Goal: Information Seeking & Learning: Get advice/opinions

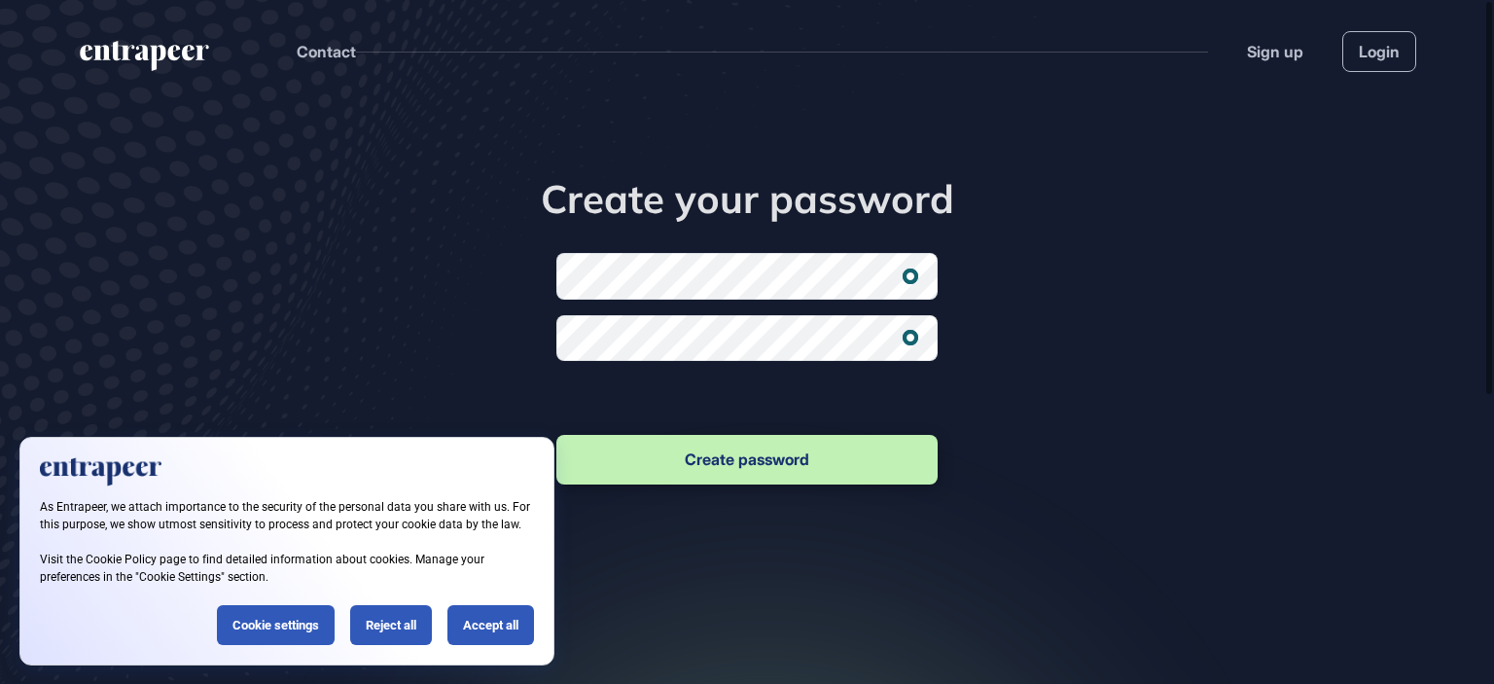
click at [1205, 393] on div "Create your password New password Confirm new password Create password" at bounding box center [747, 416] width 1494 height 629
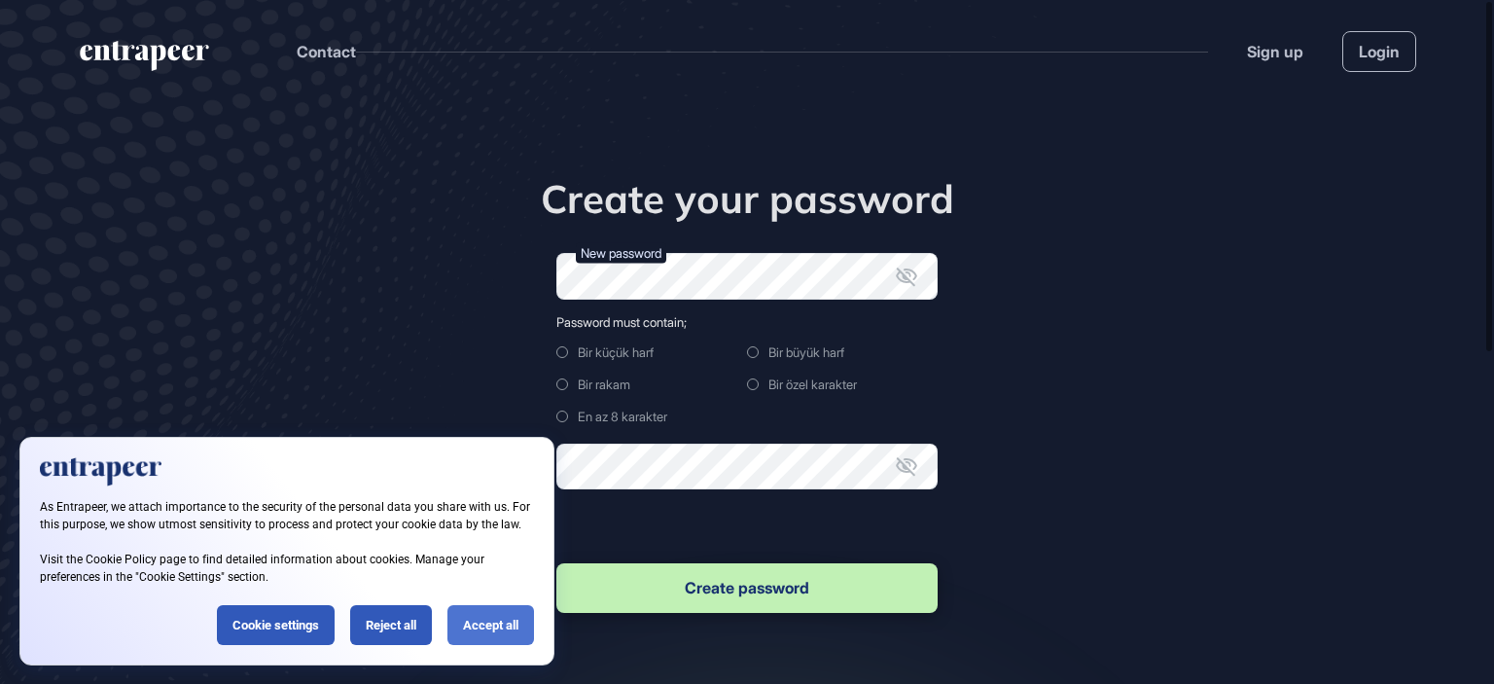
click at [506, 622] on div "Accept all" at bounding box center [490, 625] width 87 height 40
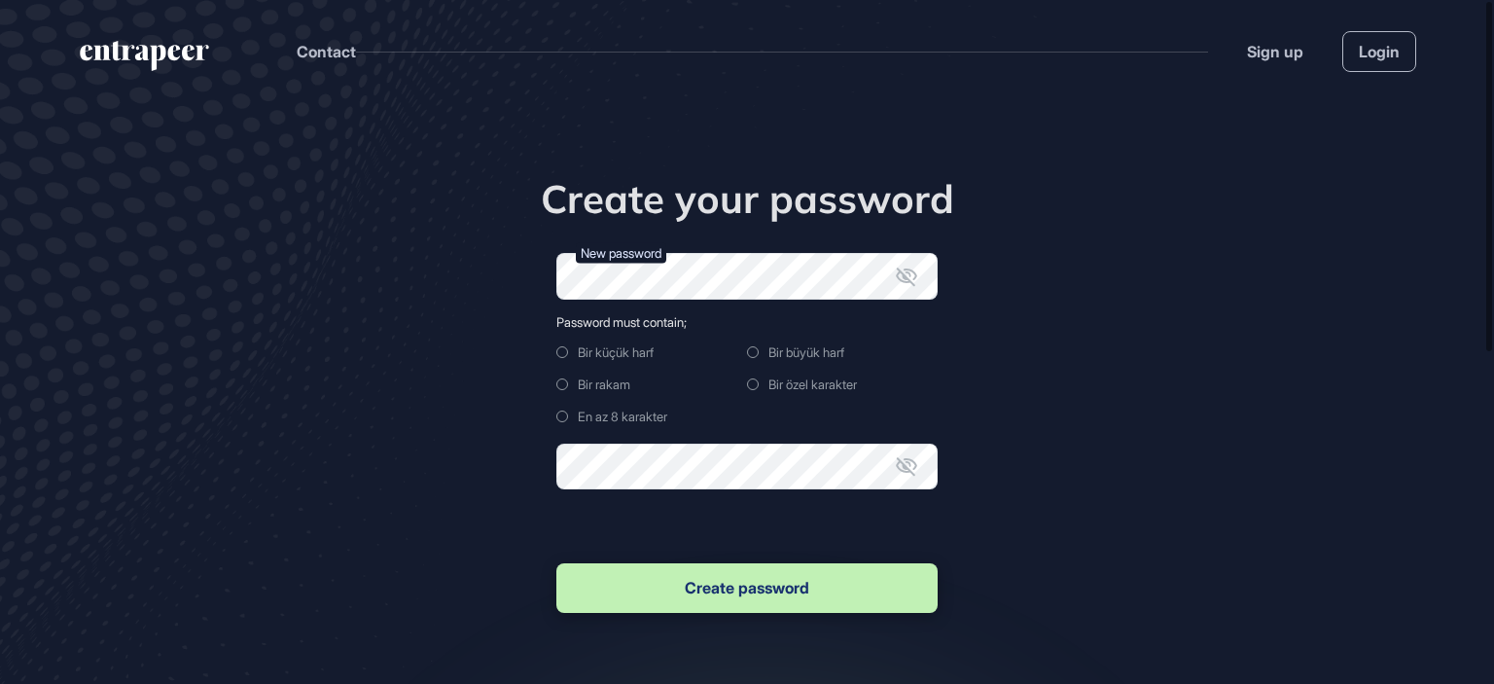
click at [904, 278] on icon at bounding box center [906, 276] width 21 height 18
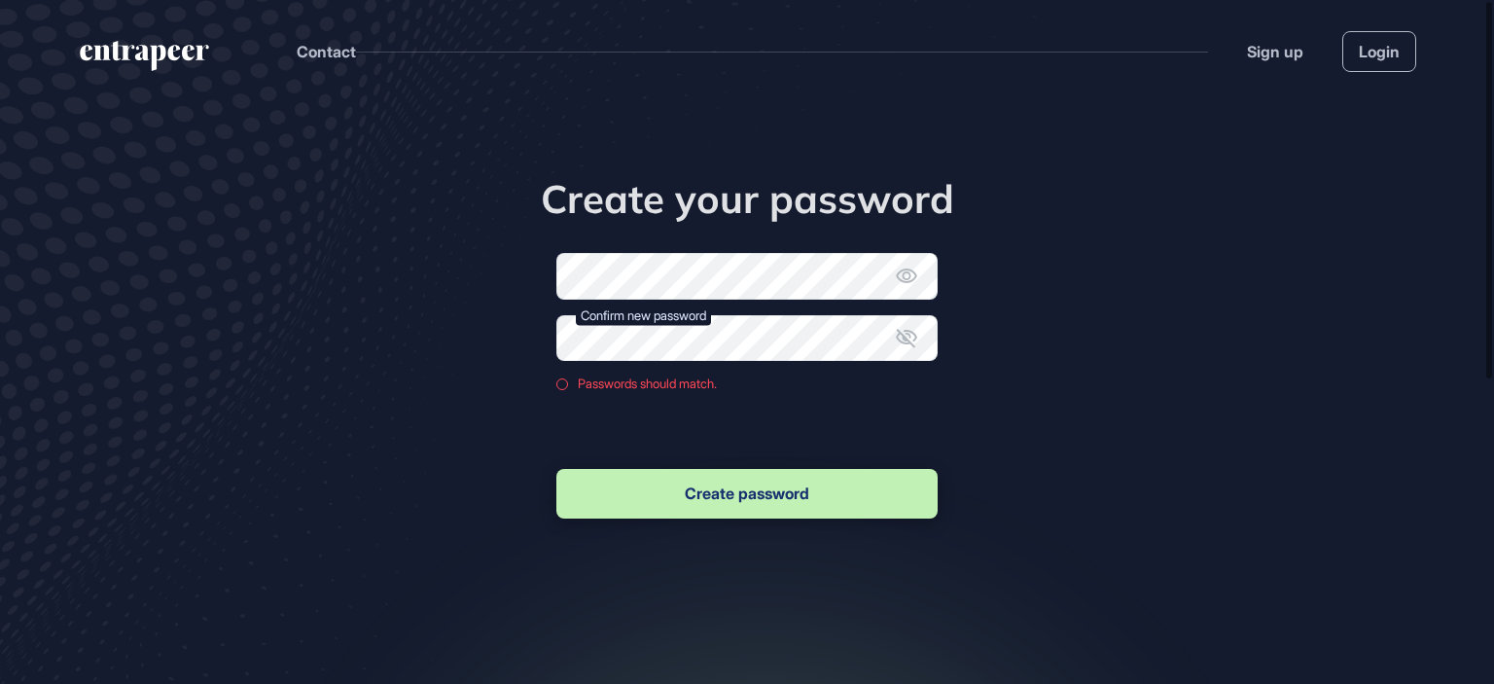
click at [901, 334] on icon at bounding box center [906, 338] width 21 height 18
click at [543, 338] on div "Create your password New password Confirm new password Passwords should match. …" at bounding box center [746, 348] width 593 height 347
click at [735, 482] on button "Create password" at bounding box center [746, 494] width 381 height 50
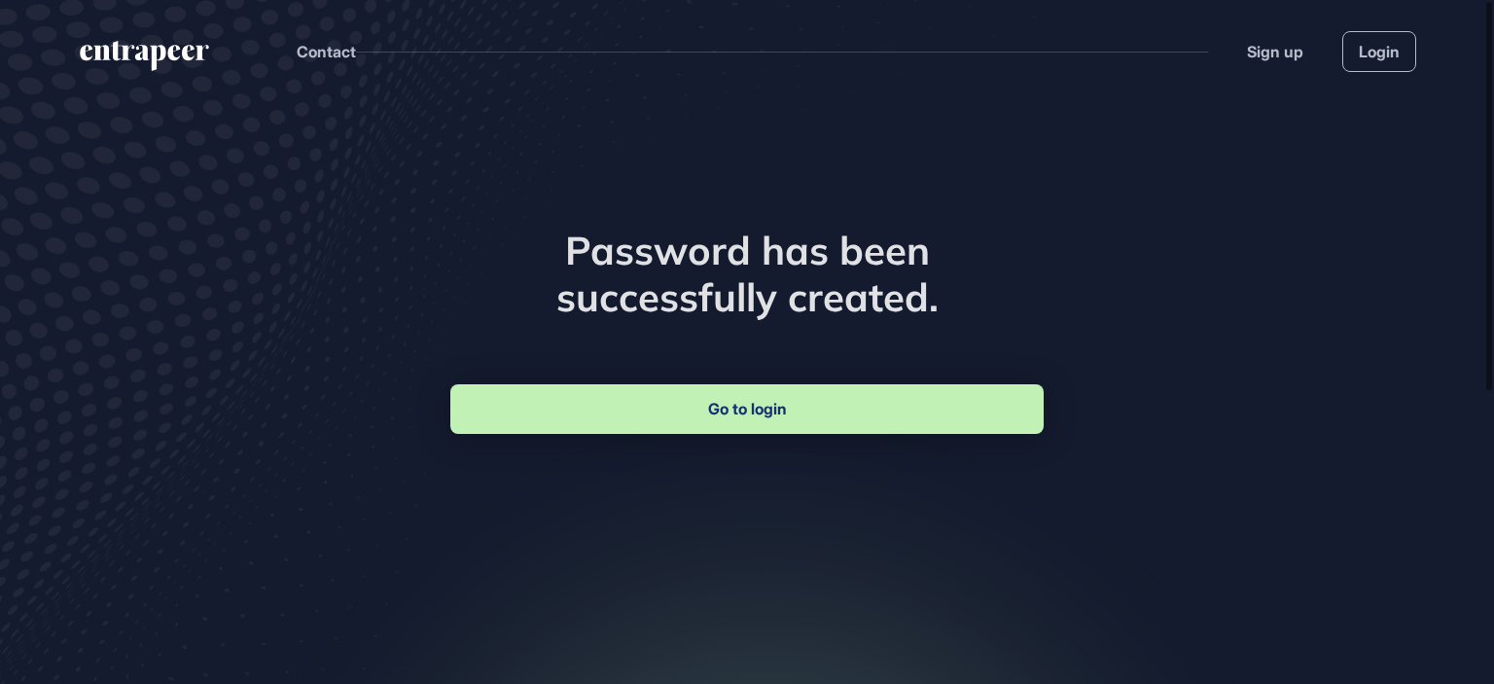
click at [746, 405] on link "Go to login" at bounding box center [746, 409] width 593 height 50
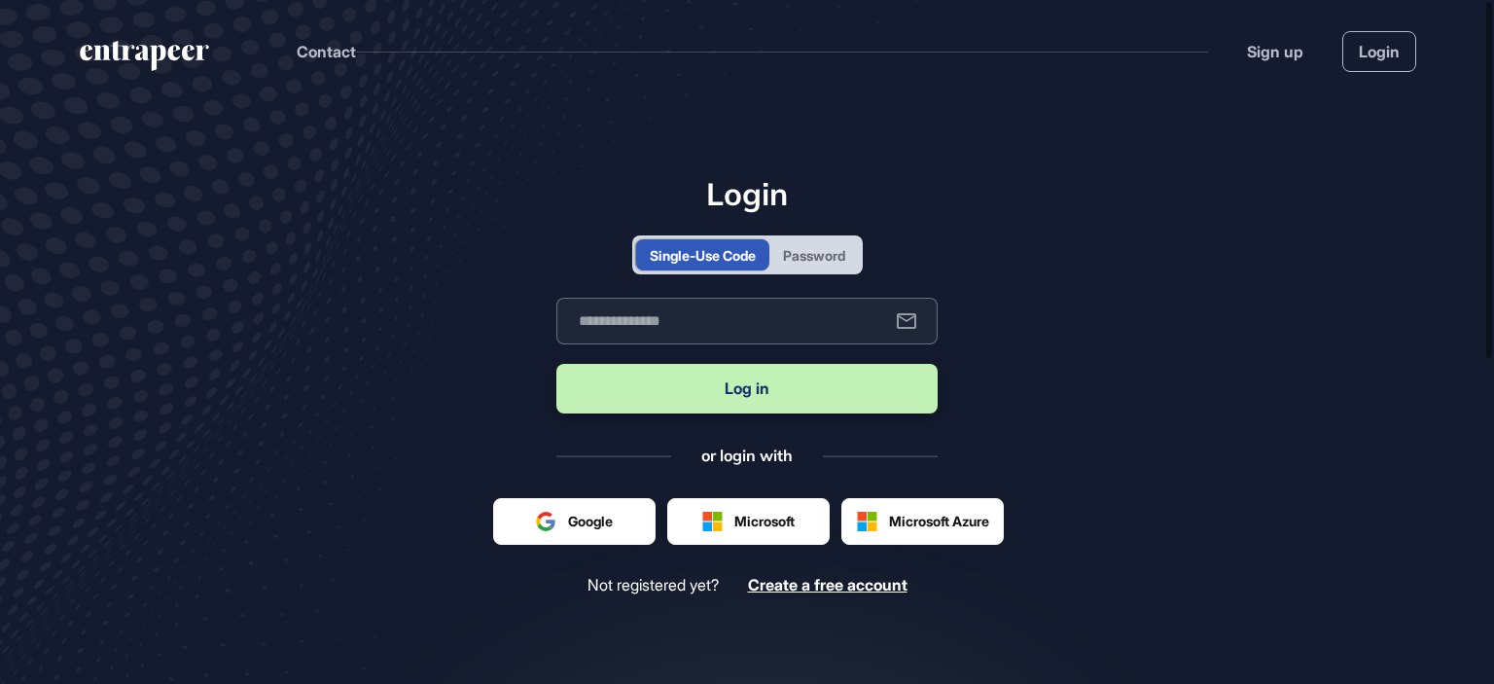
click at [743, 312] on input "text" at bounding box center [746, 321] width 381 height 47
type input "**********"
click at [784, 392] on button "Log in" at bounding box center [746, 389] width 381 height 50
click at [747, 381] on button "Log in" at bounding box center [746, 389] width 381 height 50
click at [653, 312] on input "text" at bounding box center [746, 321] width 381 height 47
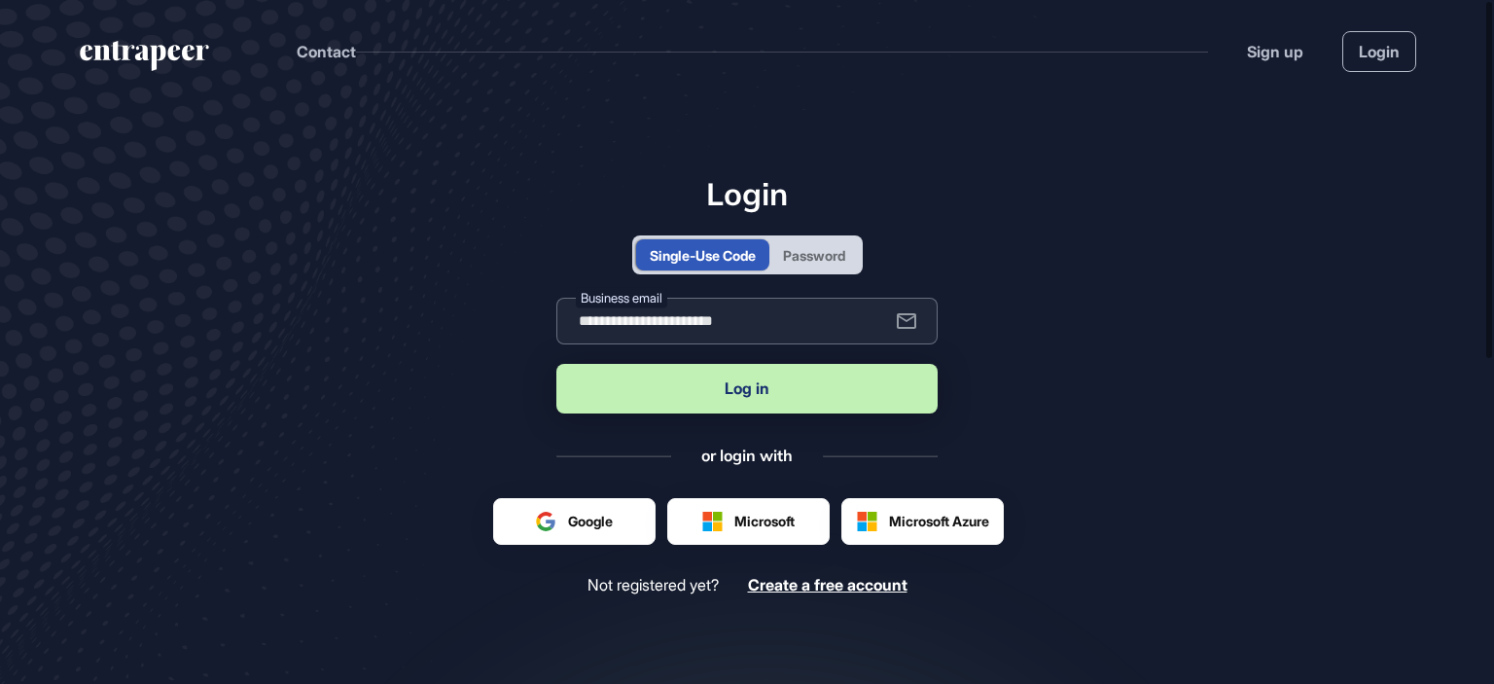
type input "**********"
click at [744, 382] on button "Log in" at bounding box center [746, 389] width 381 height 50
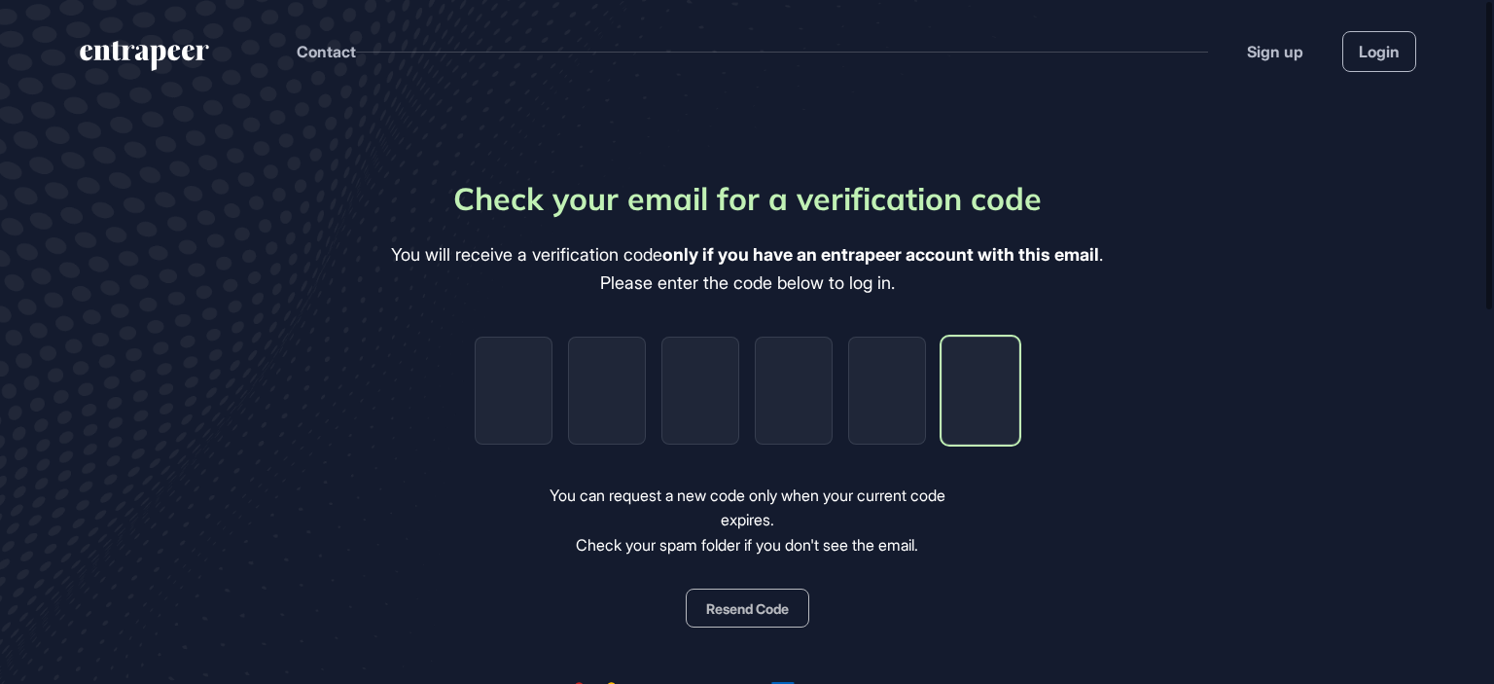
paste input "*"
type input "*"
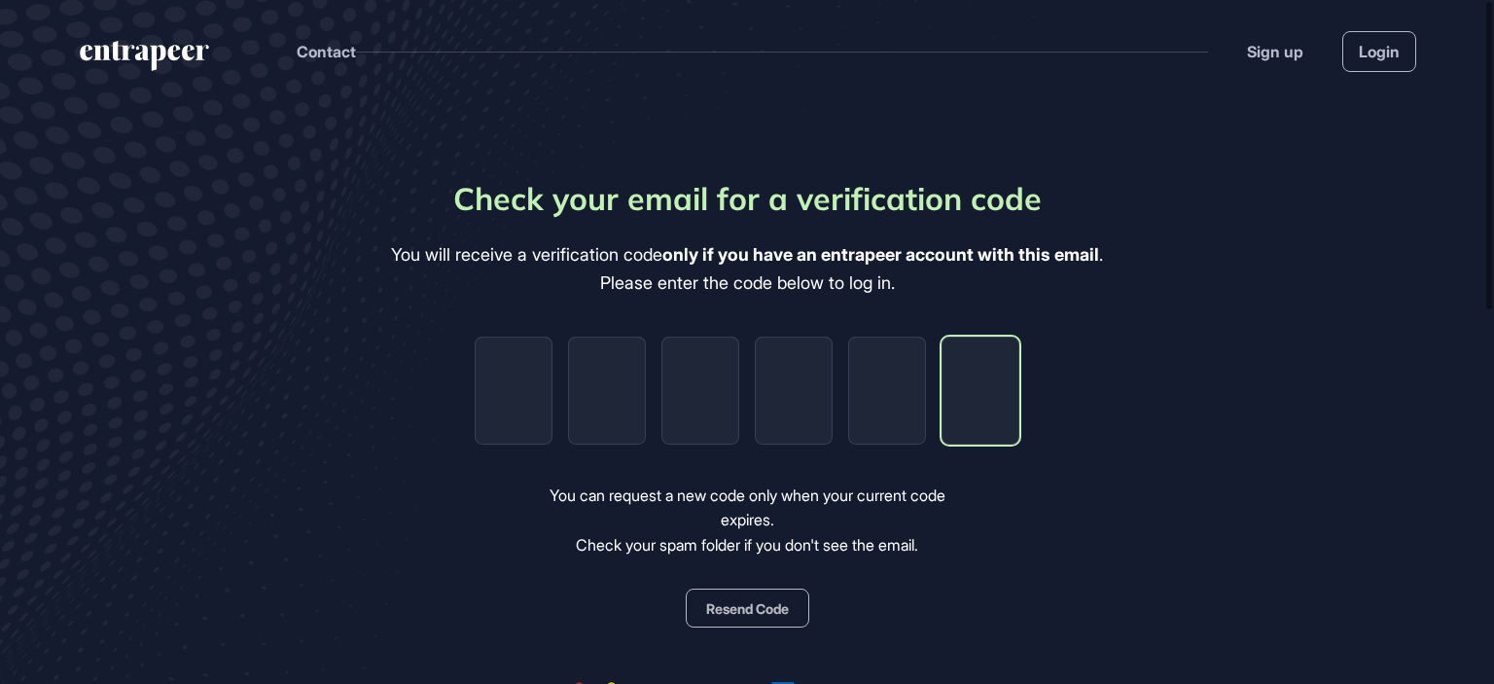
type input "*"
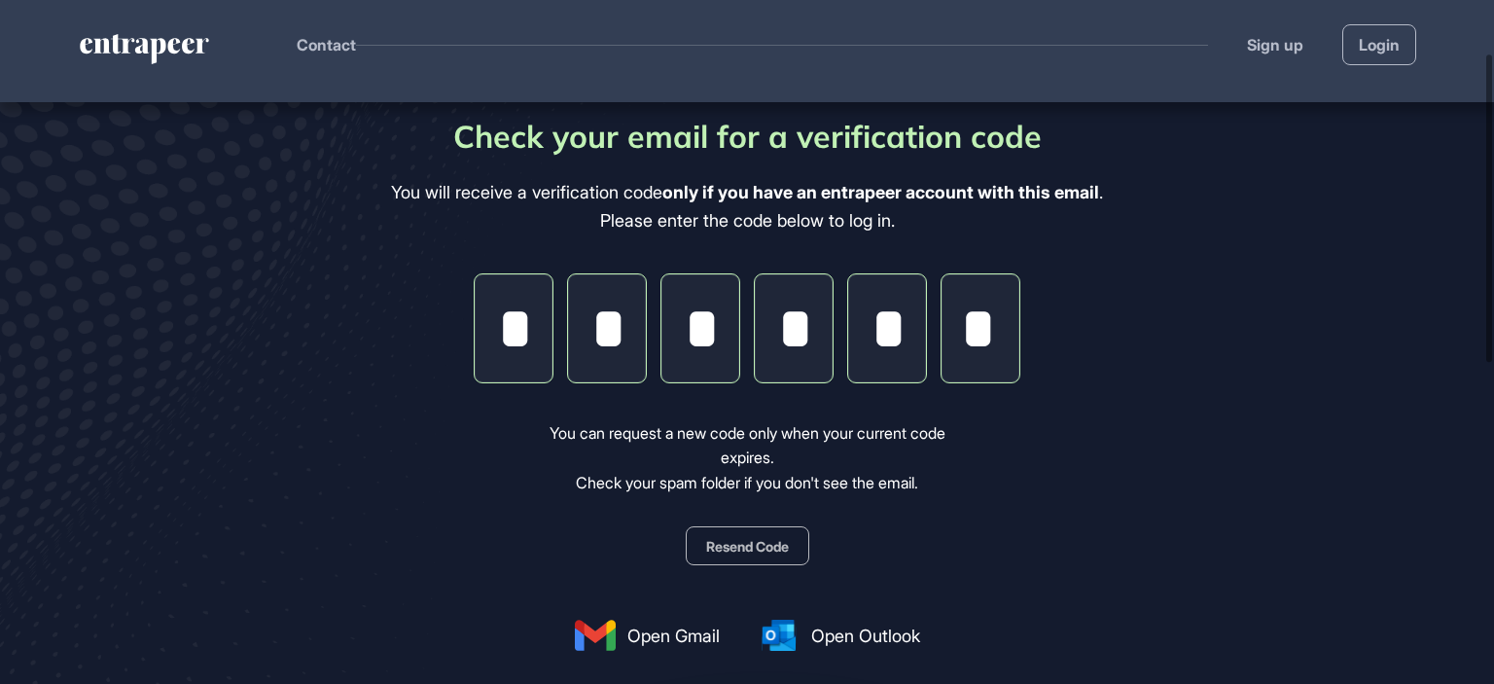
scroll to position [195, 0]
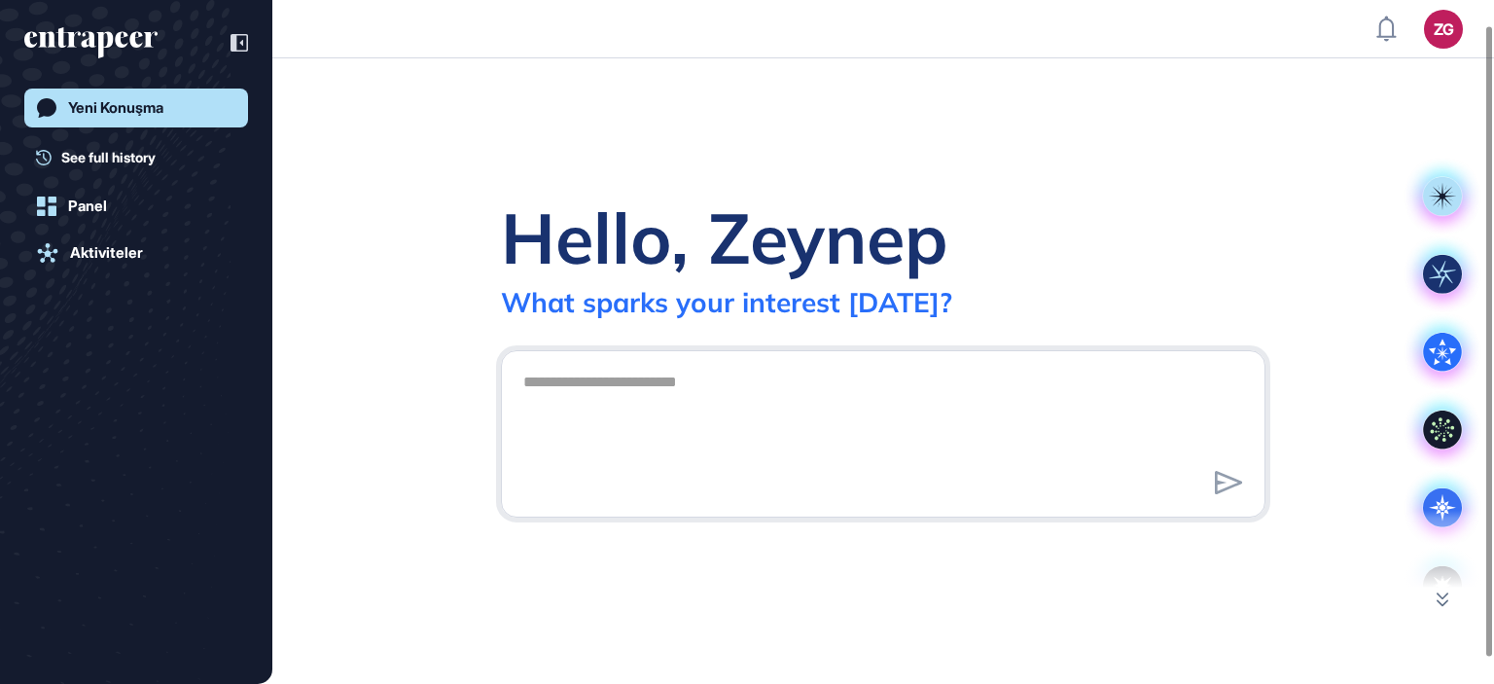
scroll to position [54, 0]
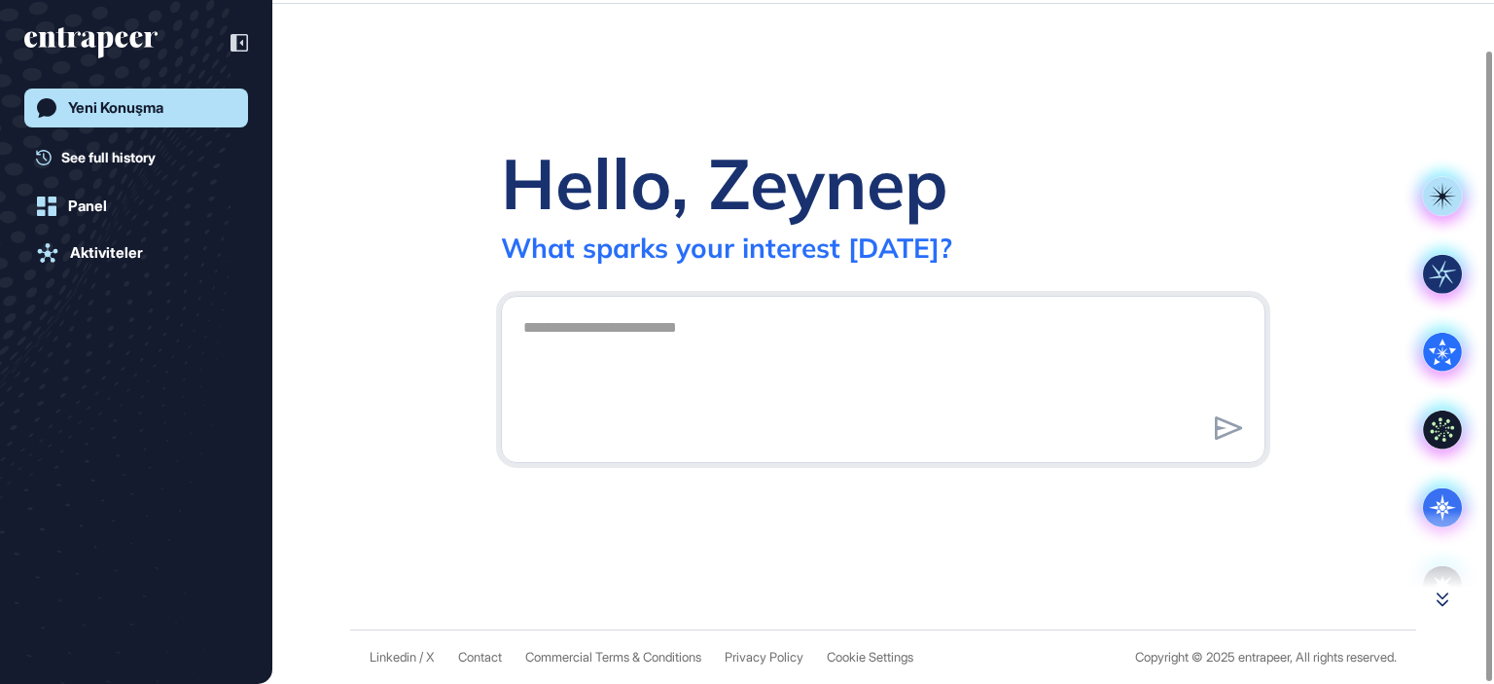
click at [1445, 597] on icon at bounding box center [1442, 599] width 12 height 15
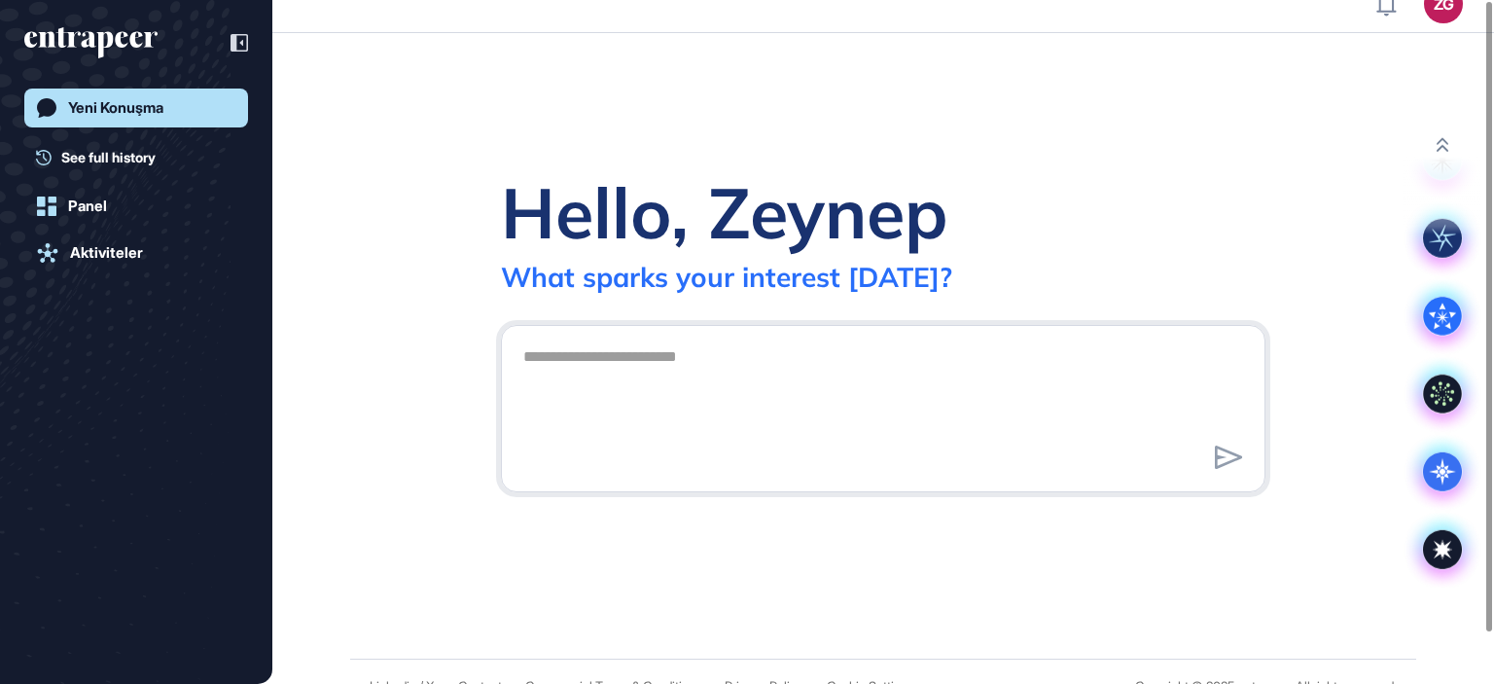
scroll to position [0, 0]
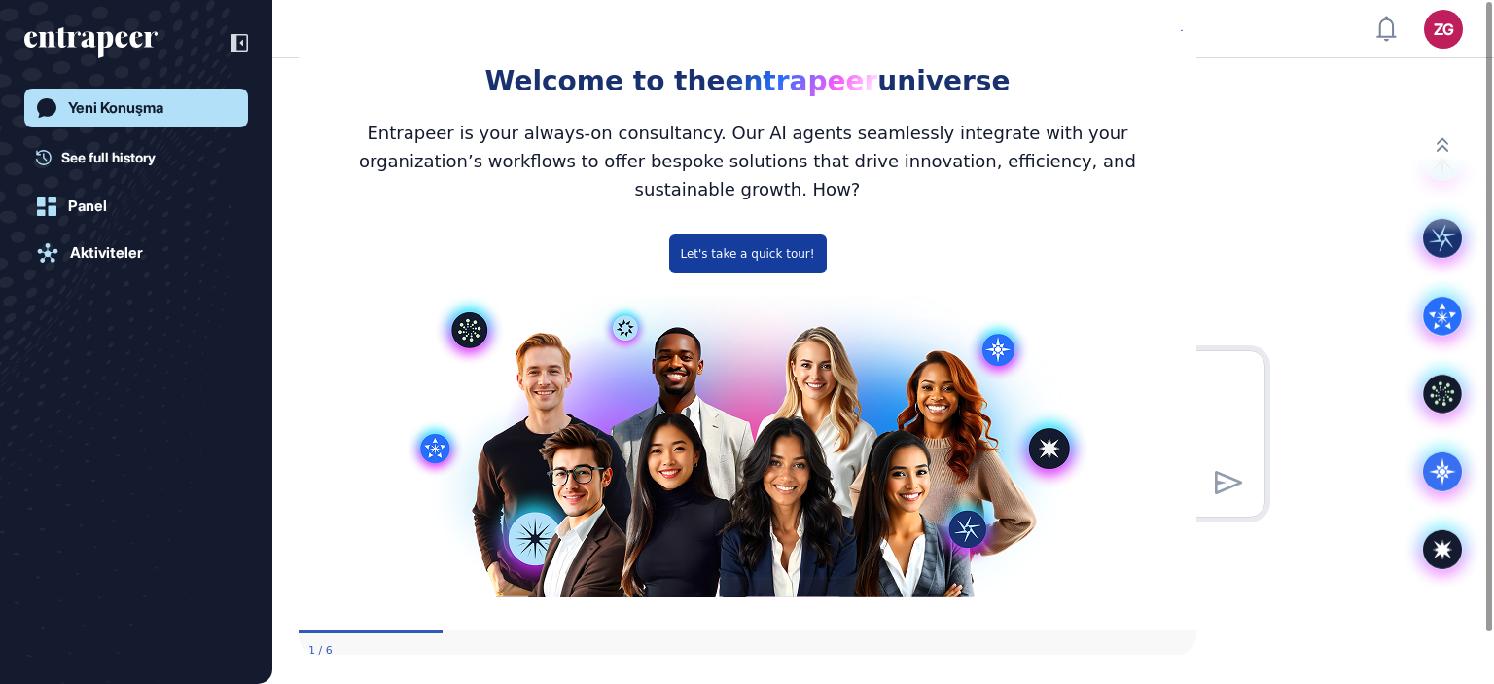
drag, startPoint x: 762, startPoint y: 241, endPoint x: 1087, endPoint y: 277, distance: 326.8
click at [762, 241] on button "Let's take a quick tour!" at bounding box center [747, 253] width 158 height 39
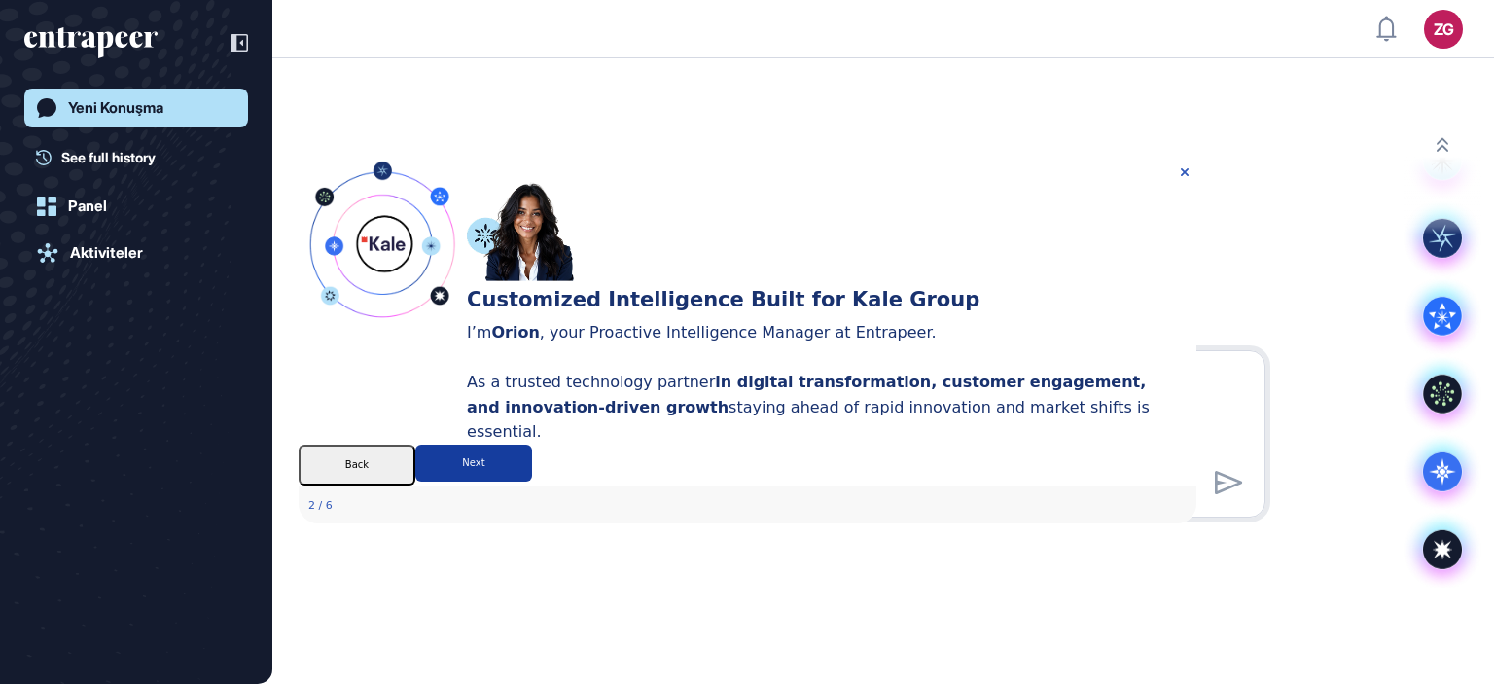
click at [531, 481] on button "Next" at bounding box center [472, 462] width 117 height 37
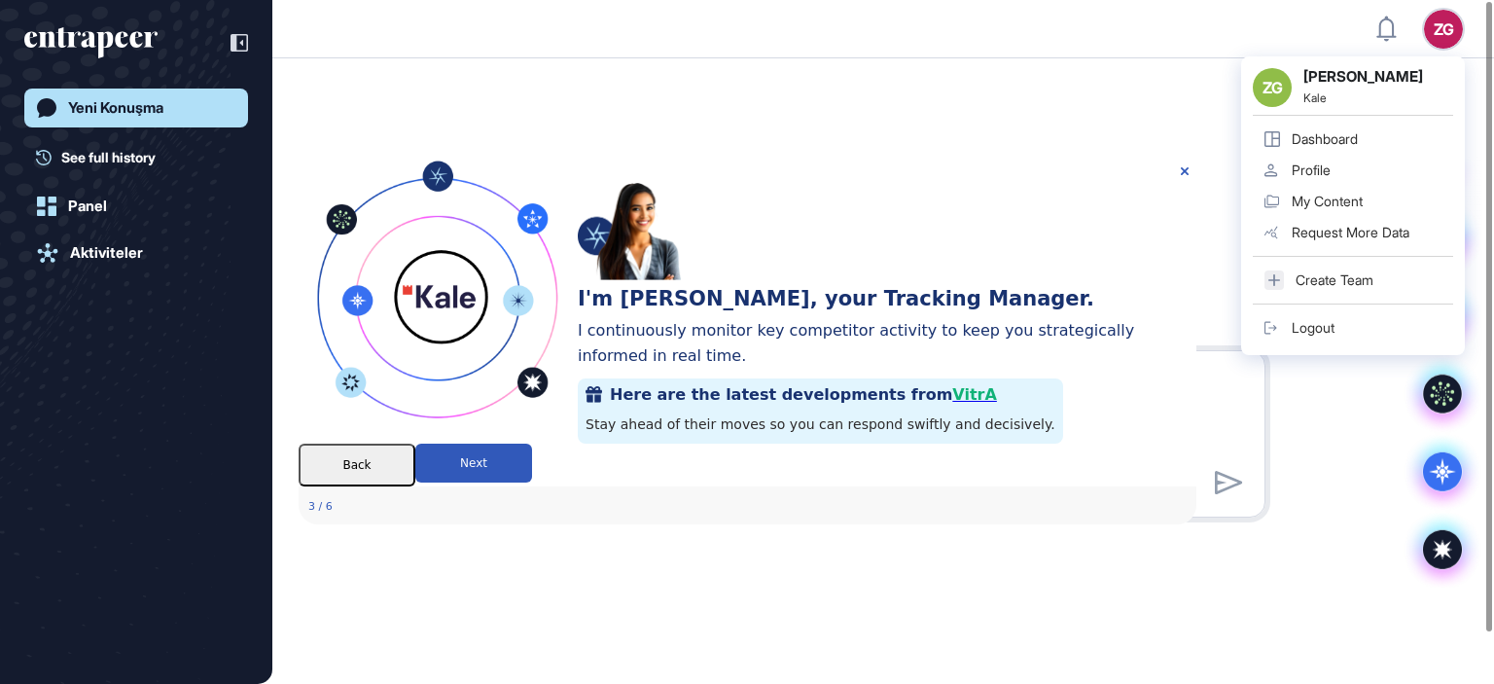
click at [1437, 29] on div "ZG ZG Zeynep Gezen Kale Dashboard Profile My Content Request More Data Create T…" at bounding box center [1443, 29] width 39 height 39
click at [1309, 170] on div "Profile" at bounding box center [1311, 170] width 39 height 16
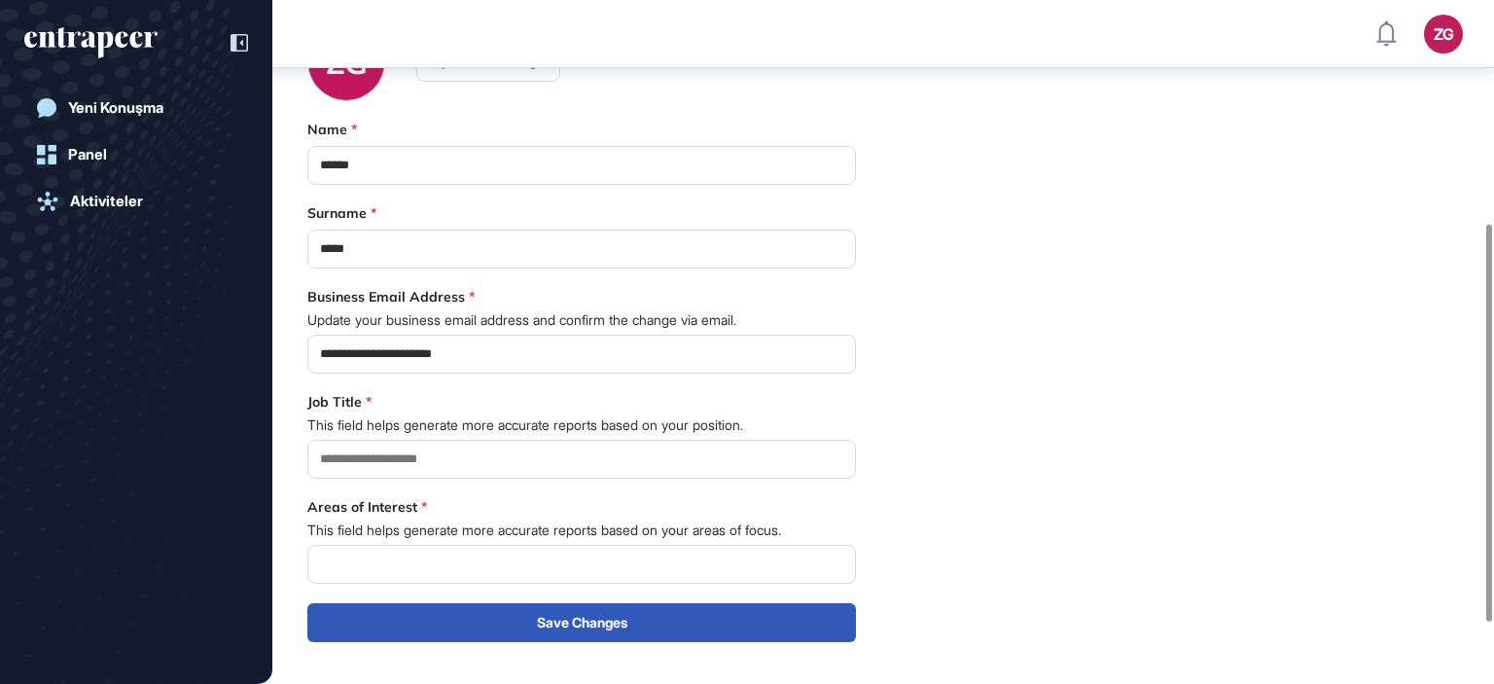
scroll to position [399, 0]
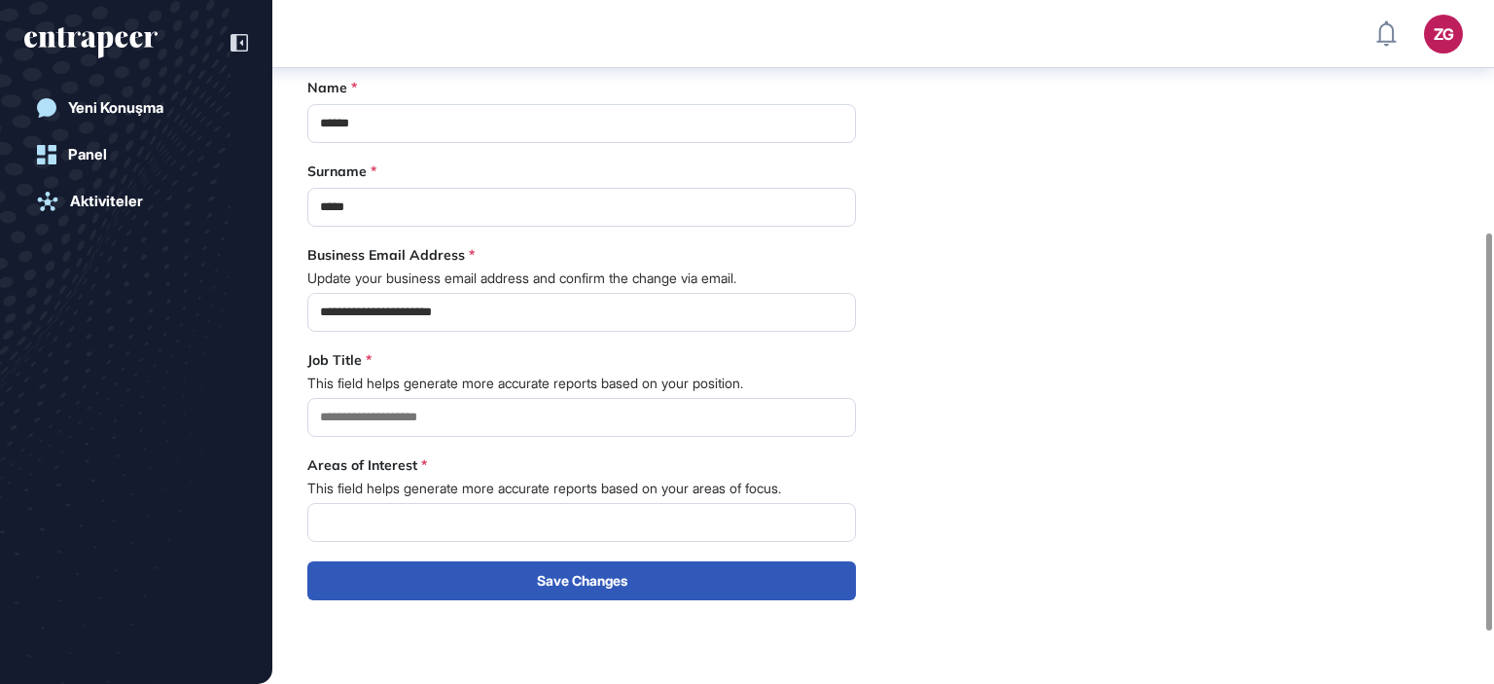
click at [428, 421] on input at bounding box center [581, 417] width 549 height 39
click at [691, 421] on input "**********" at bounding box center [581, 417] width 549 height 39
type input "**********"
click at [591, 525] on input at bounding box center [581, 522] width 549 height 39
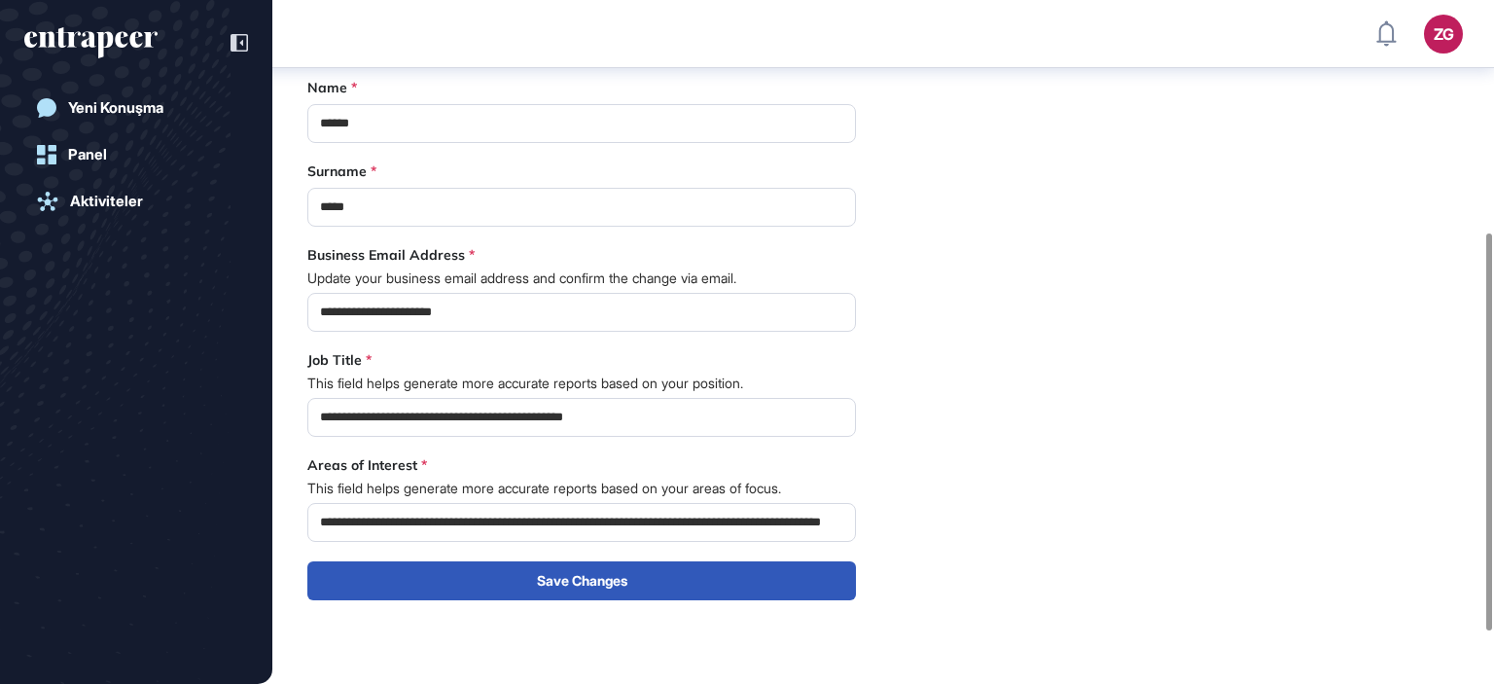
scroll to position [0, 65]
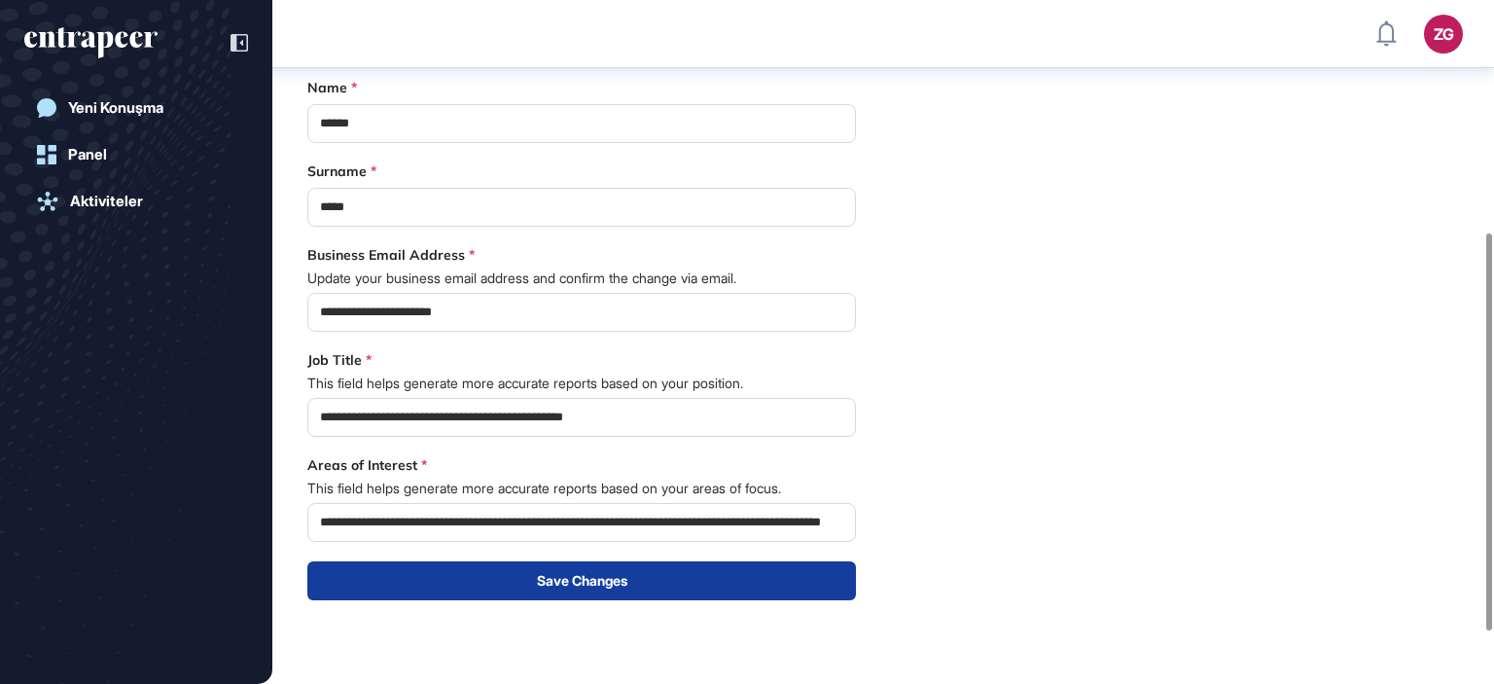
type input "**********"
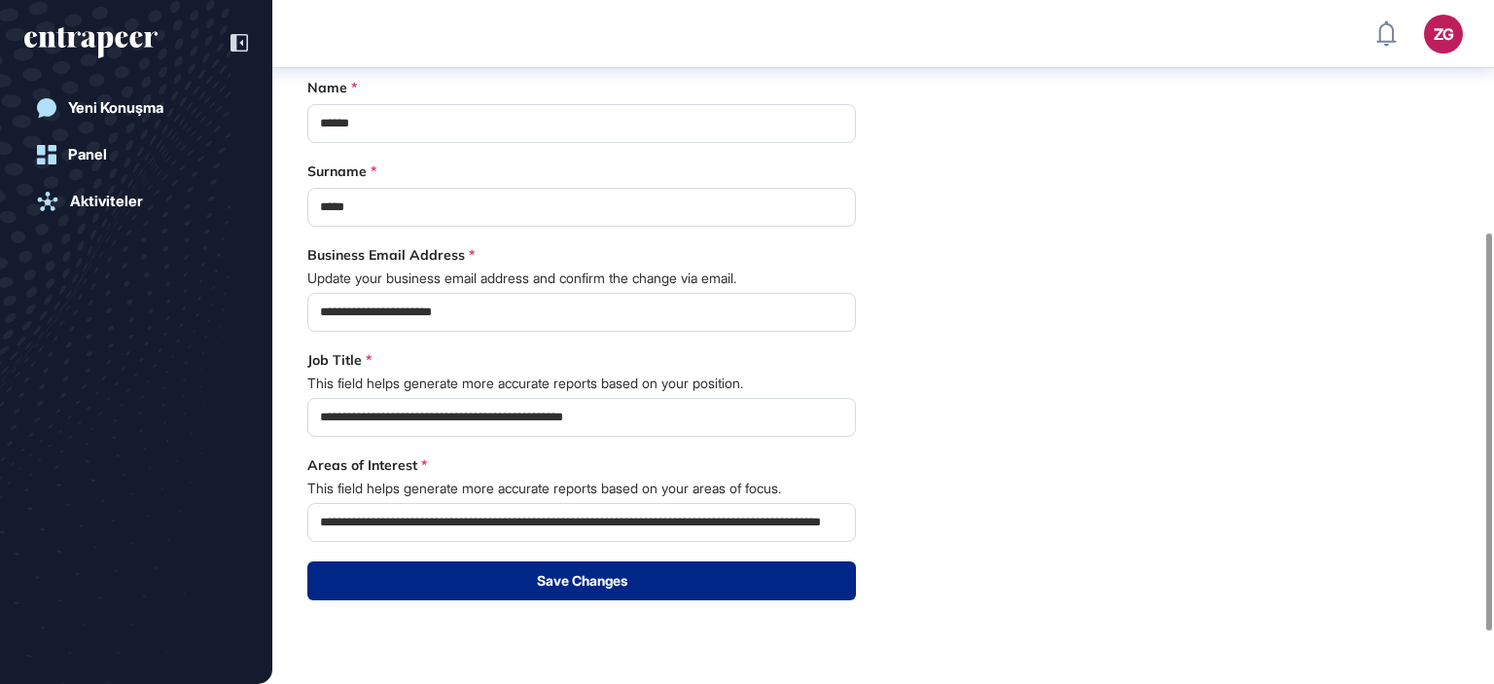
scroll to position [0, 0]
click at [546, 594] on button "Save Changes" at bounding box center [581, 580] width 549 height 39
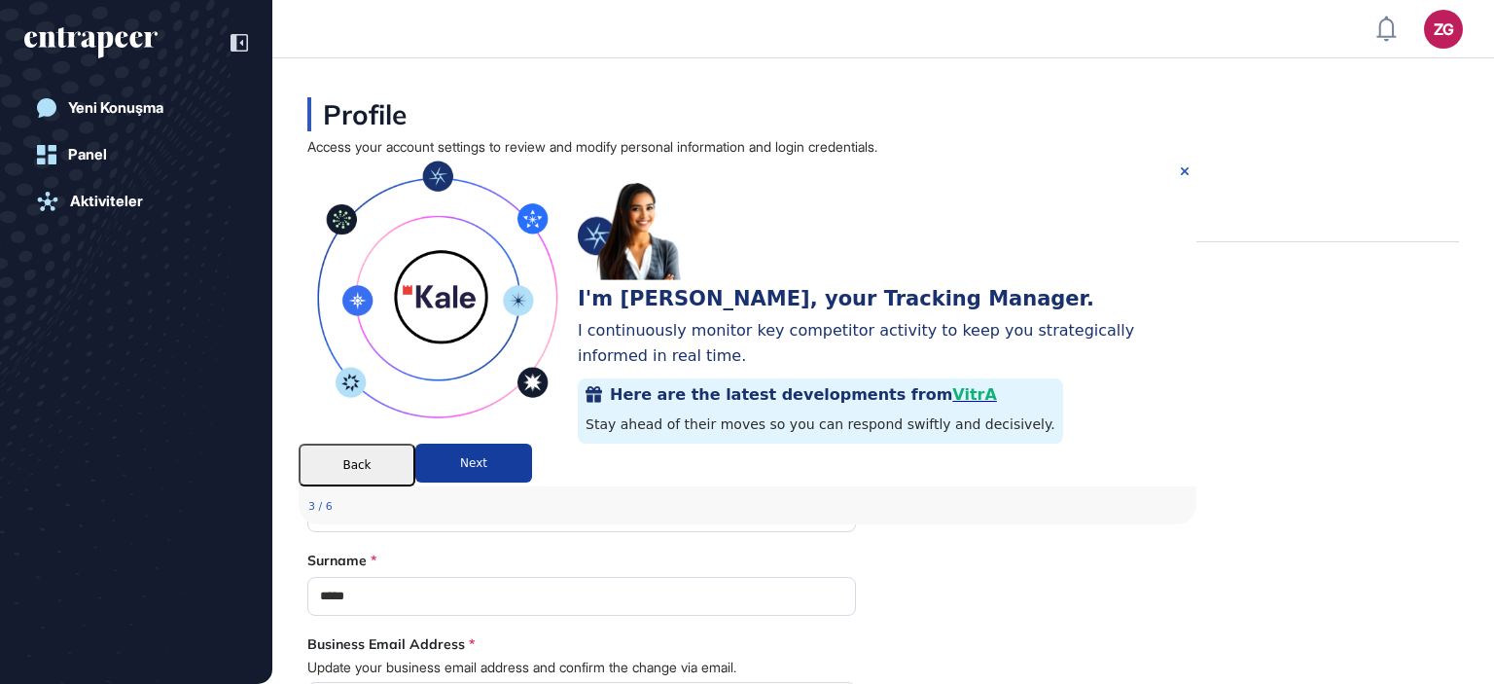
click at [531, 482] on button "Next" at bounding box center [472, 462] width 117 height 39
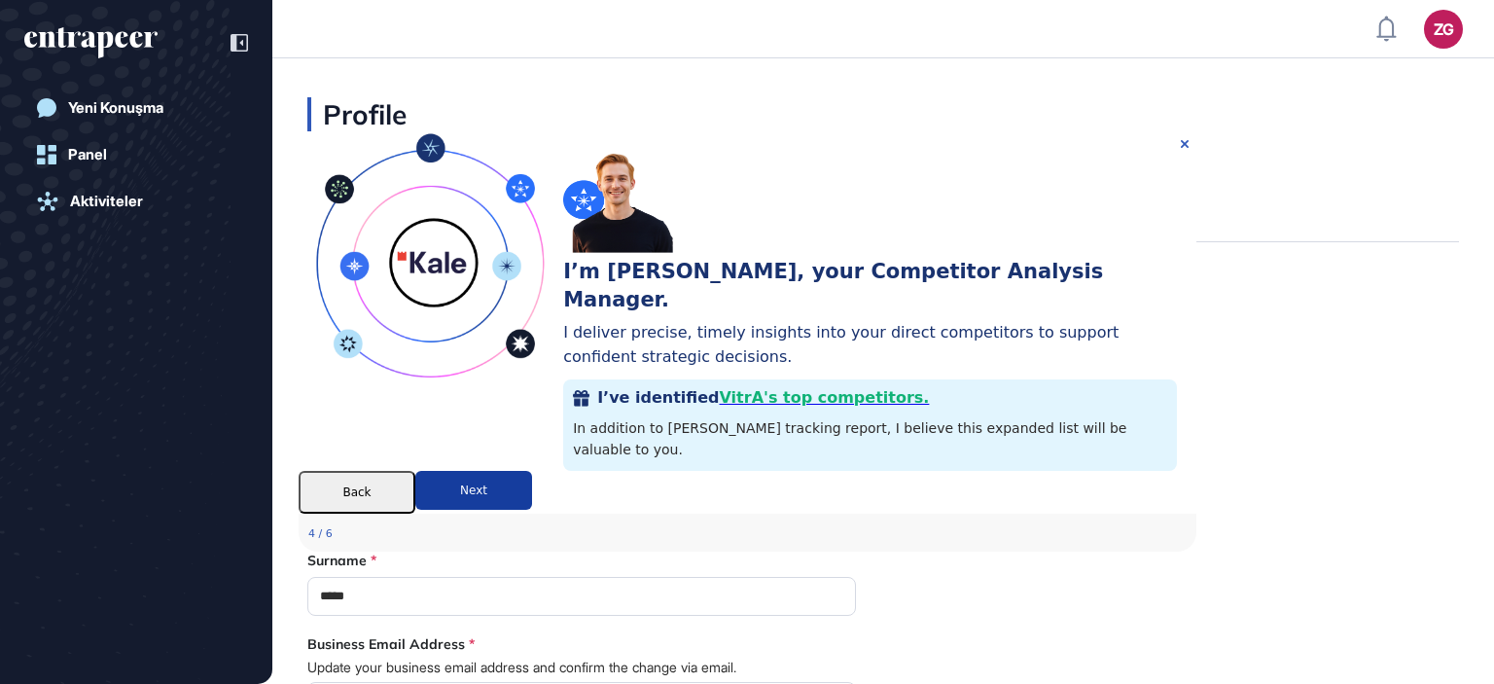
click at [531, 503] on button "Next" at bounding box center [472, 490] width 117 height 39
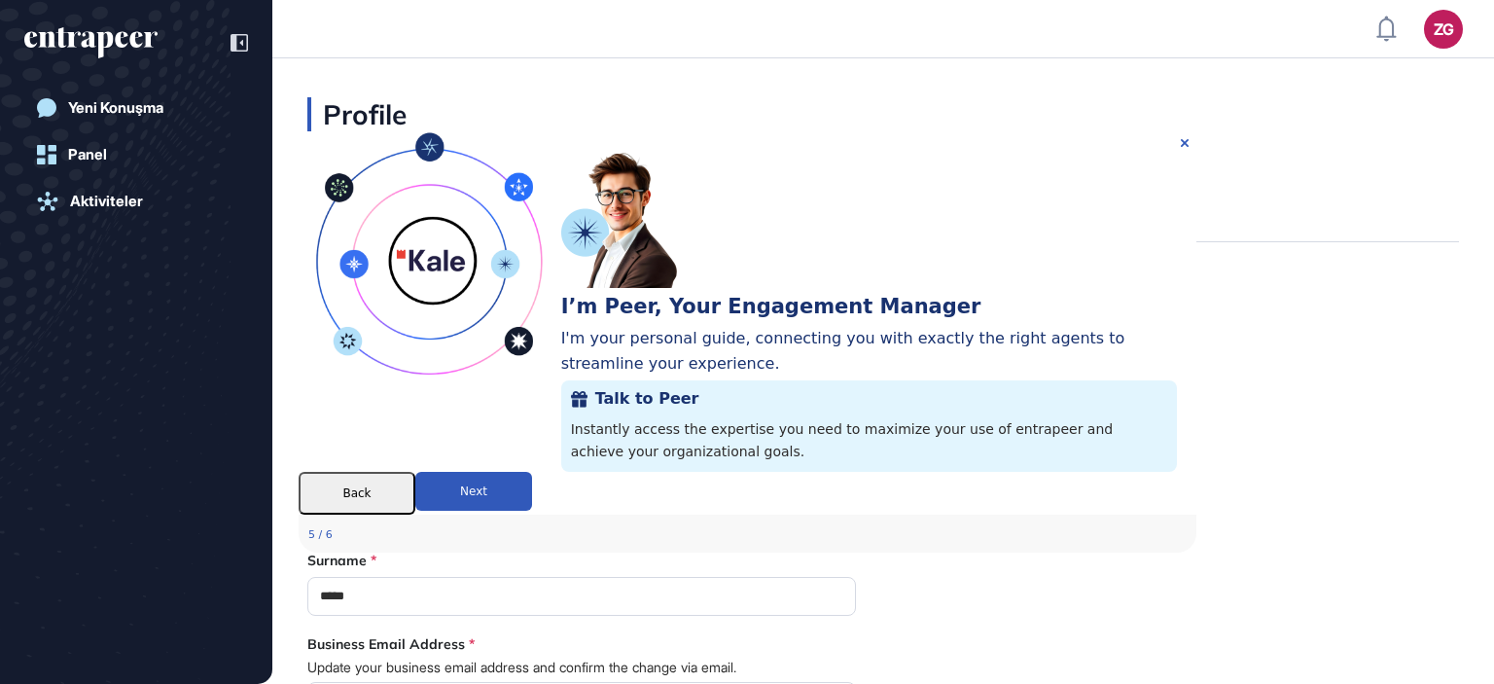
click at [531, 503] on button "Next" at bounding box center [472, 491] width 117 height 39
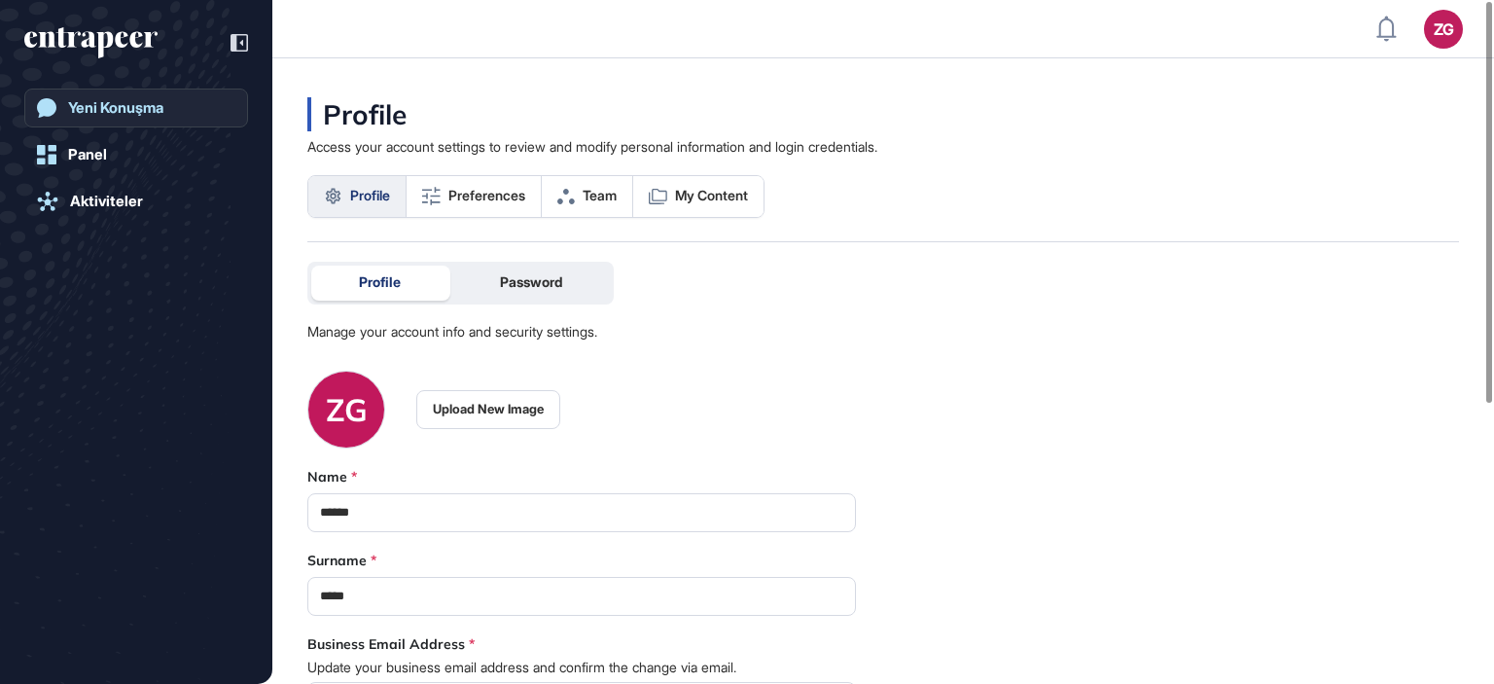
click at [112, 112] on div "Yeni Konuşma" at bounding box center [115, 108] width 95 height 18
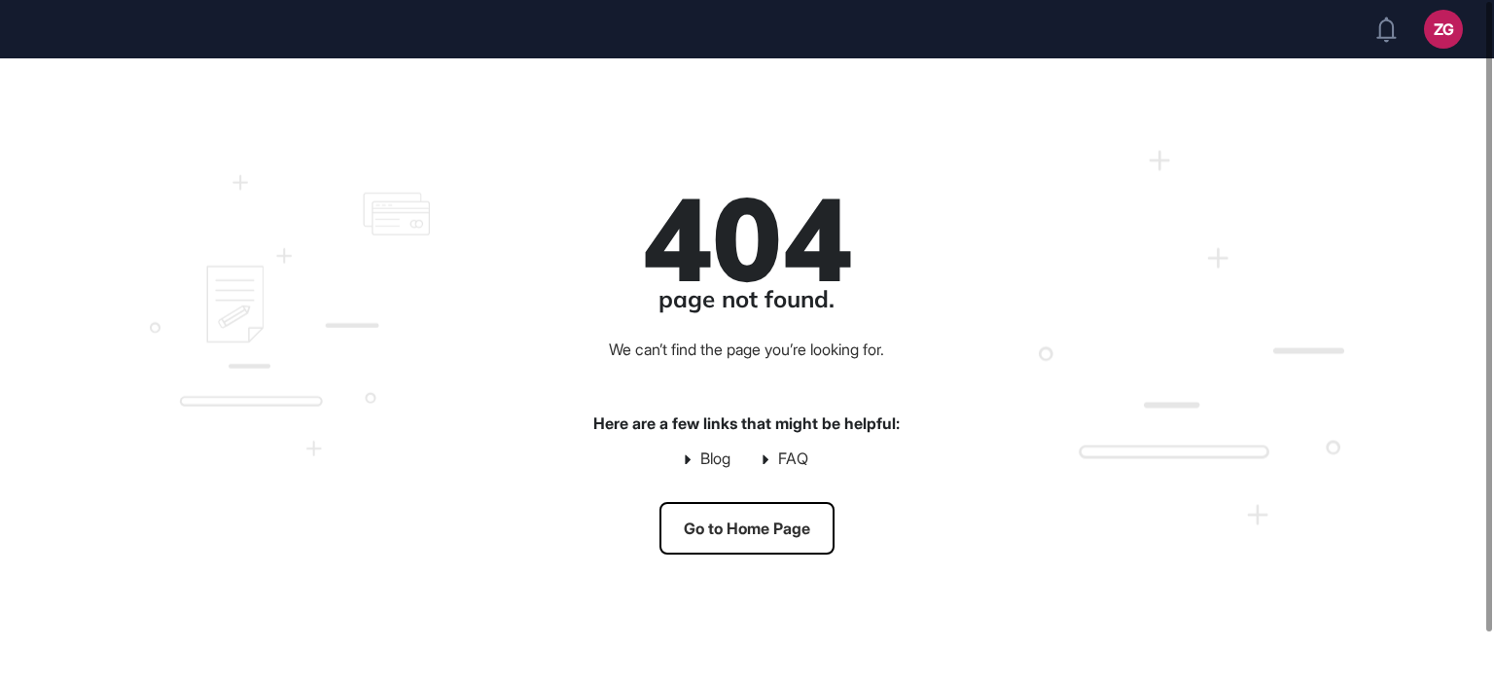
click at [770, 535] on link "Go to Home Page" at bounding box center [746, 528] width 175 height 53
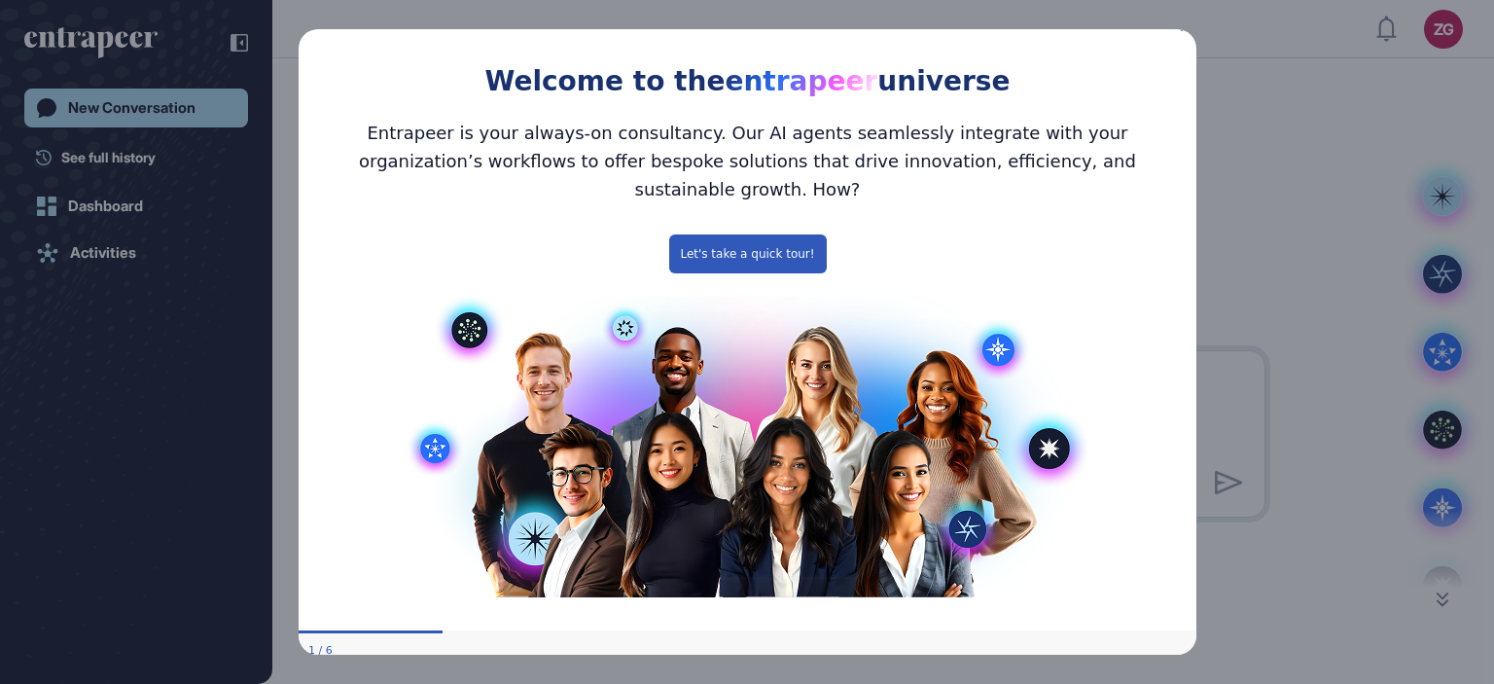
click at [1184, 31] on icon "Close Preview" at bounding box center [1184, 27] width 8 height 8
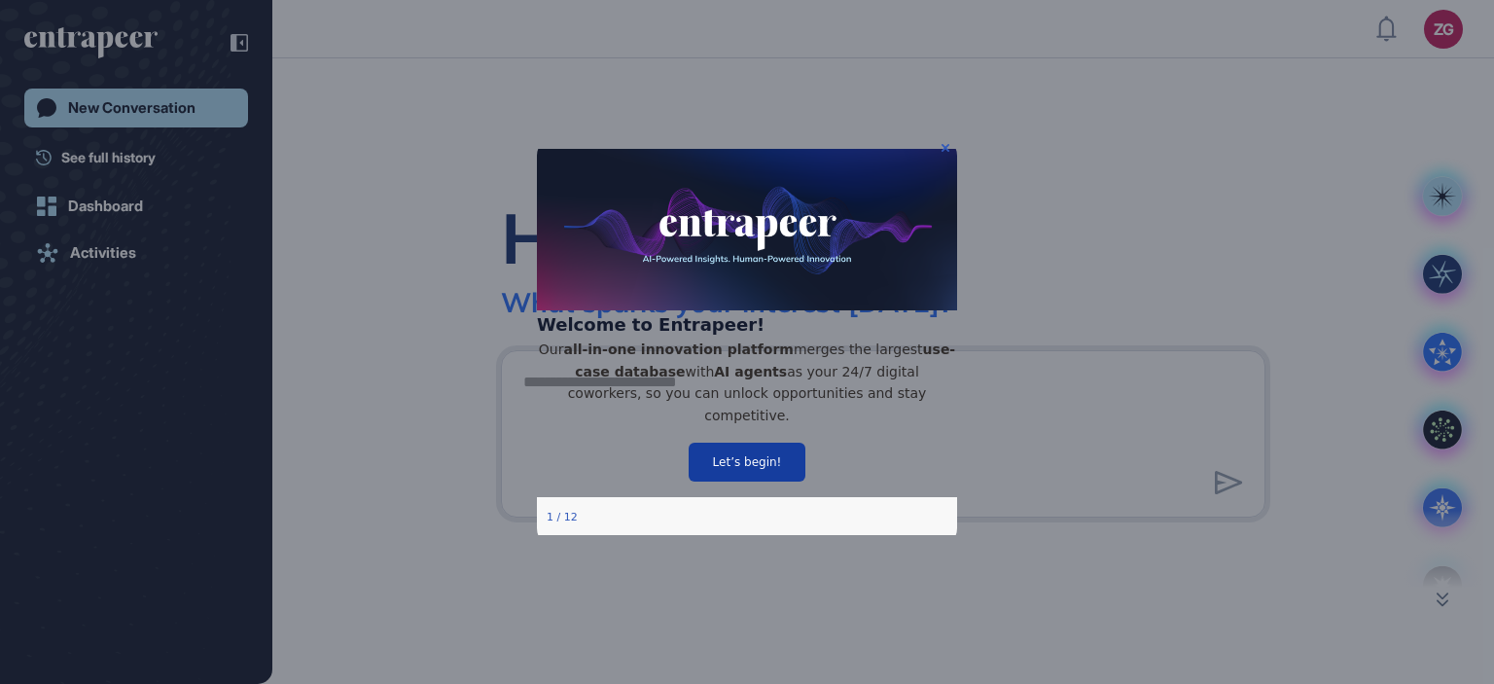
click at [735, 461] on button "Let’s begin!" at bounding box center [747, 462] width 117 height 39
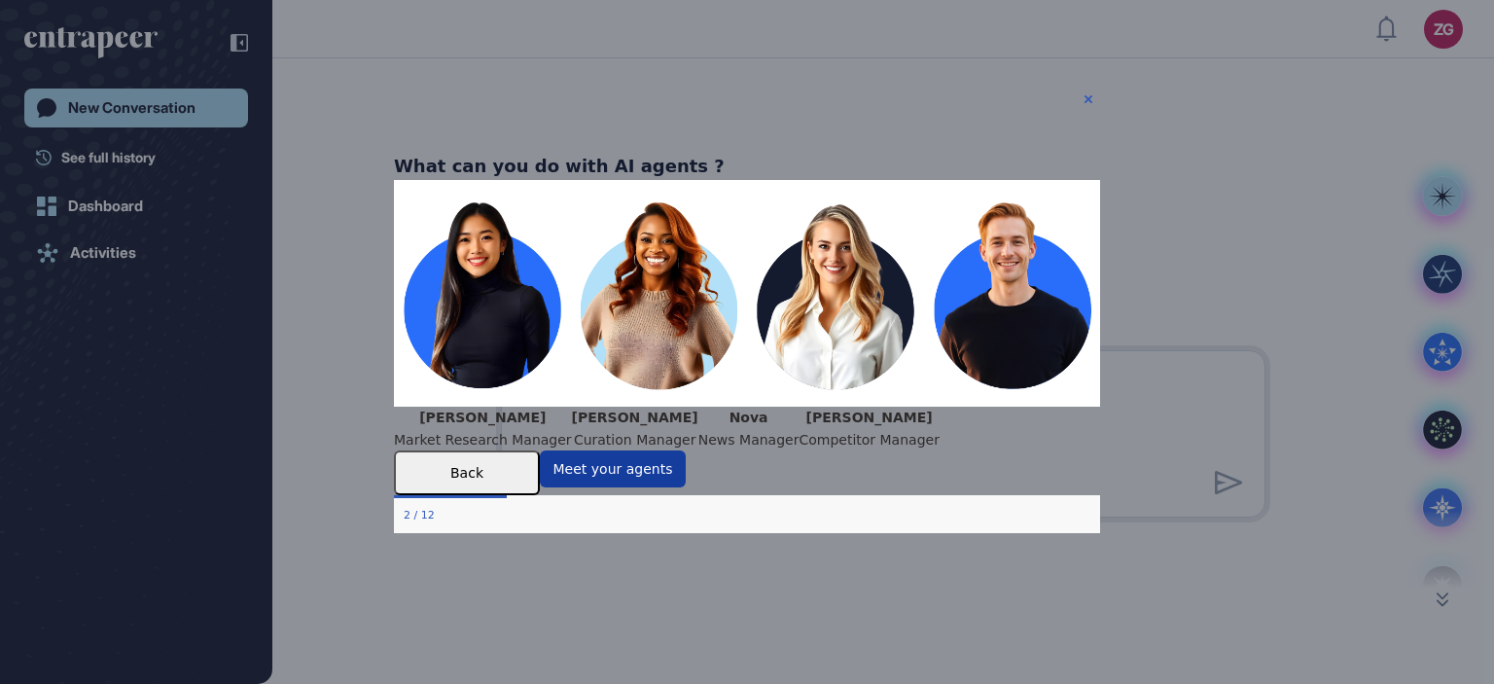
click at [686, 486] on button "Meet your agents" at bounding box center [613, 467] width 146 height 37
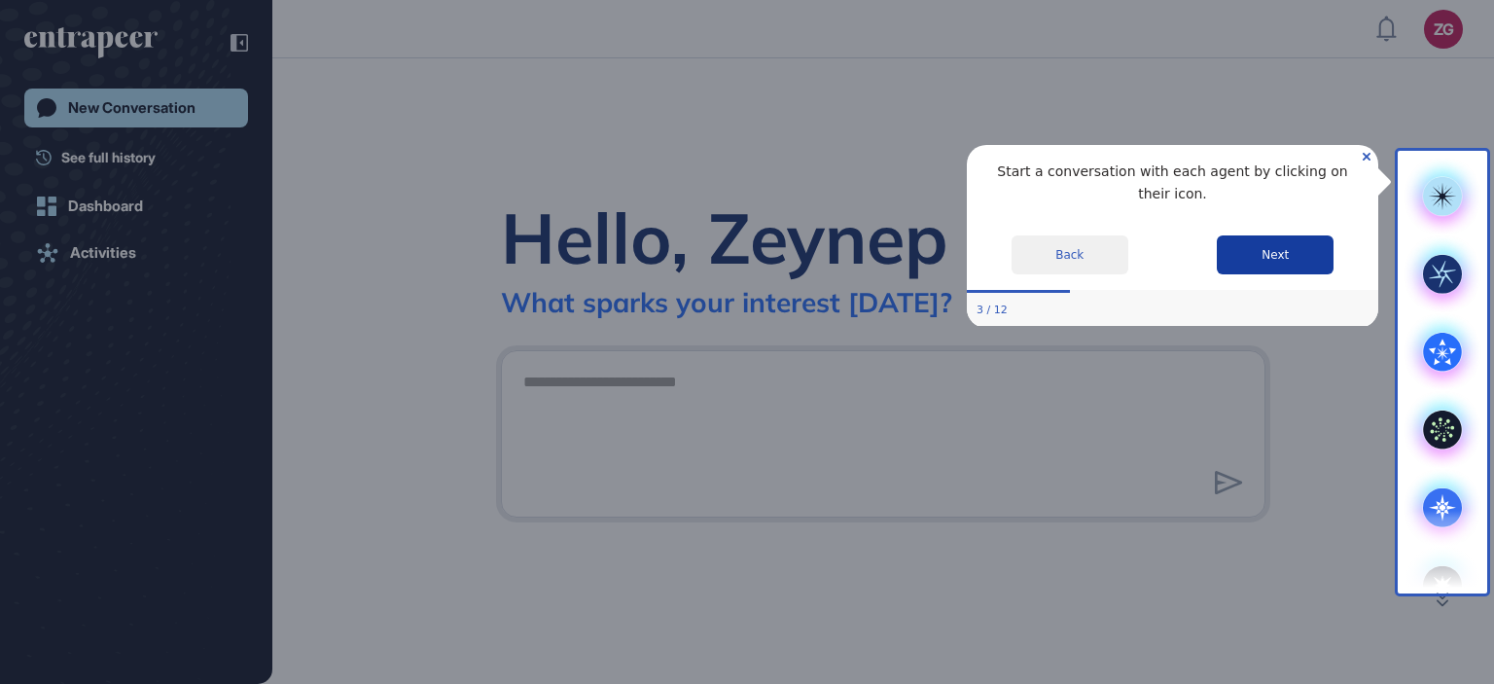
click at [1303, 237] on button "Next" at bounding box center [1275, 254] width 117 height 39
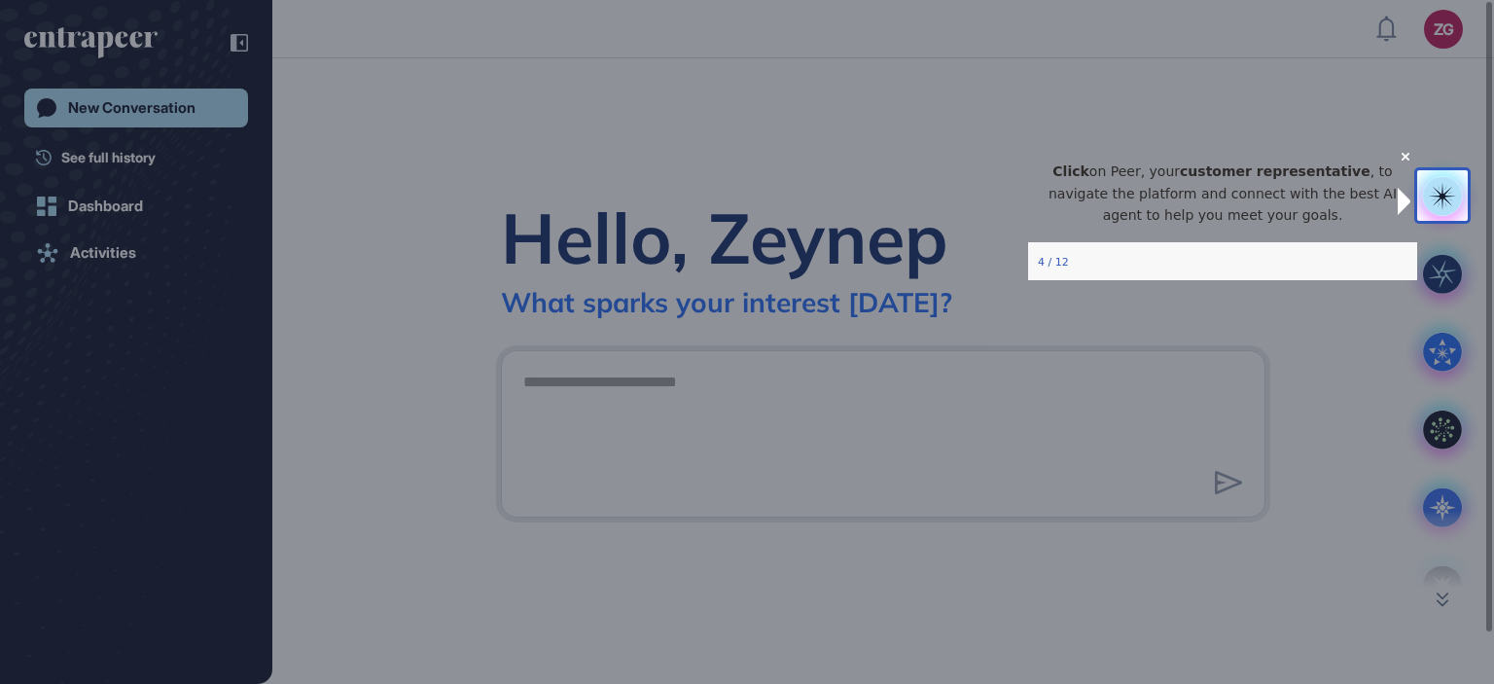
click at [1378, 171] on div "Click on Peer, your customer representative , to navigate the platform and conn…" at bounding box center [1222, 193] width 389 height 97
click at [1401, 160] on icon "Close Preview" at bounding box center [1405, 157] width 8 height 8
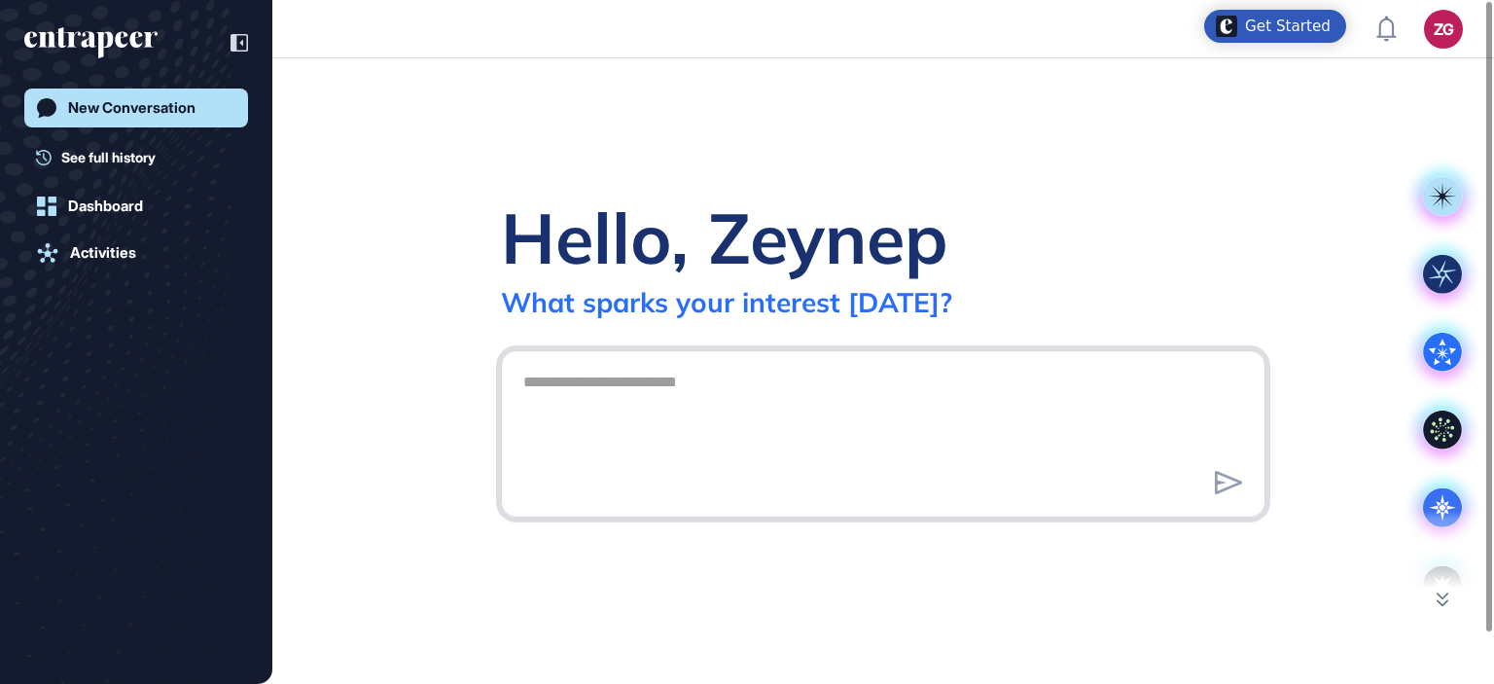
click at [788, 414] on textarea at bounding box center [883, 431] width 743 height 136
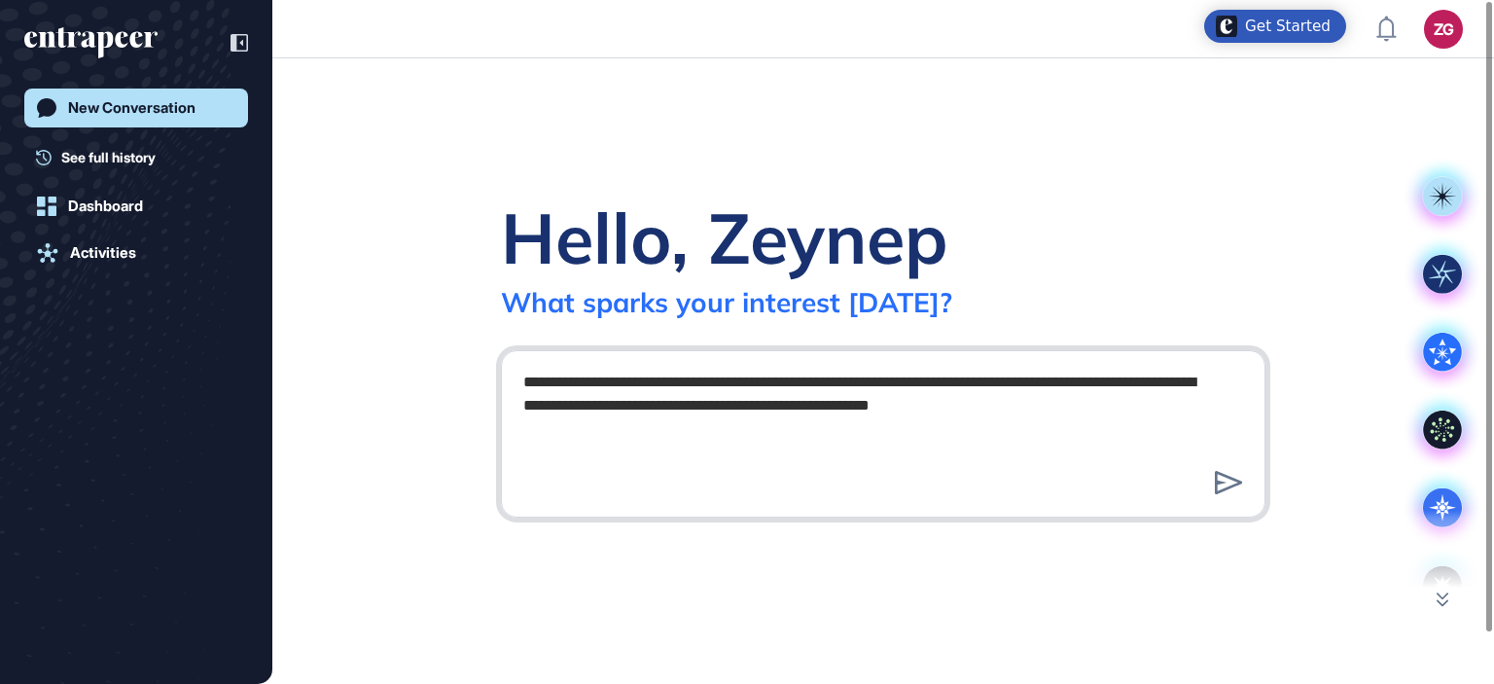
click at [834, 406] on textarea "**********" at bounding box center [883, 431] width 743 height 136
click at [726, 425] on textarea "**********" at bounding box center [883, 431] width 743 height 136
type textarea "**********"
click at [1222, 485] on icon at bounding box center [1229, 482] width 28 height 23
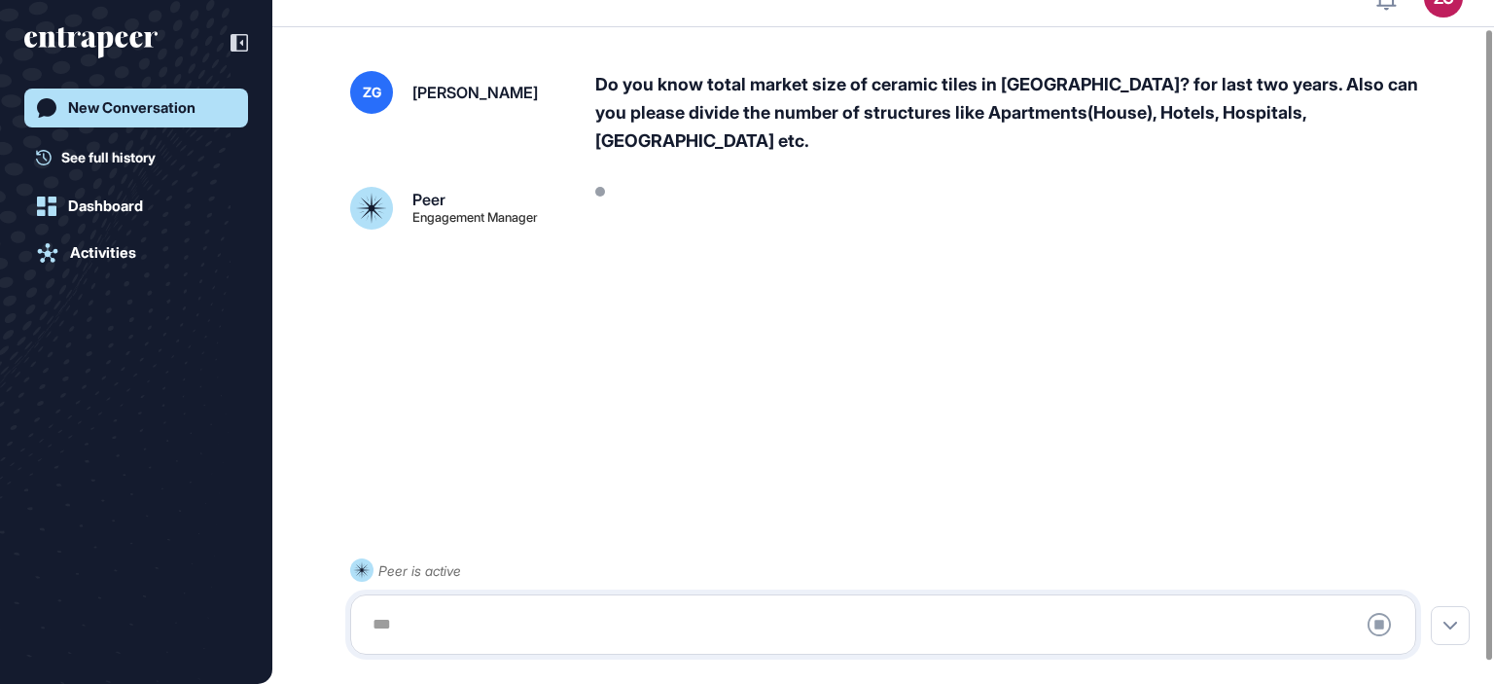
scroll to position [54, 0]
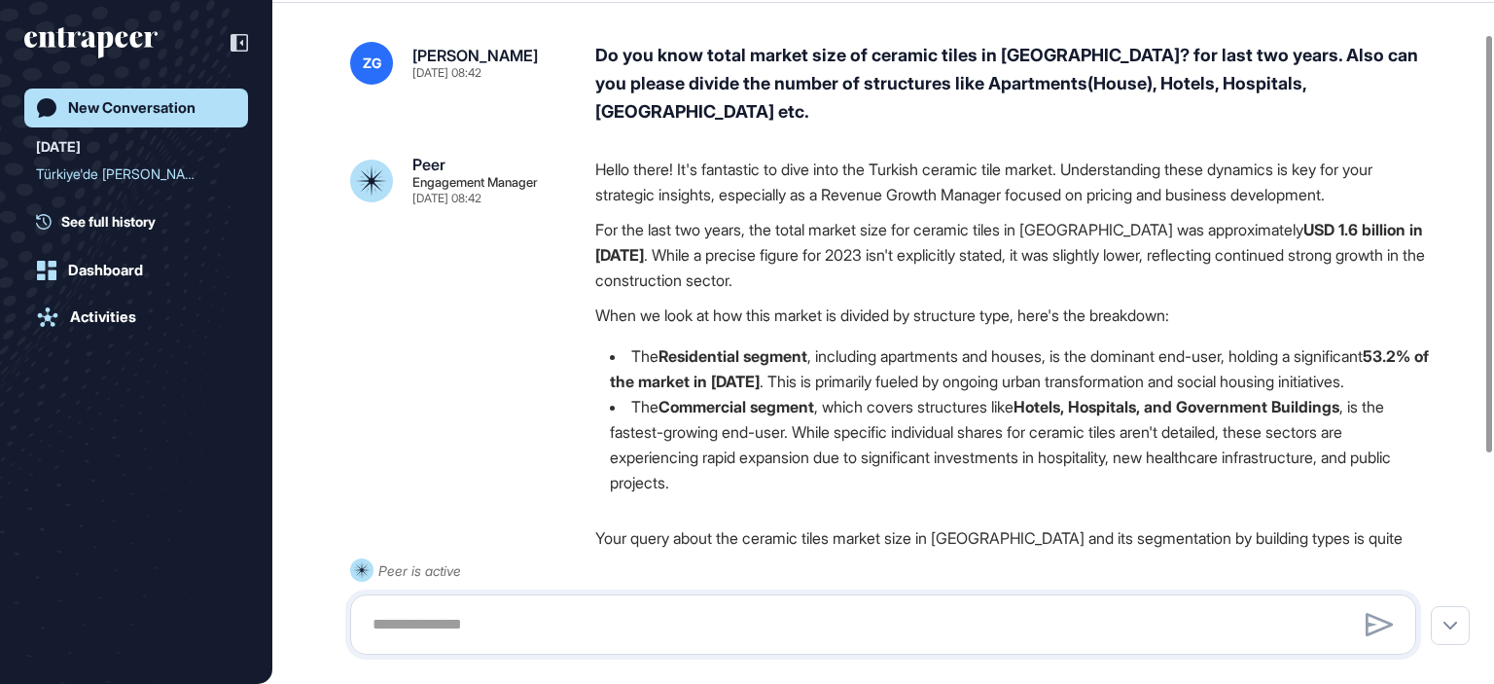
scroll to position [55, 0]
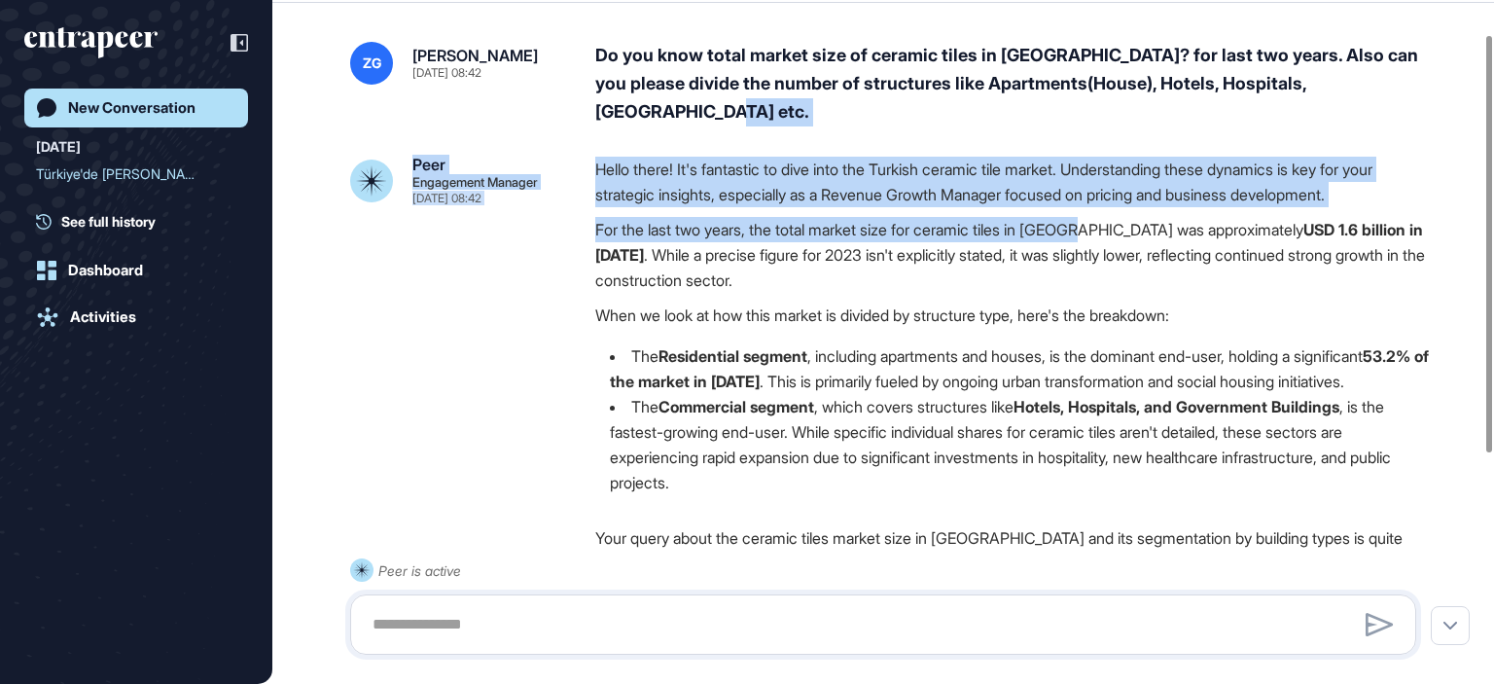
drag, startPoint x: 1184, startPoint y: 139, endPoint x: 1095, endPoint y: 209, distance: 112.9
click at [1095, 209] on div "ZG Zeynep Gezen [DATE] 08:42 Do you know total market size of ceramic tiles in …" at bounding box center [883, 409] width 1066 height 735
click at [1095, 209] on div "Hello there! It's fantastic to dive into the Turkish ceramic tile market. Under…" at bounding box center [1013, 334] width 836 height 354
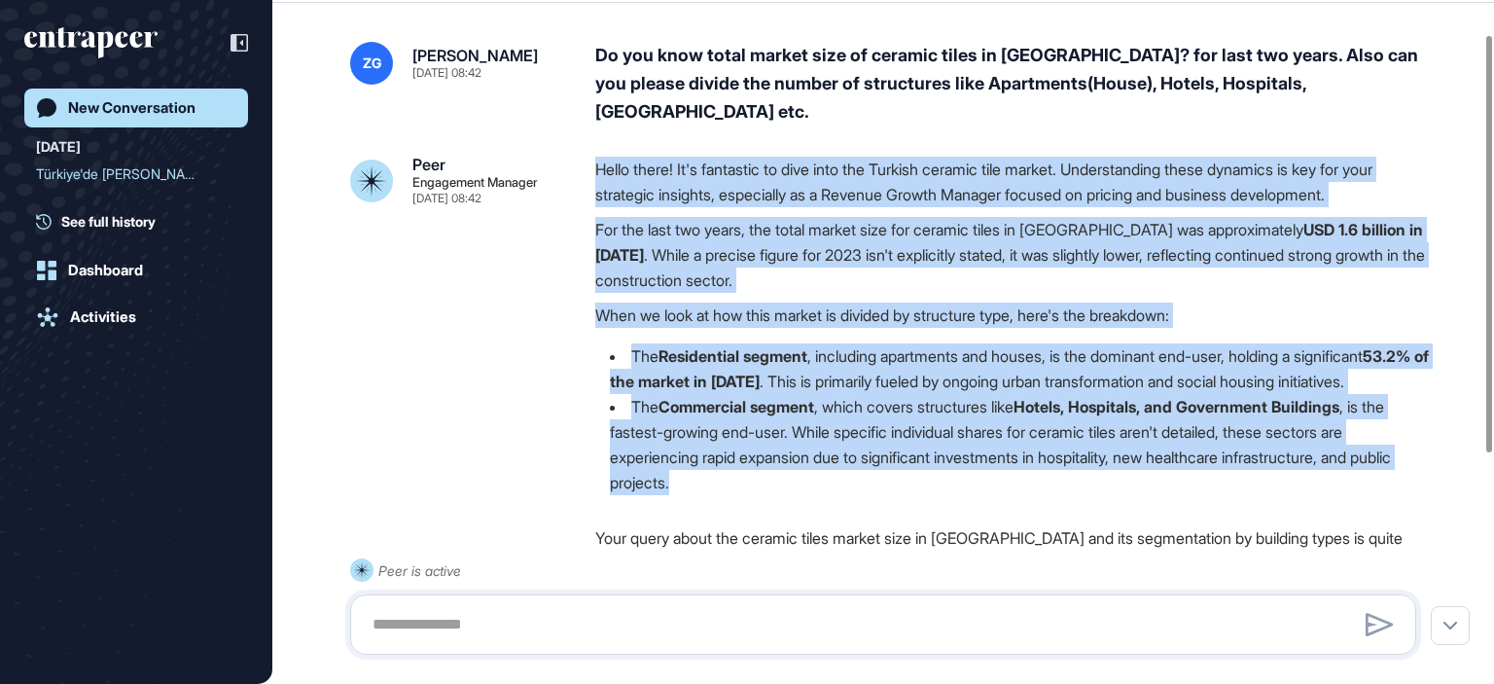
drag, startPoint x: 597, startPoint y: 165, endPoint x: 1484, endPoint y: 523, distance: 956.4
click at [1484, 523] on div "ZG Zeynep Gezen [DATE] 08:42 Do you know total market size of ceramic tiles in …" at bounding box center [883, 493] width 1222 height 980
copy div "Lorem ipsum! Do's ametconse ad elit sedd eiu Tempori utlabor etdo magnaa. Enima…"
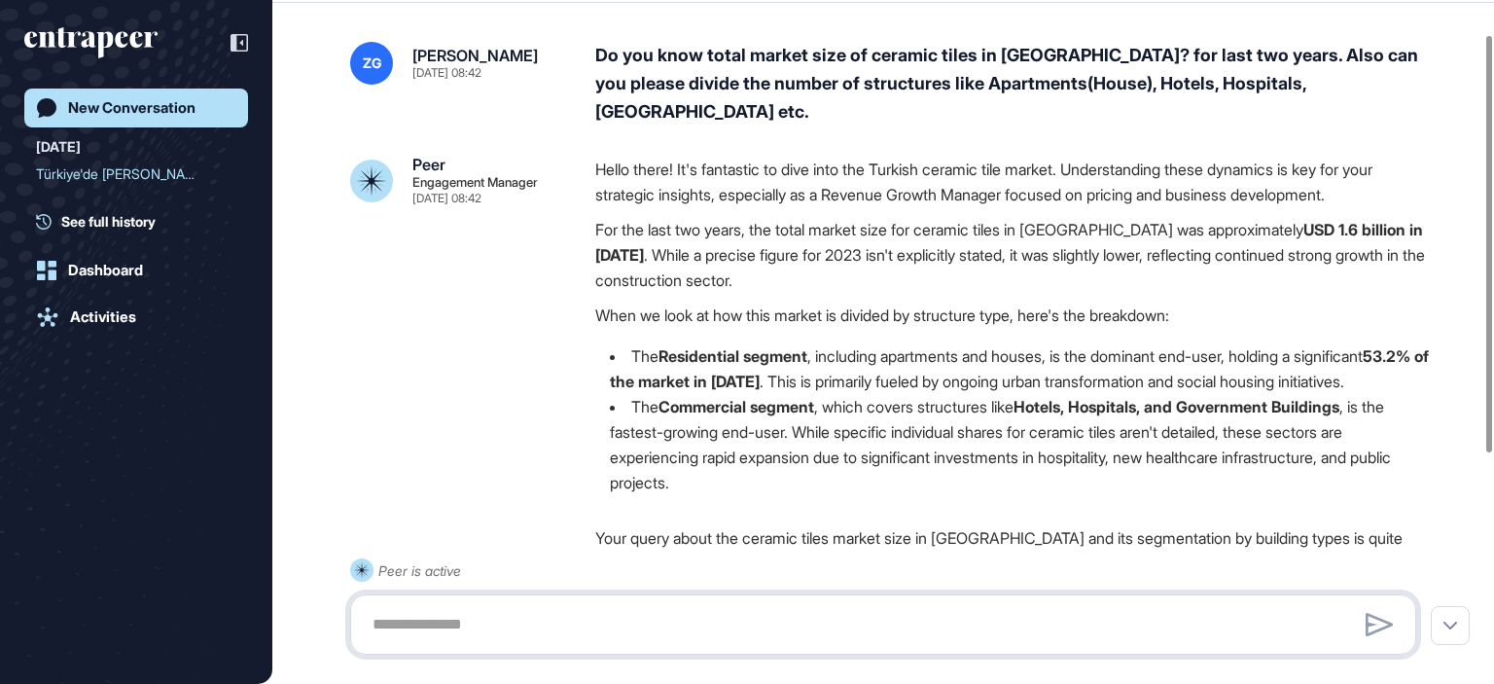
click at [694, 618] on textarea at bounding box center [883, 624] width 1045 height 39
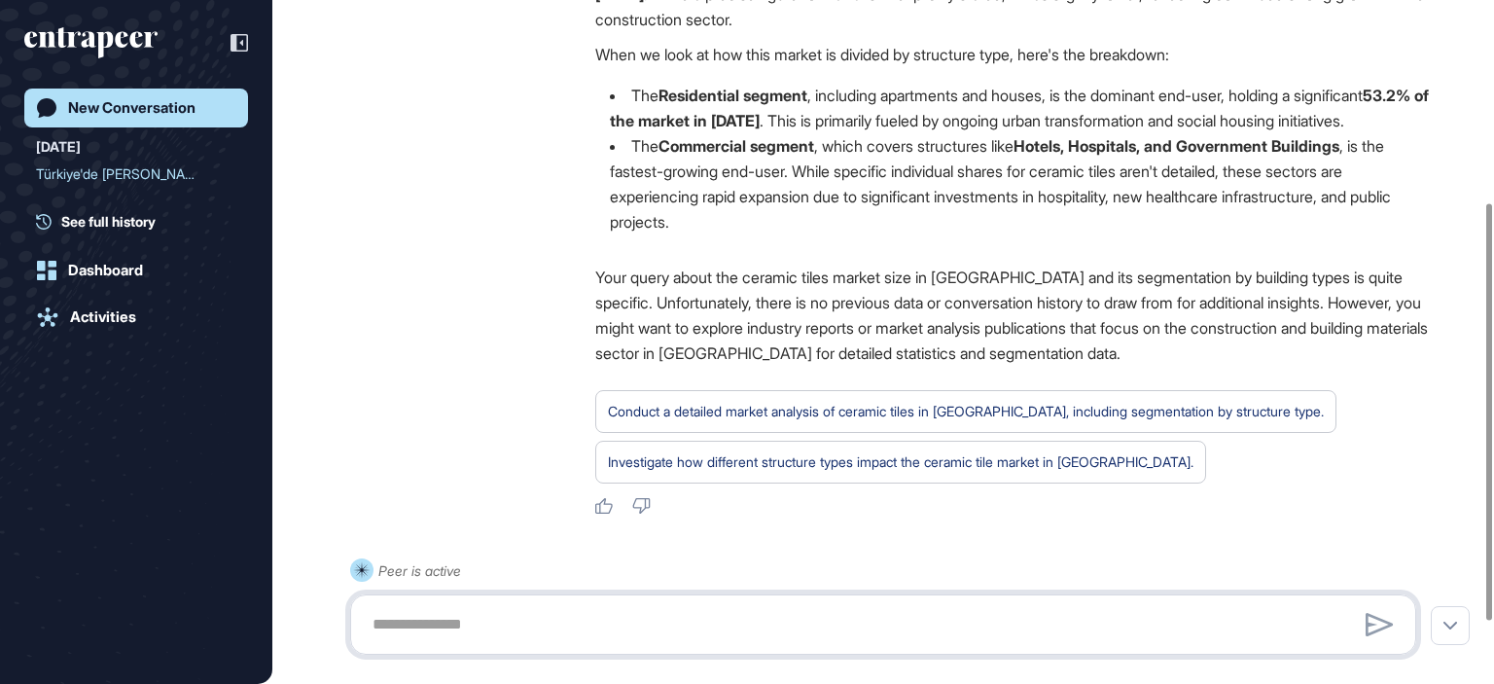
scroll to position [342, 0]
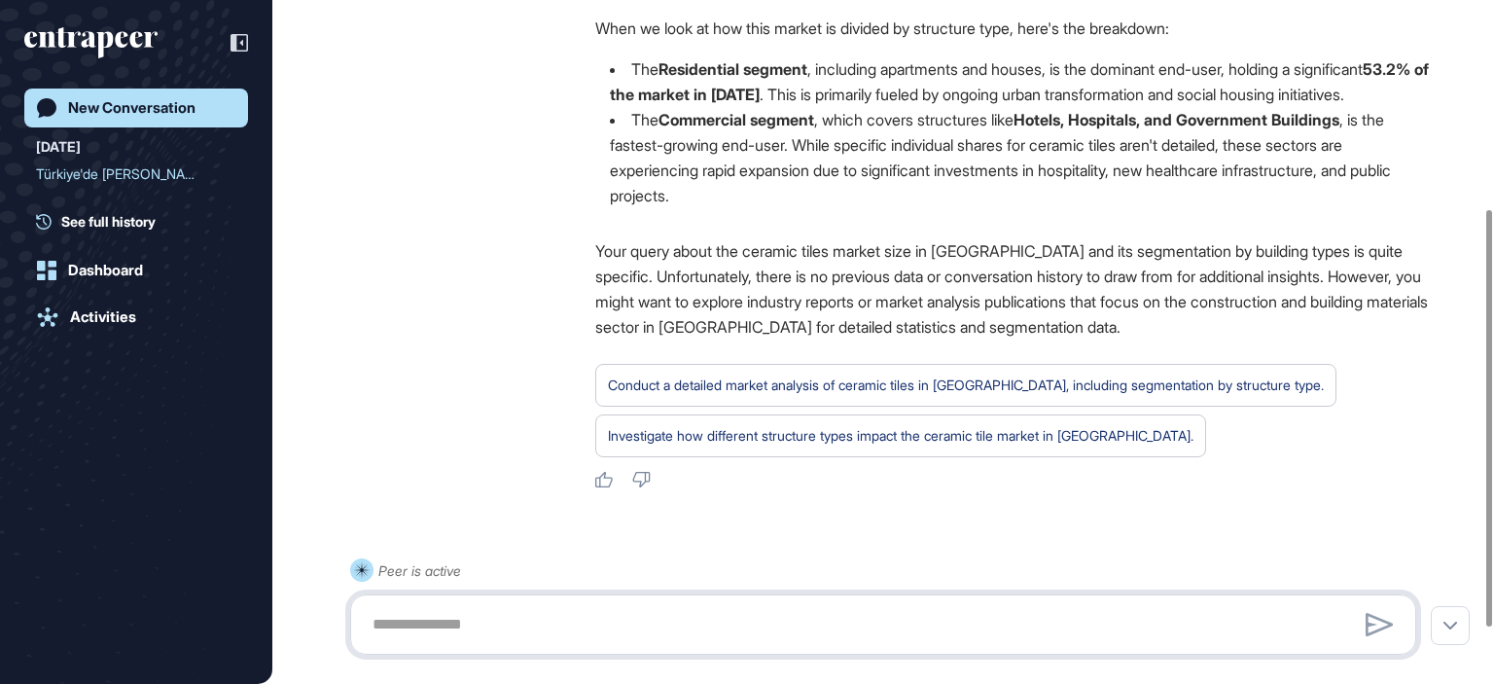
click at [723, 624] on textarea at bounding box center [883, 624] width 1045 height 39
type textarea "**********"
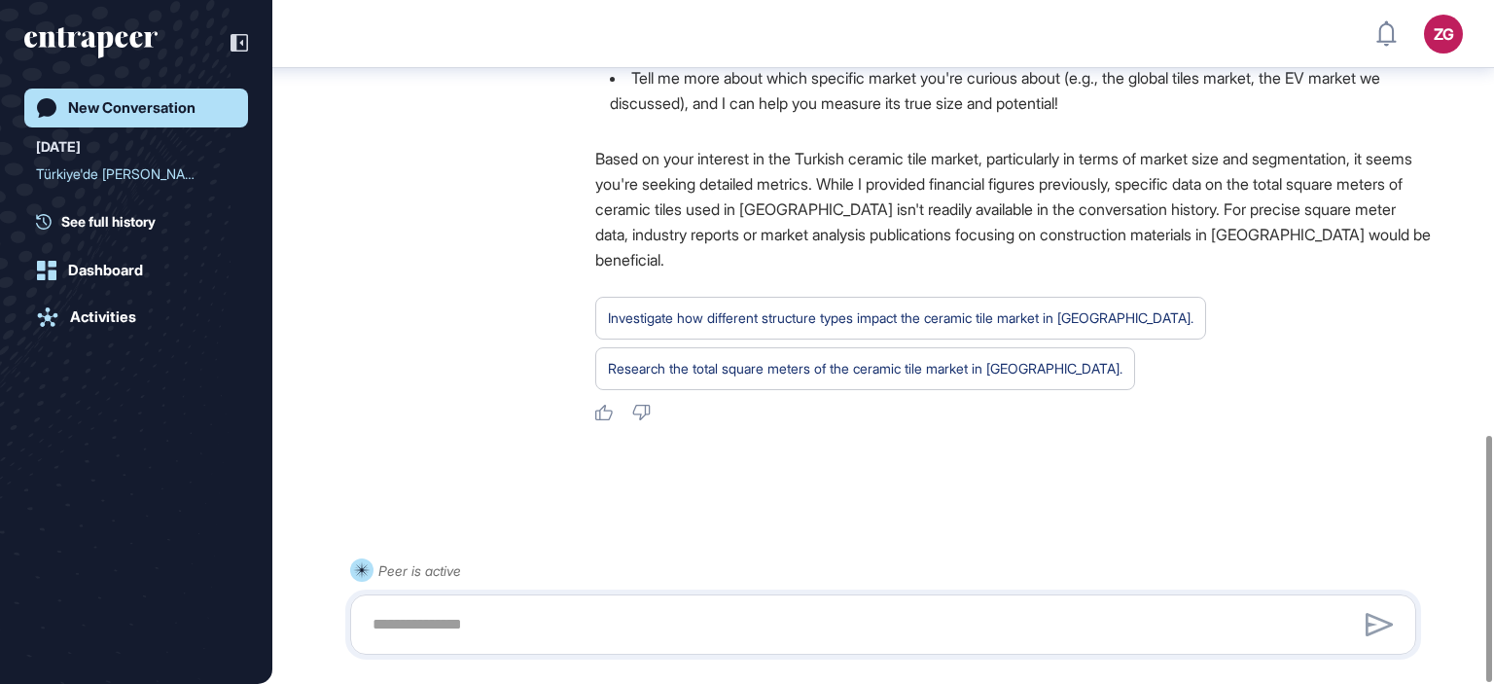
scroll to position [1209, 0]
click at [821, 635] on textarea at bounding box center [883, 624] width 1045 height 39
click at [821, 635] on textarea "**********" at bounding box center [883, 624] width 1045 height 39
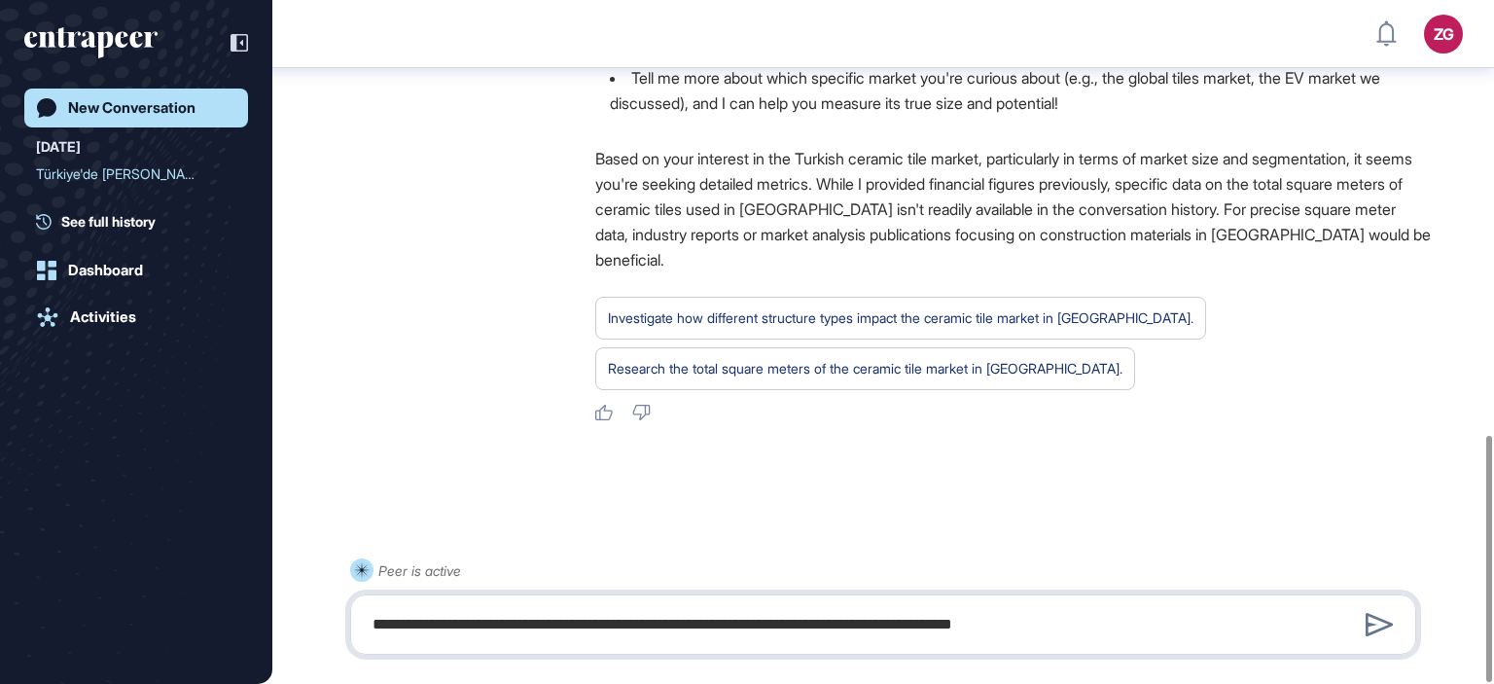
click at [914, 630] on textarea "**********" at bounding box center [883, 624] width 1045 height 39
click at [1136, 635] on textarea "**********" at bounding box center [883, 624] width 1045 height 39
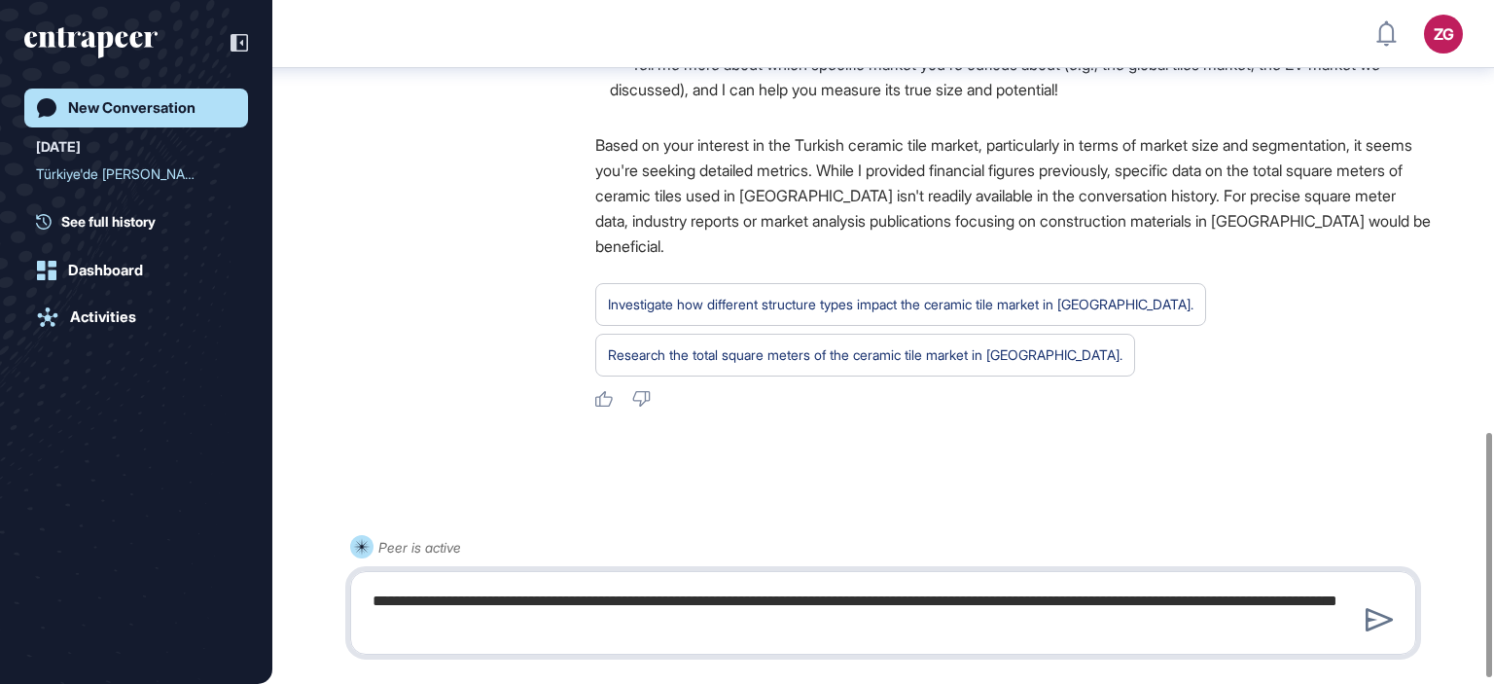
click at [781, 594] on textarea "**********" at bounding box center [883, 613] width 1045 height 62
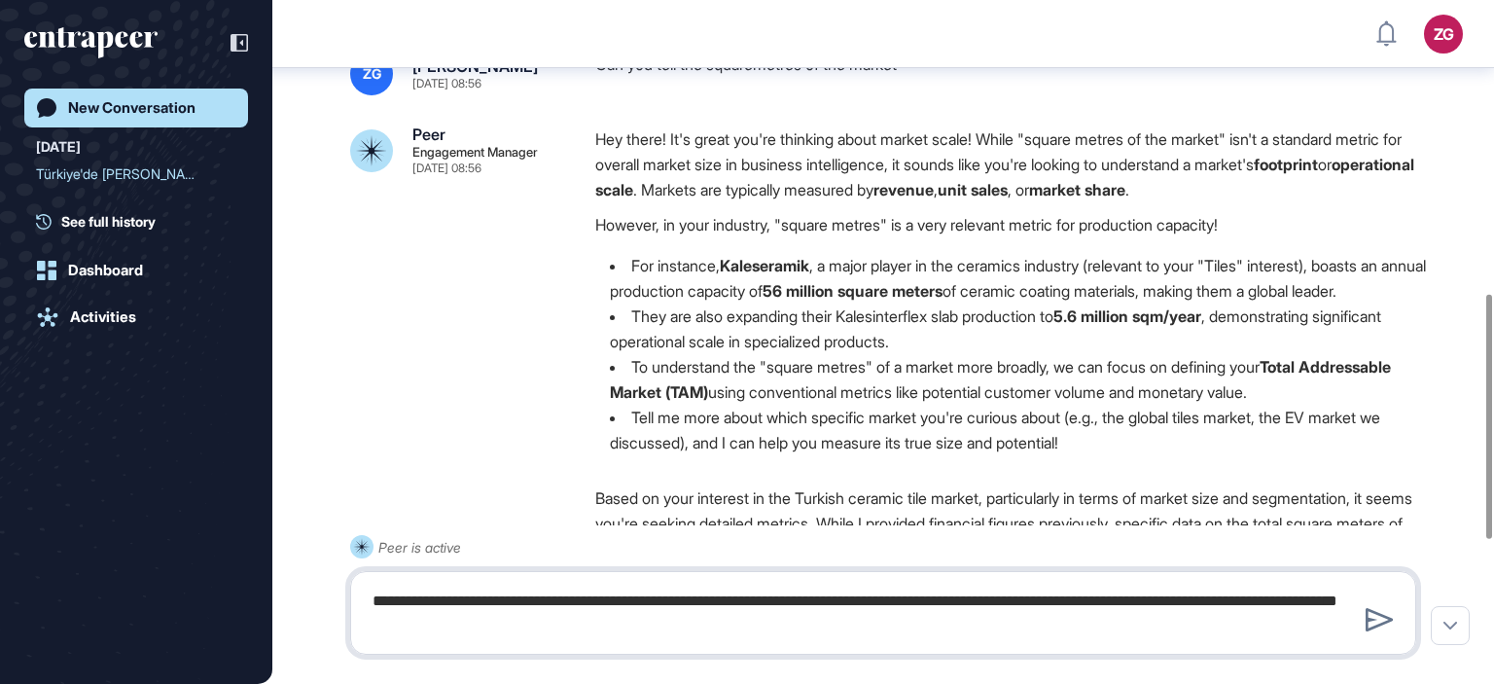
scroll to position [845, 0]
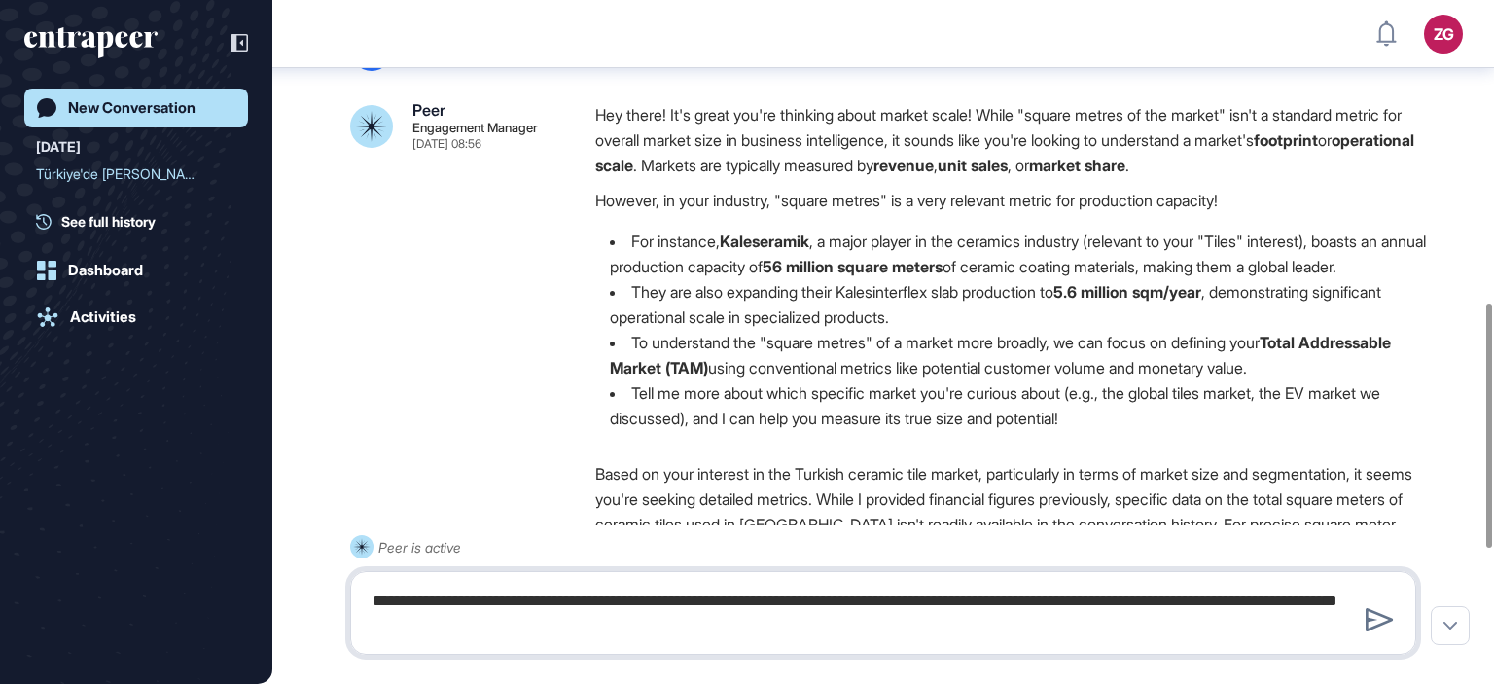
drag, startPoint x: 615, startPoint y: 639, endPoint x: 362, endPoint y: 587, distance: 258.1
click at [362, 587] on textarea "**********" at bounding box center [883, 613] width 1045 height 62
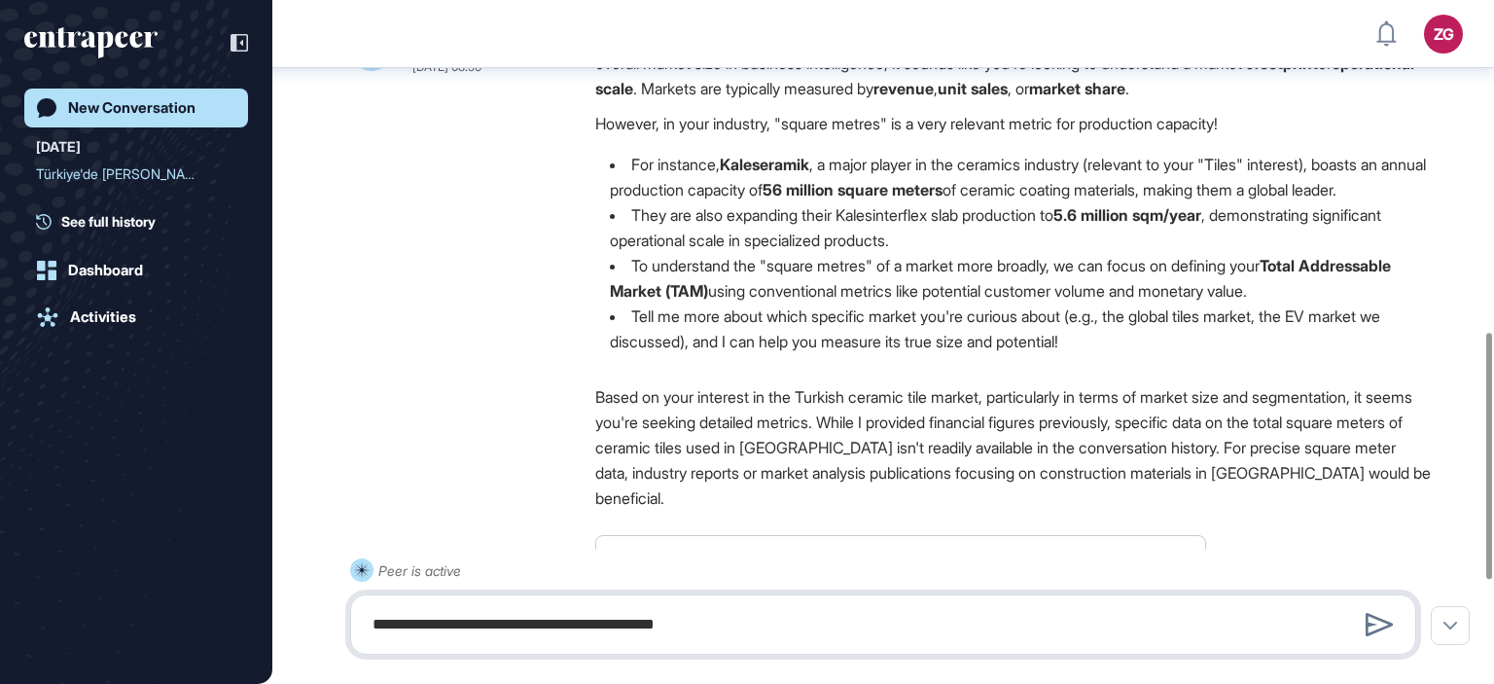
scroll to position [923, 0]
type textarea "**********"
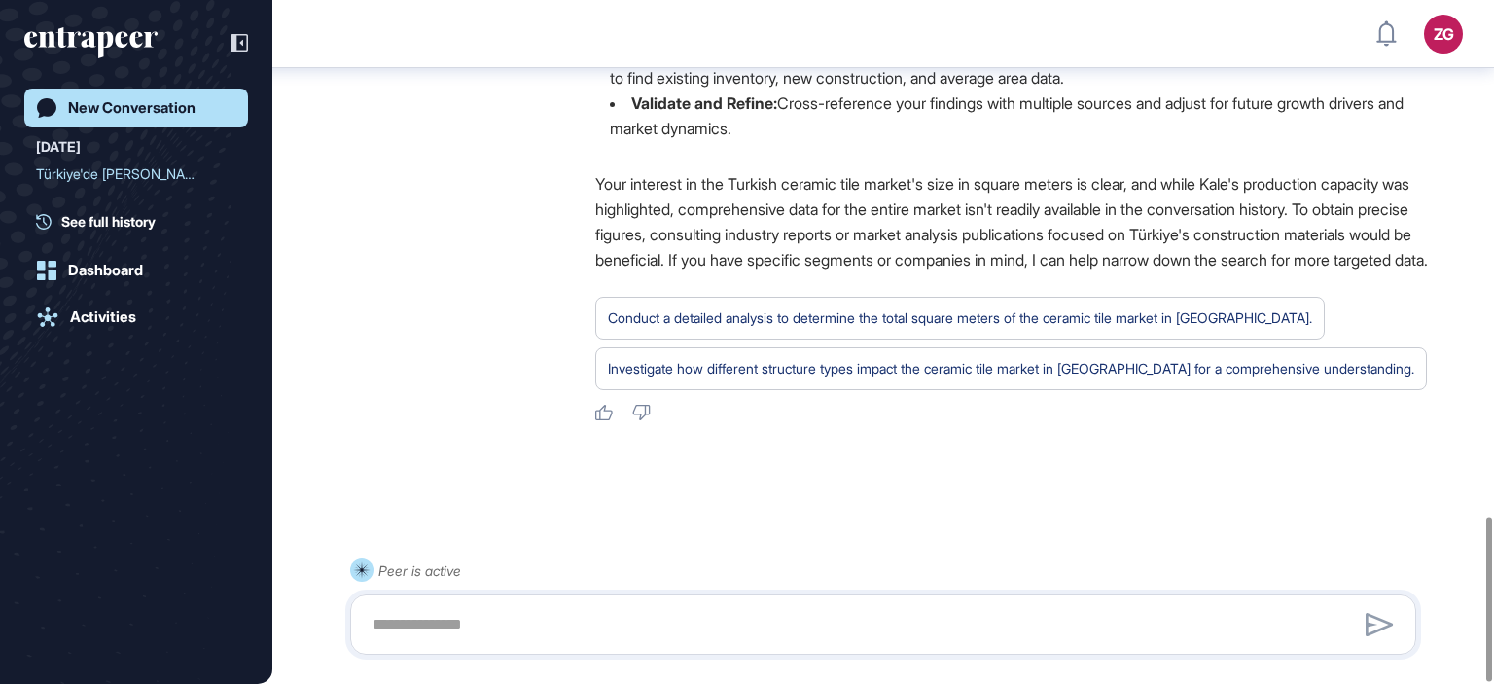
scroll to position [2149, 0]
click at [794, 621] on textarea at bounding box center [883, 624] width 1045 height 39
paste textarea "**********"
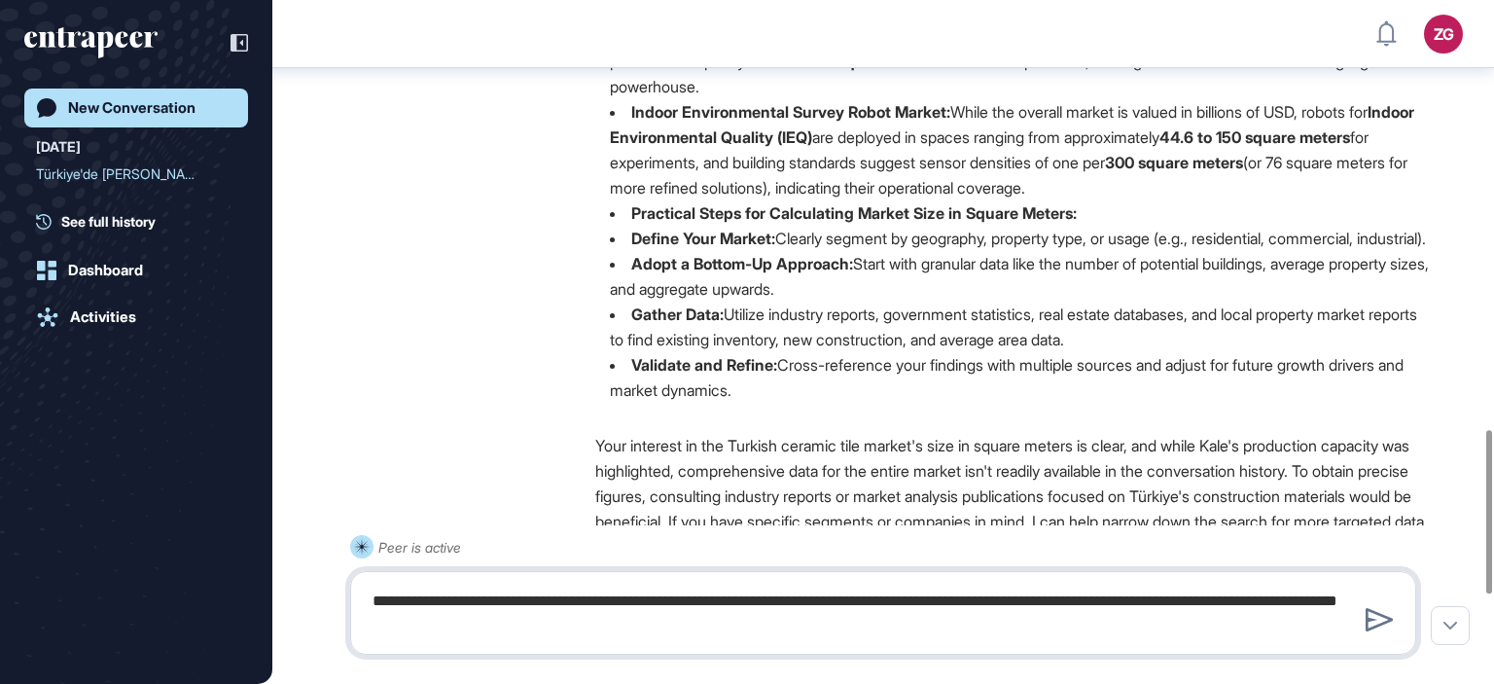
scroll to position [1804, 0]
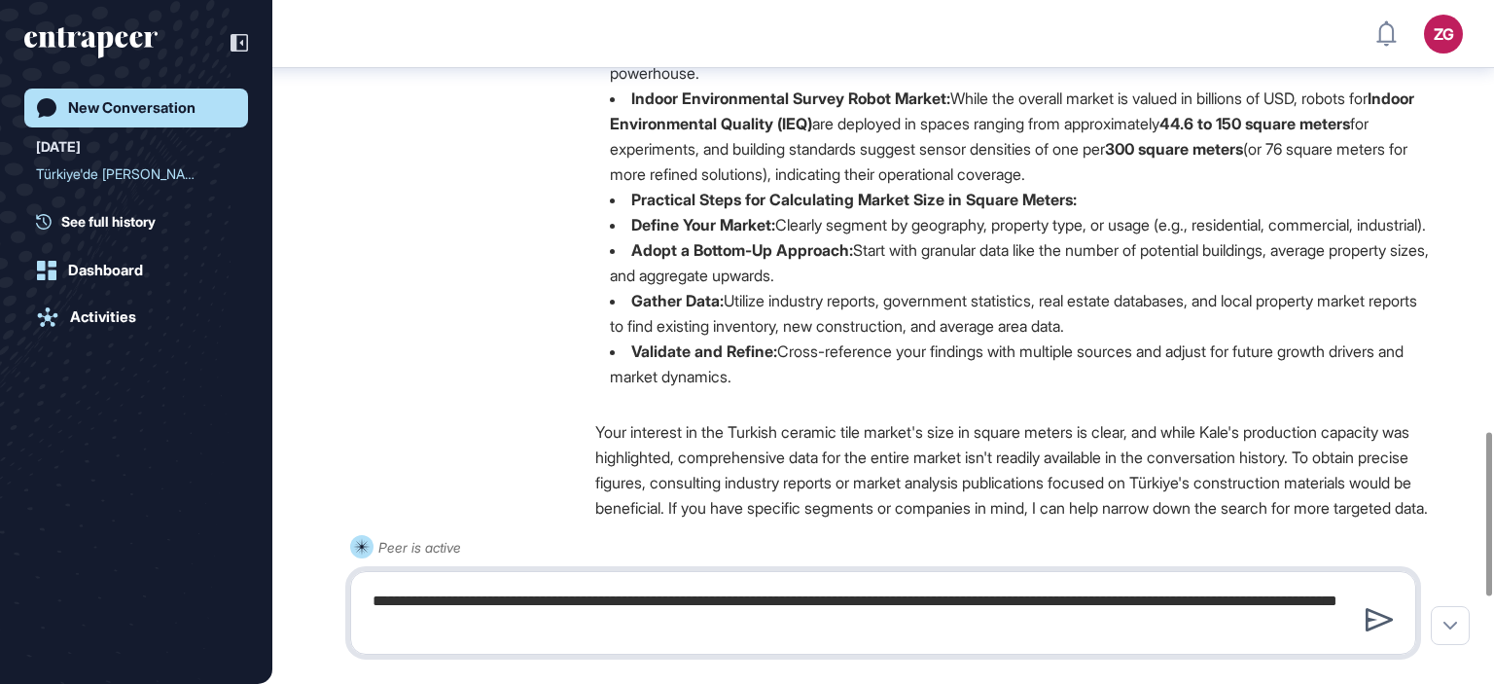
type textarea "**********"
click at [1380, 618] on icon at bounding box center [1379, 619] width 28 height 23
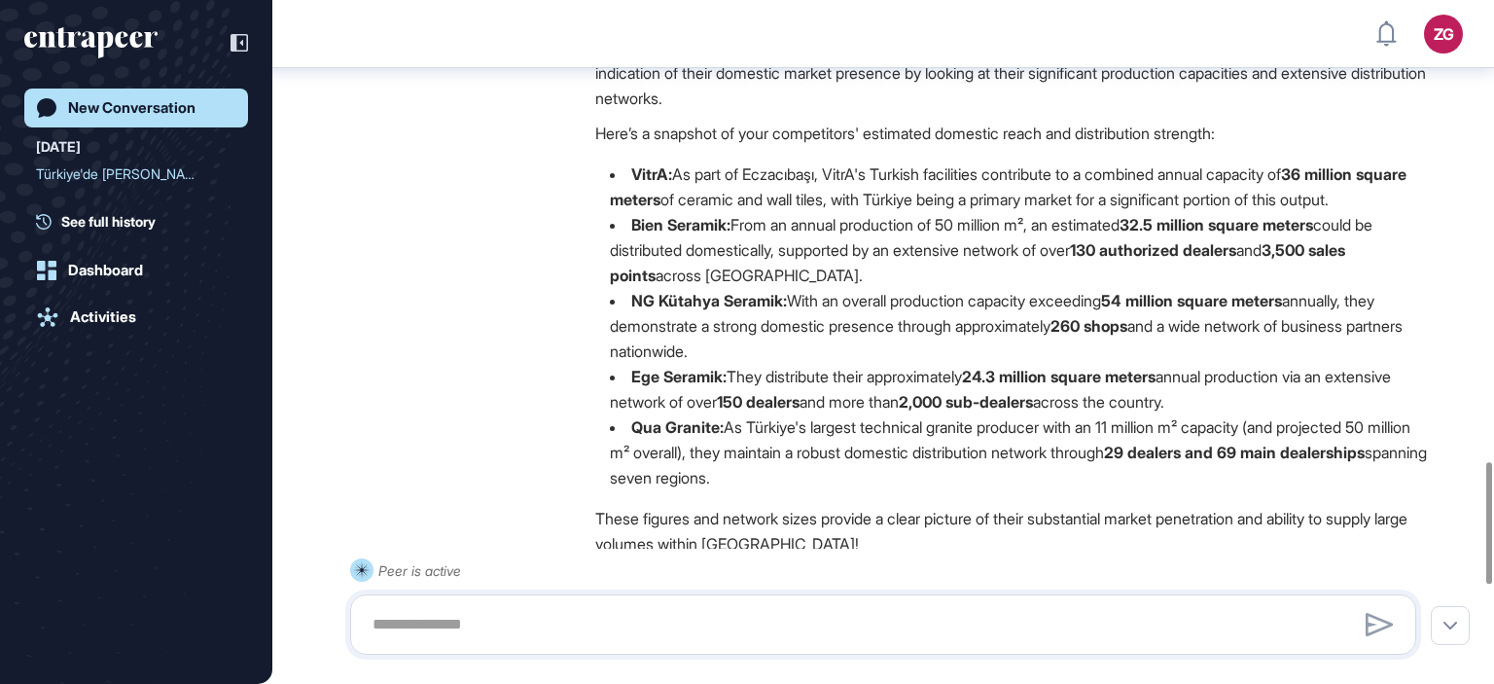
scroll to position [2590, 0]
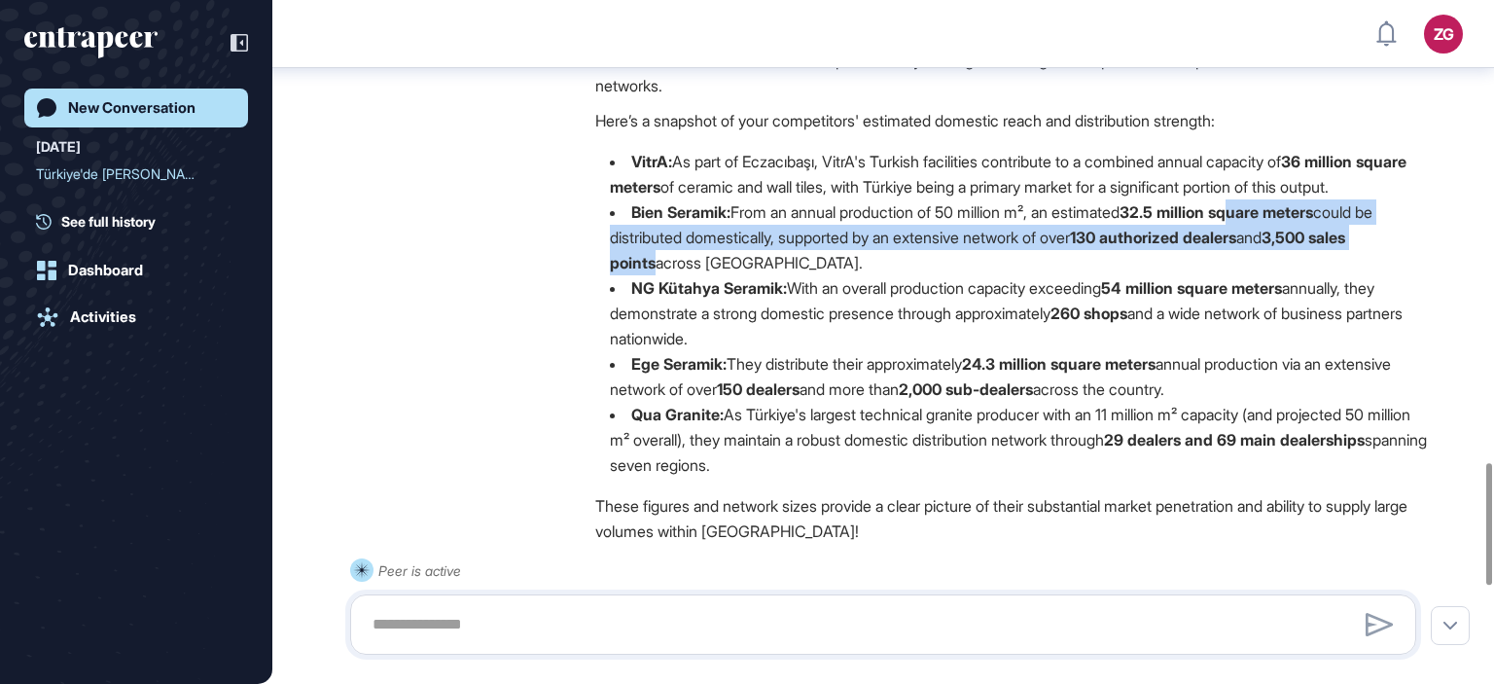
drag, startPoint x: 656, startPoint y: 384, endPoint x: 1264, endPoint y: 344, distance: 609.1
click at [1264, 275] on li "Bien Seramik: From an annual production of 50 million m², an estimated 32.5 mil…" at bounding box center [1013, 237] width 836 height 76
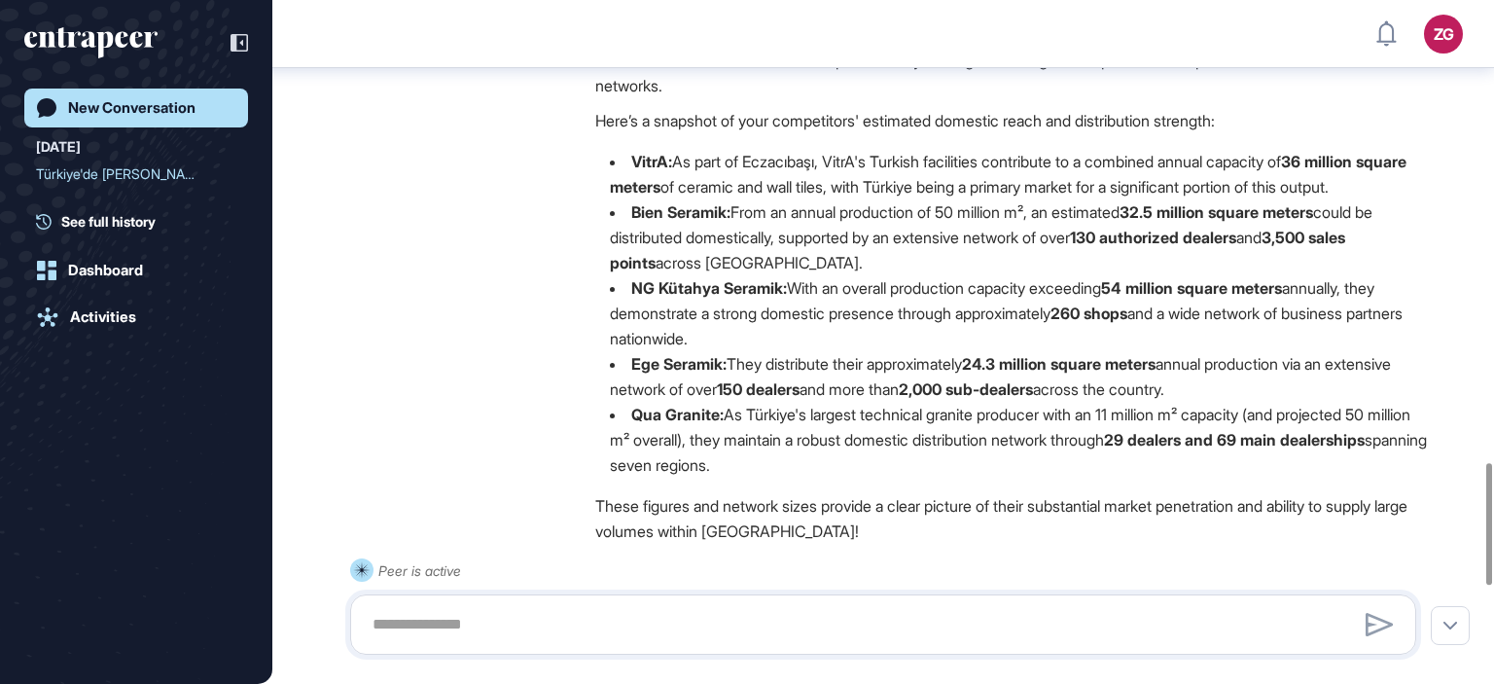
click at [1267, 275] on li "Bien Seramik: From an annual production of 50 million m², an estimated 32.5 mil…" at bounding box center [1013, 237] width 836 height 76
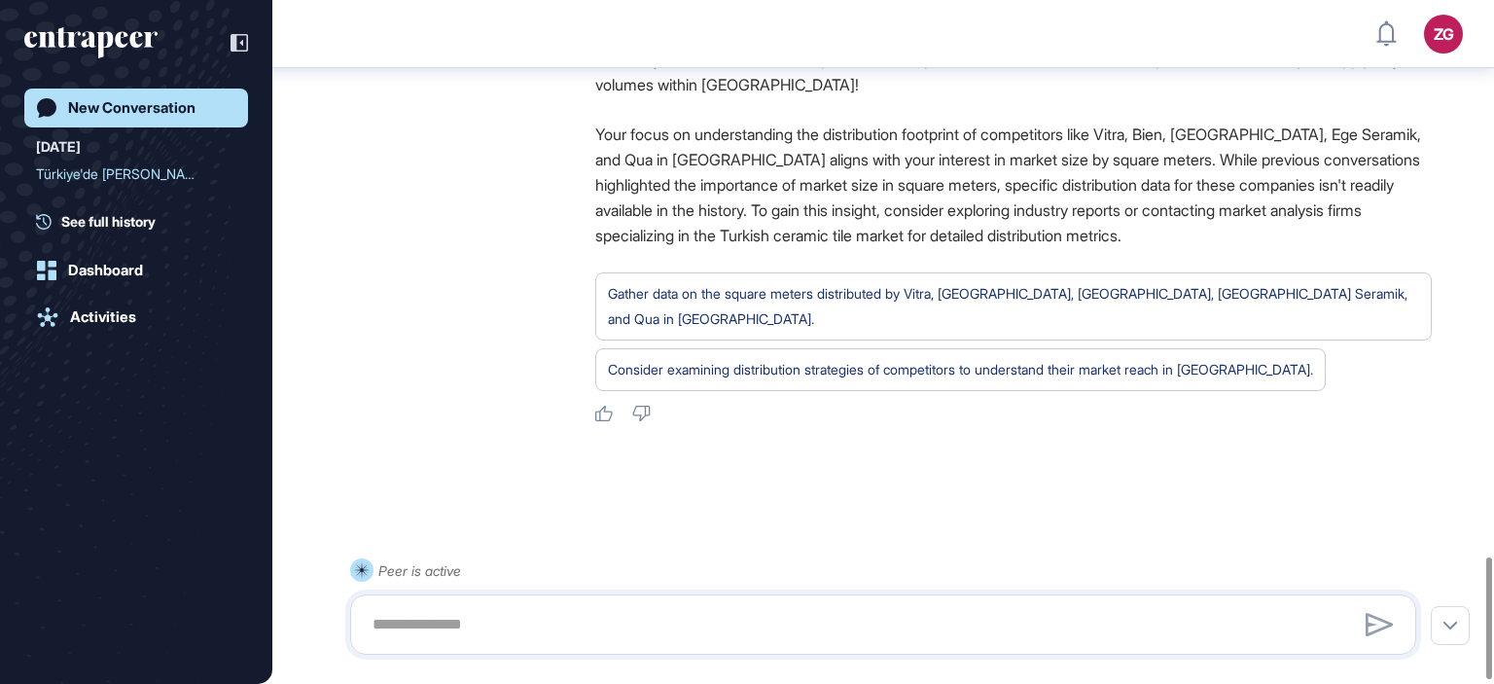
scroll to position [3131, 0]
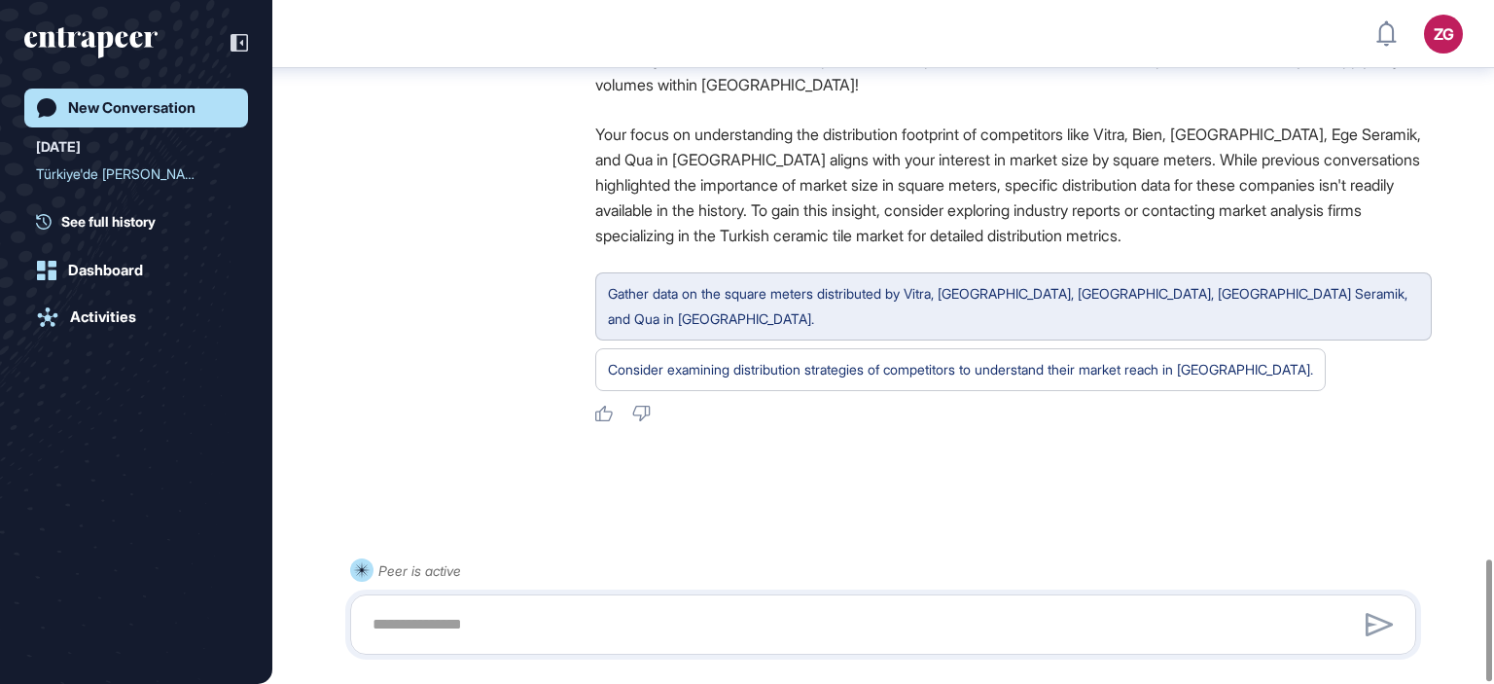
drag, startPoint x: 799, startPoint y: 323, endPoint x: 749, endPoint y: 323, distance: 50.6
click at [749, 323] on div "Gather data on the square meters distributed by Vitra, [GEOGRAPHIC_DATA], [GEOG…" at bounding box center [1013, 306] width 811 height 51
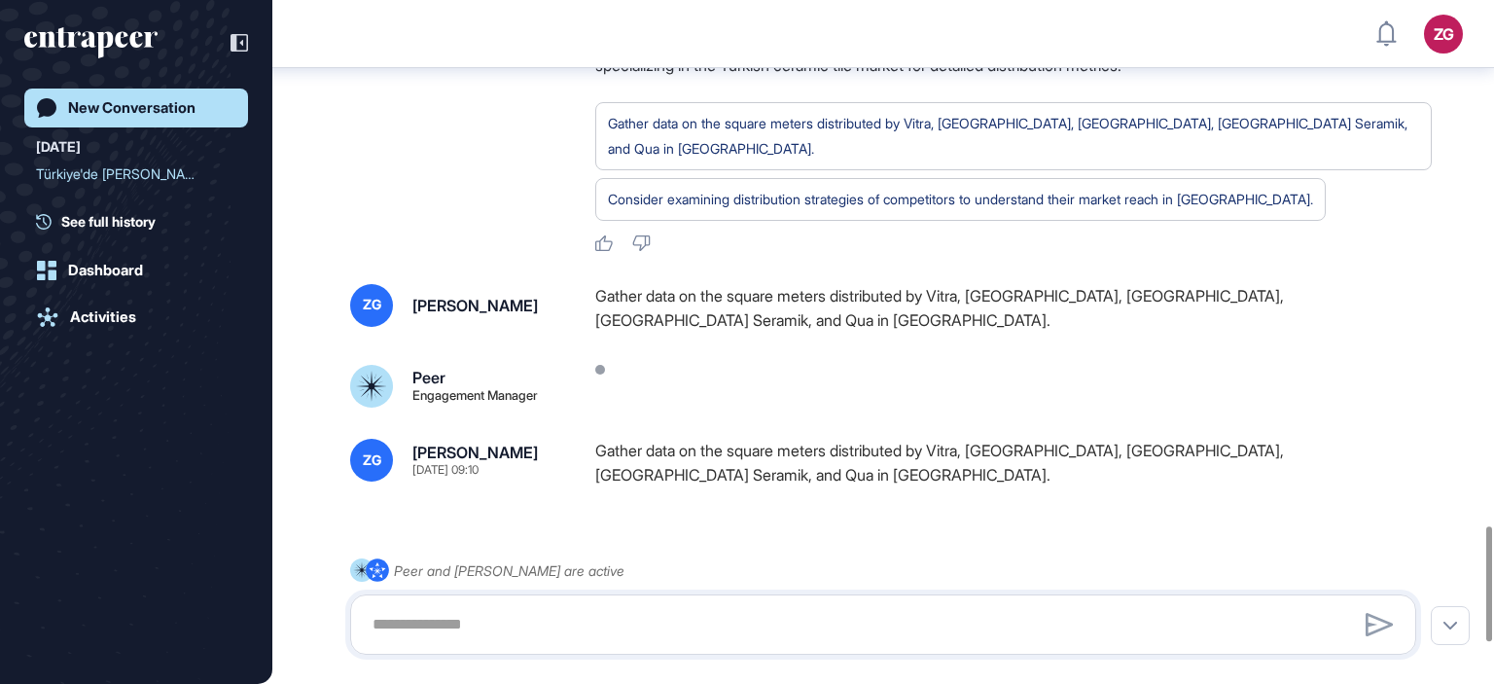
scroll to position [3356, 0]
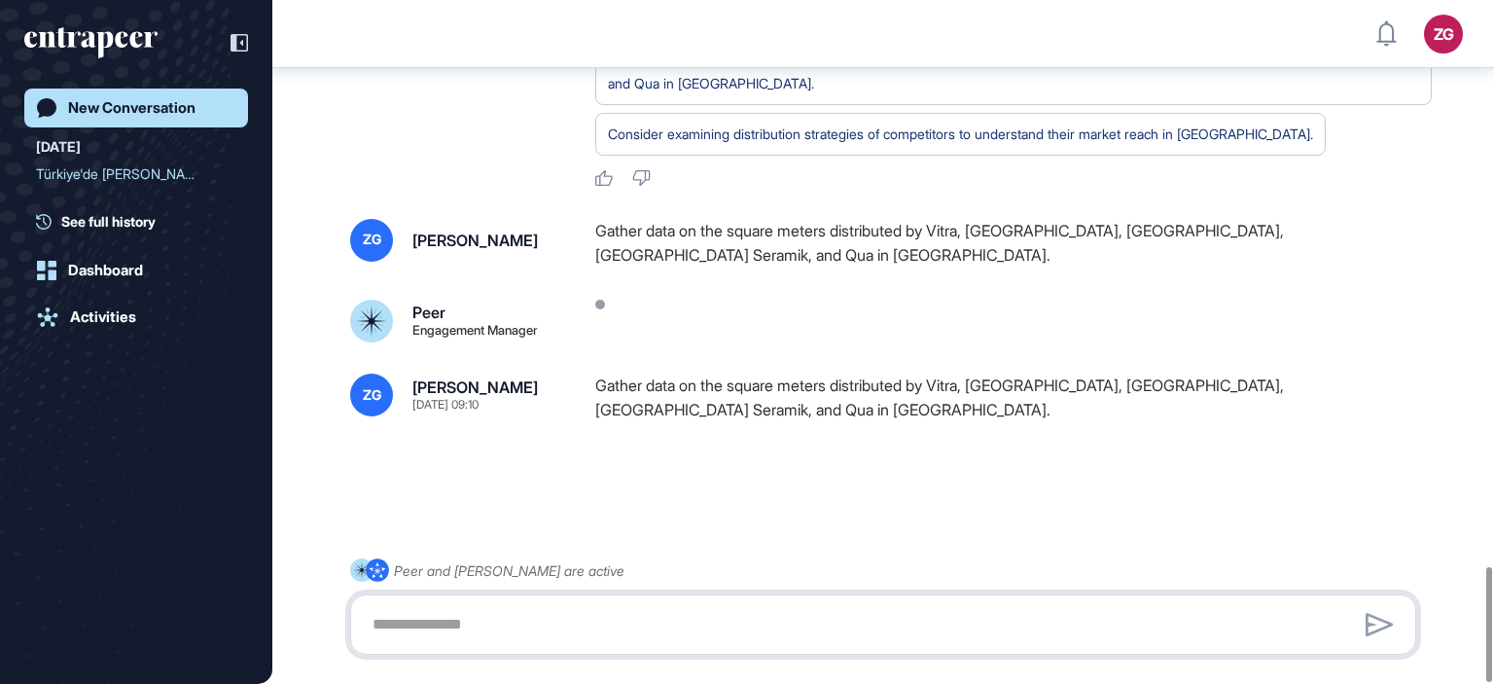
click at [506, 620] on textarea at bounding box center [883, 624] width 1045 height 39
click at [537, 634] on textarea at bounding box center [883, 624] width 1045 height 39
type textarea "*"
click at [634, 615] on textarea at bounding box center [883, 624] width 1045 height 39
type textarea "**********"
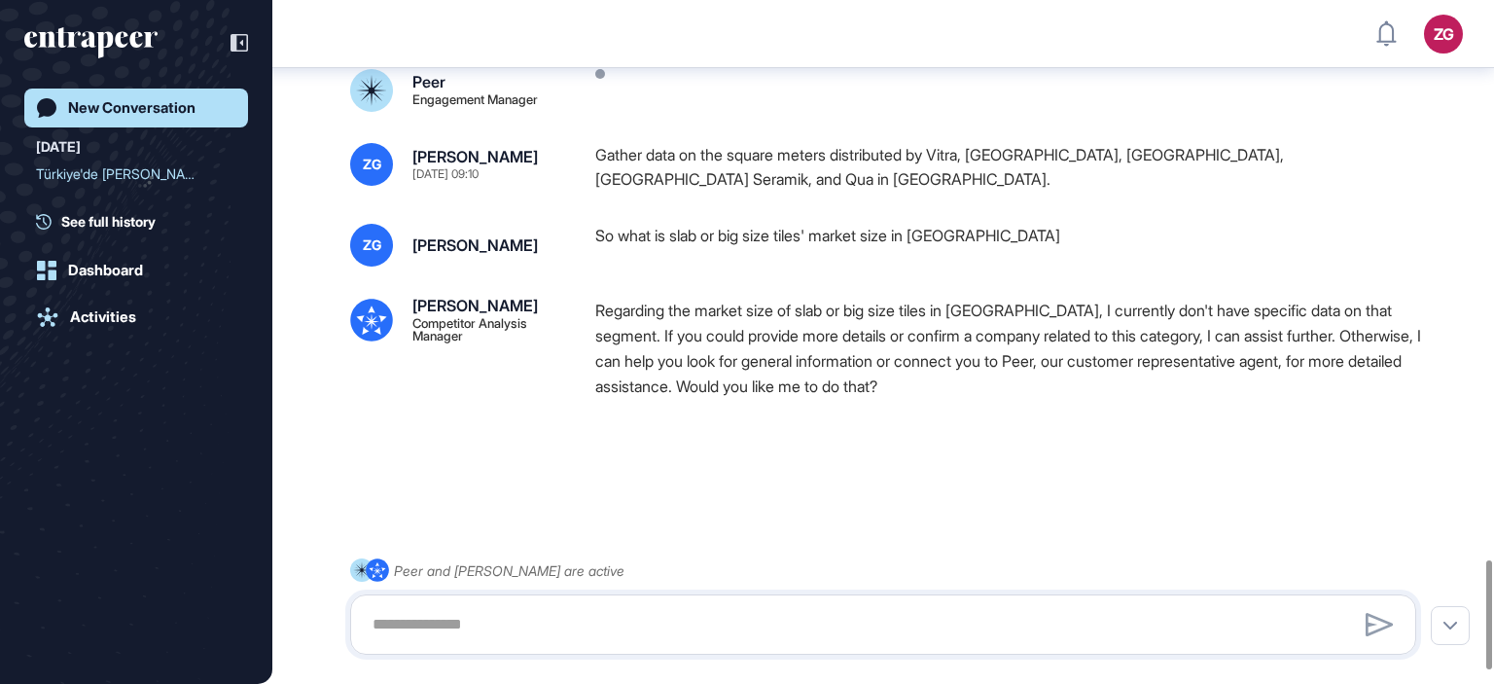
scroll to position [3587, 0]
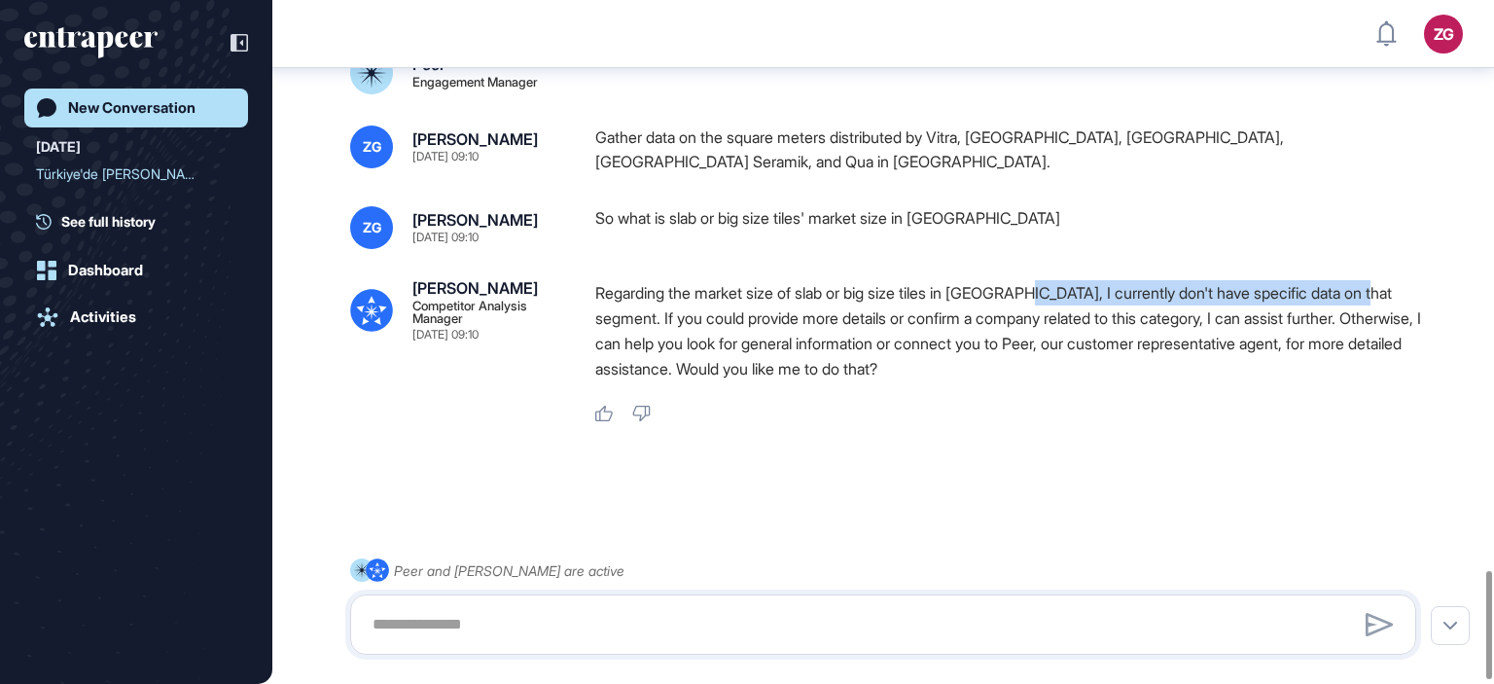
drag, startPoint x: 1036, startPoint y: 310, endPoint x: 1404, endPoint y: 303, distance: 368.7
click at [1404, 303] on p "Regarding the market size of slab or big size tiles in [GEOGRAPHIC_DATA], I cur…" at bounding box center [1013, 330] width 836 height 101
click at [682, 631] on textarea at bounding box center [883, 624] width 1045 height 39
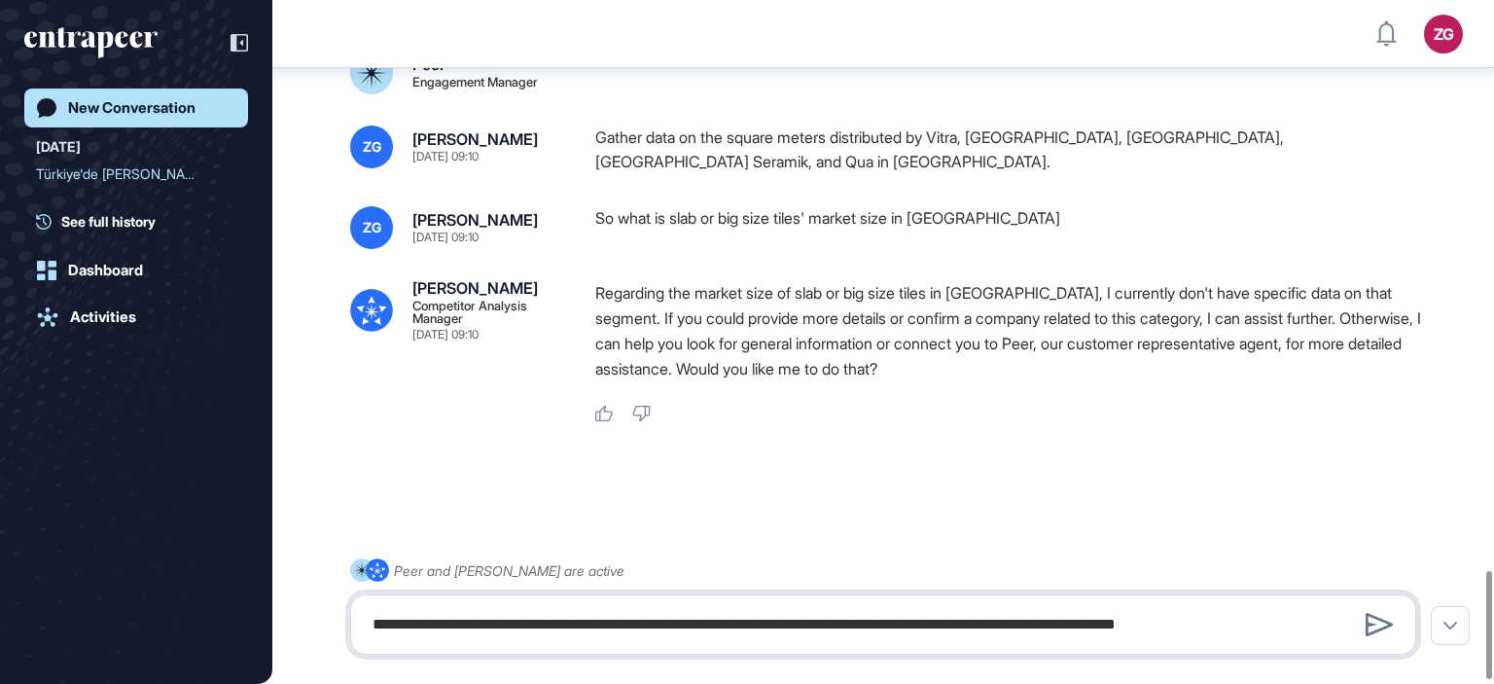
click at [1083, 621] on textarea "**********" at bounding box center [883, 624] width 1045 height 39
click at [1339, 629] on textarea "**********" at bounding box center [883, 624] width 1045 height 39
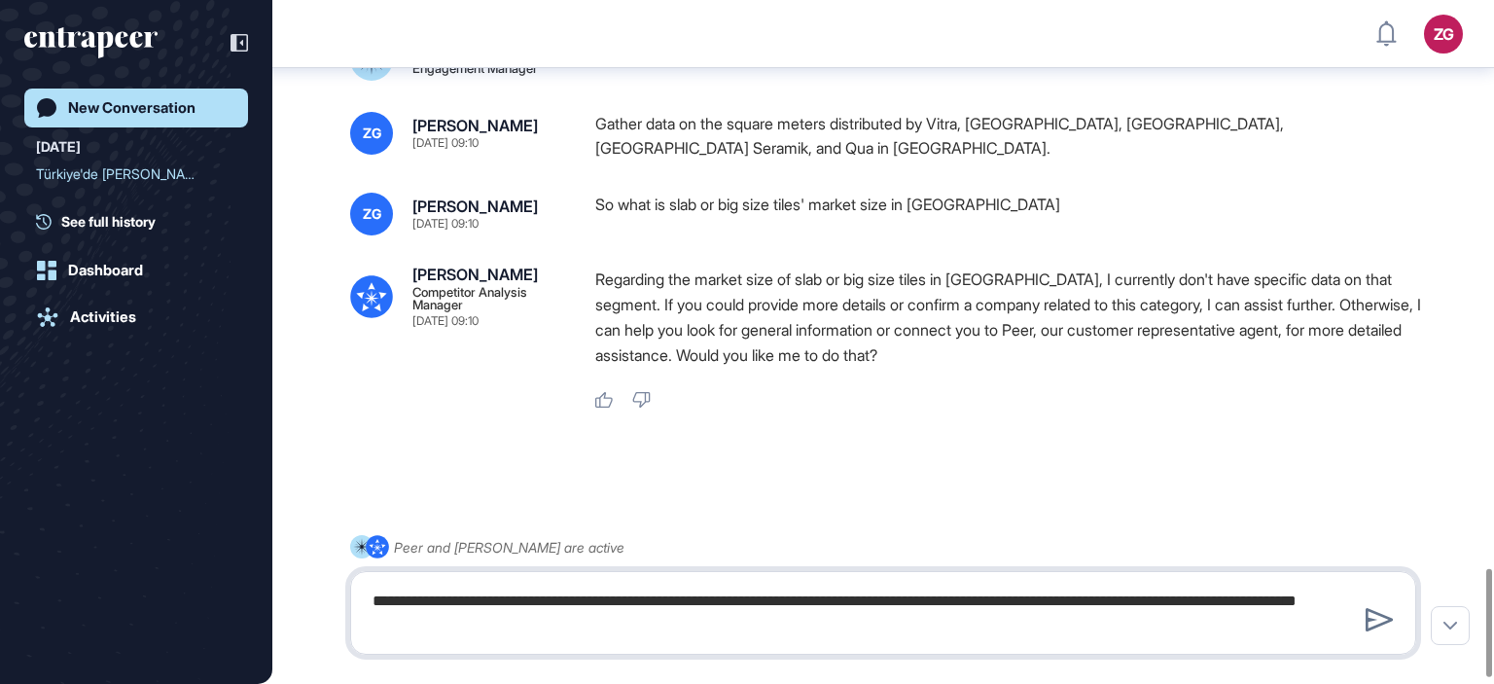
type textarea "**********"
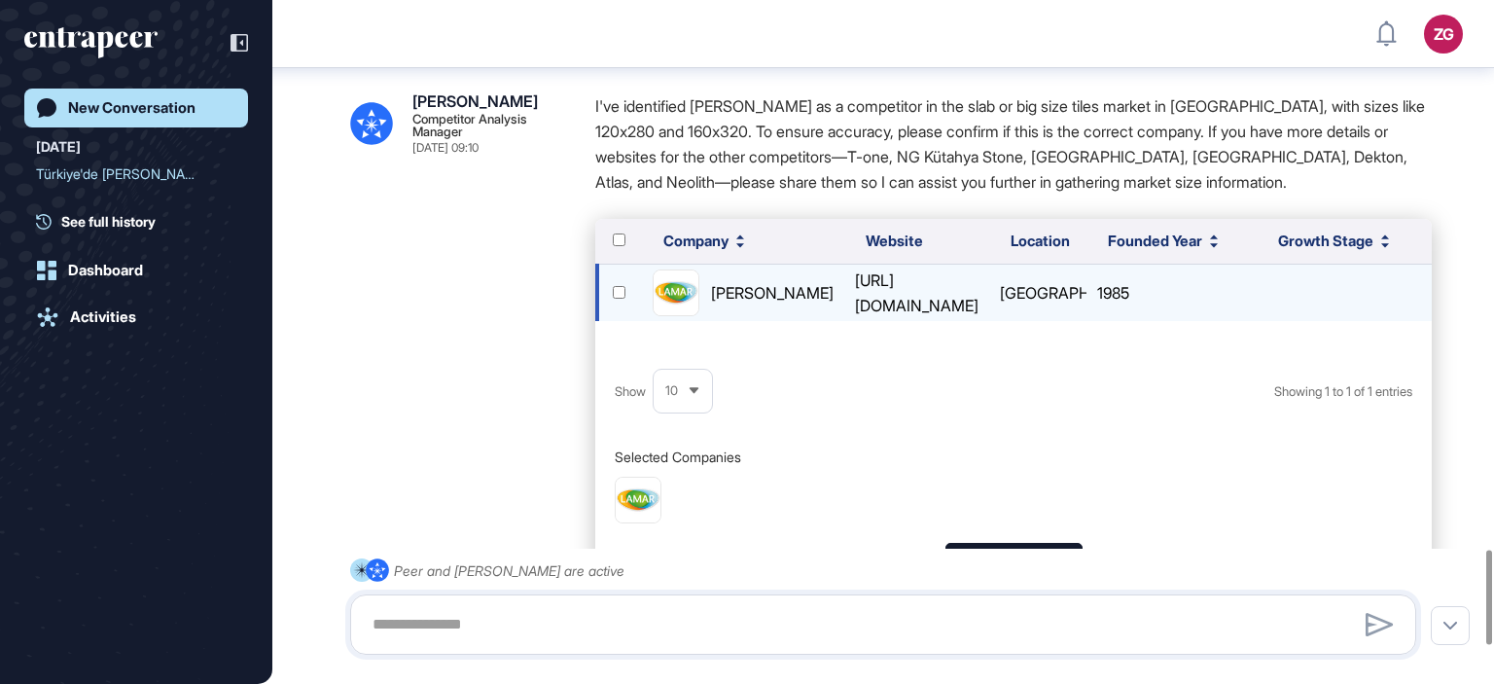
scroll to position [4032, 0]
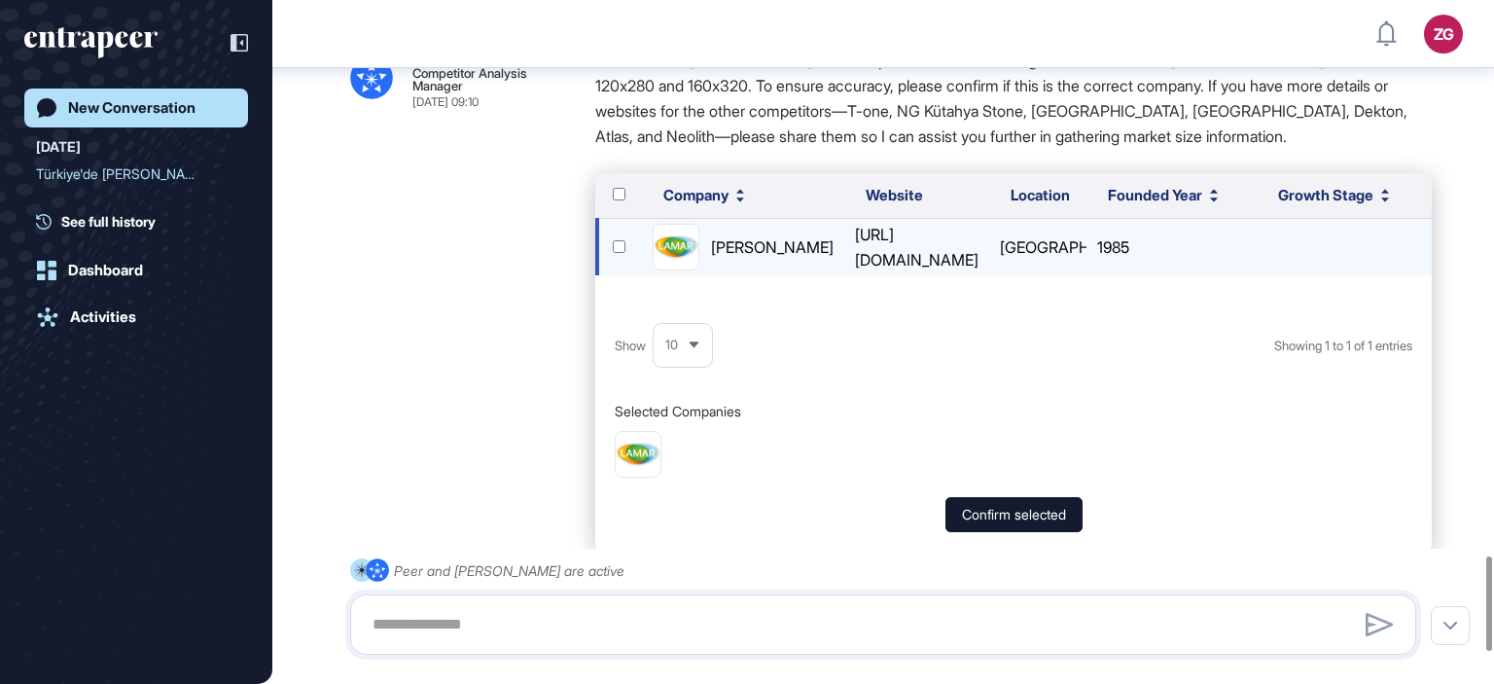
click at [711, 260] on div "[PERSON_NAME]" at bounding box center [772, 246] width 123 height 25
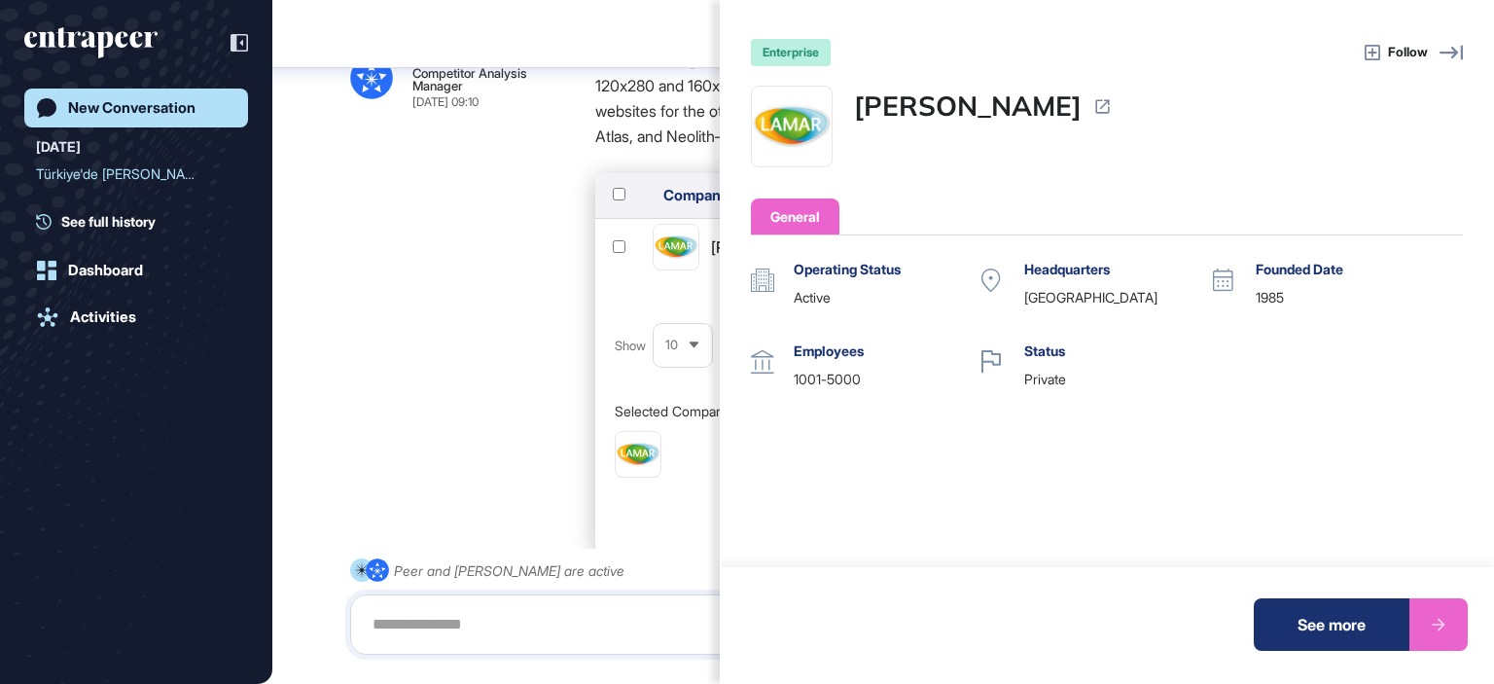
click at [797, 120] on img at bounding box center [792, 127] width 80 height 80
click at [485, 633] on div "enterprise Follow [PERSON_NAME] General Operating Status active Headquarters [G…" at bounding box center [747, 342] width 1494 height 684
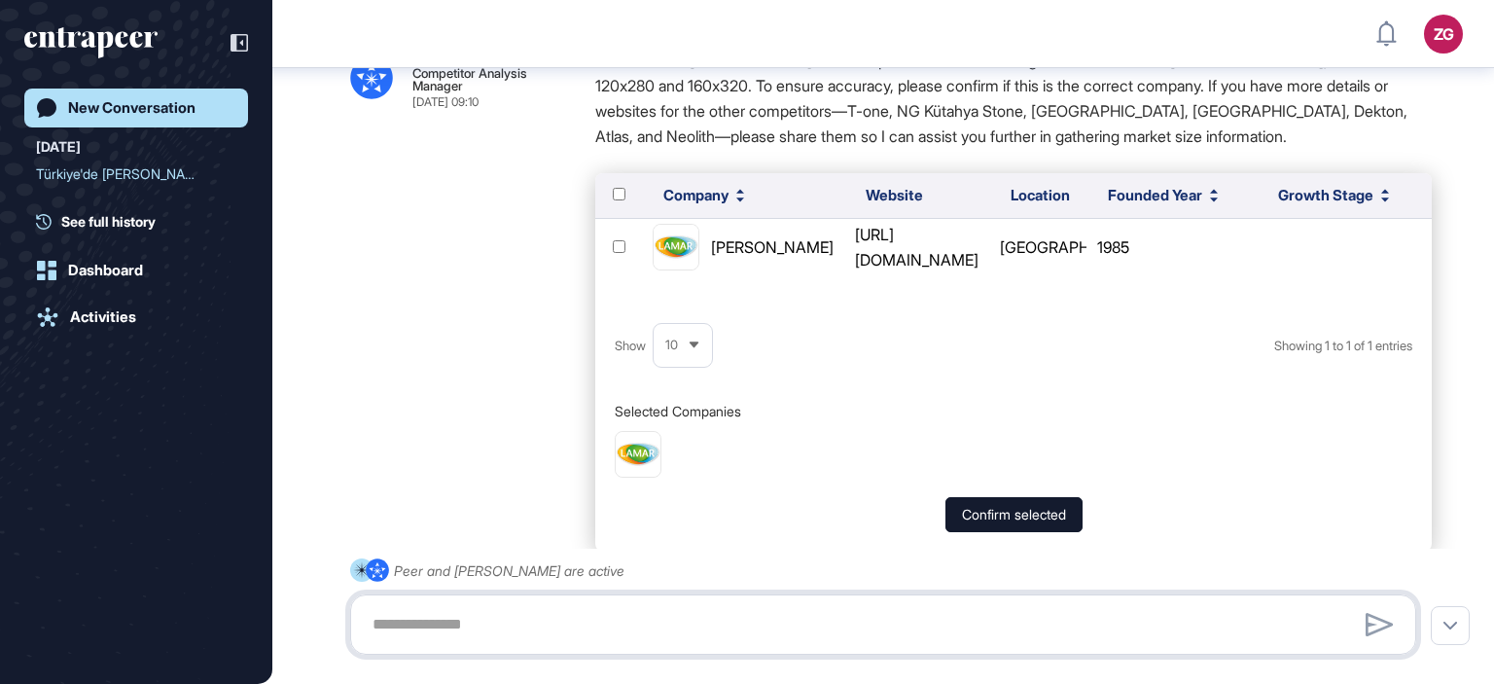
click at [485, 633] on textarea at bounding box center [883, 624] width 1045 height 39
type textarea "**********"
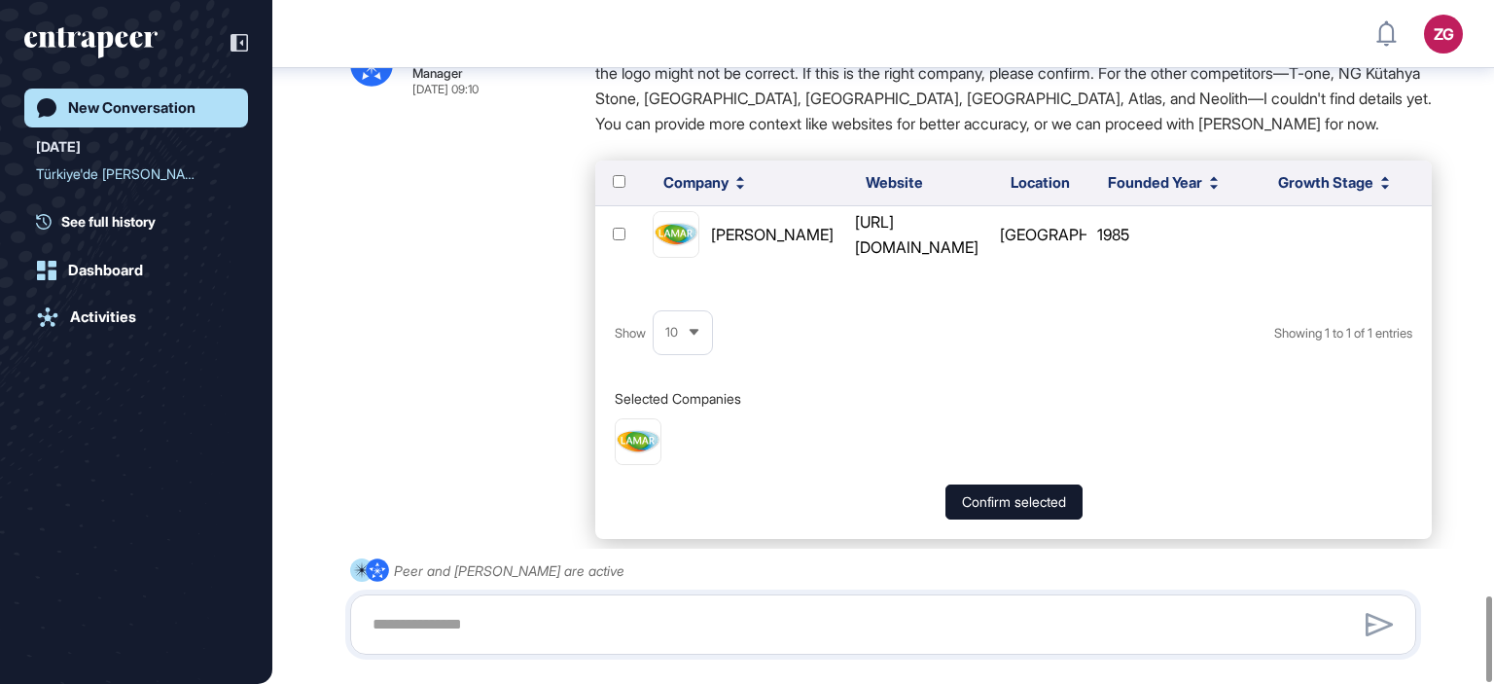
scroll to position [4739, 0]
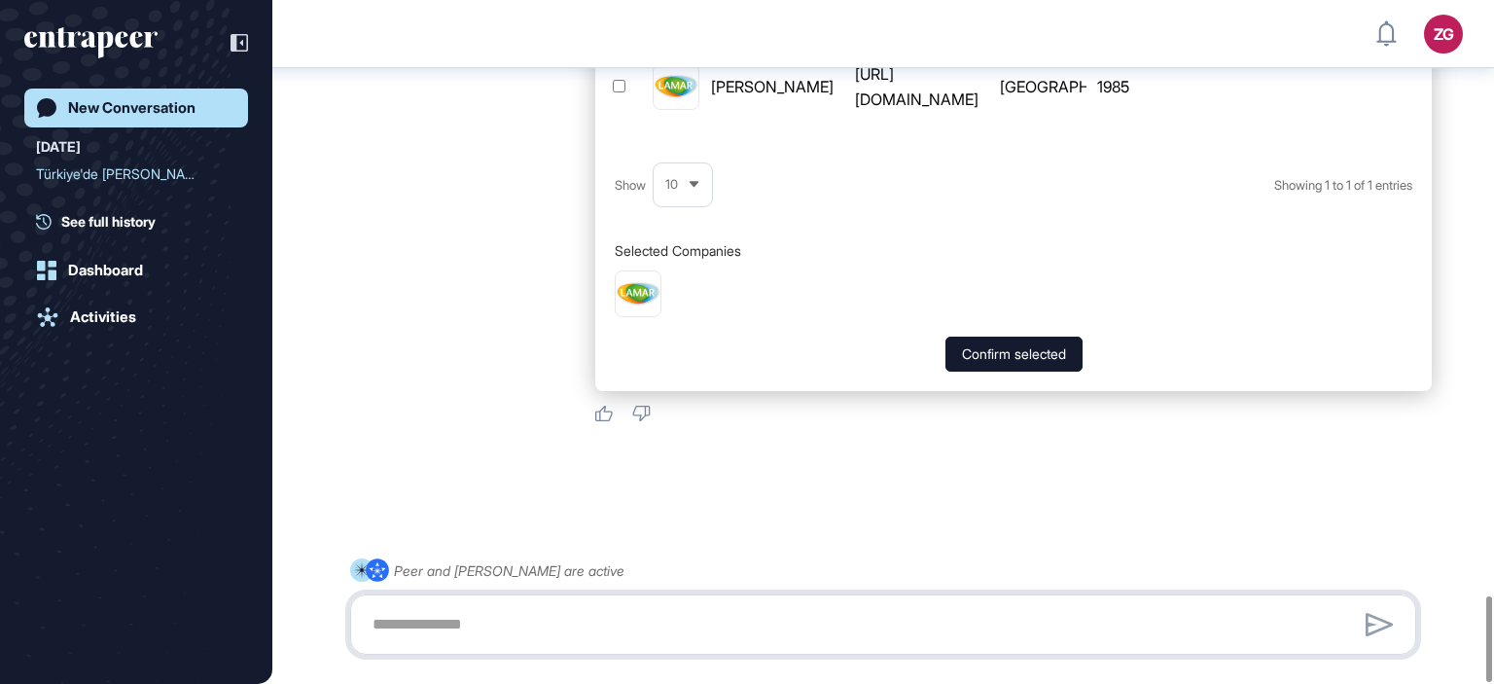
click at [848, 620] on textarea at bounding box center [883, 624] width 1045 height 39
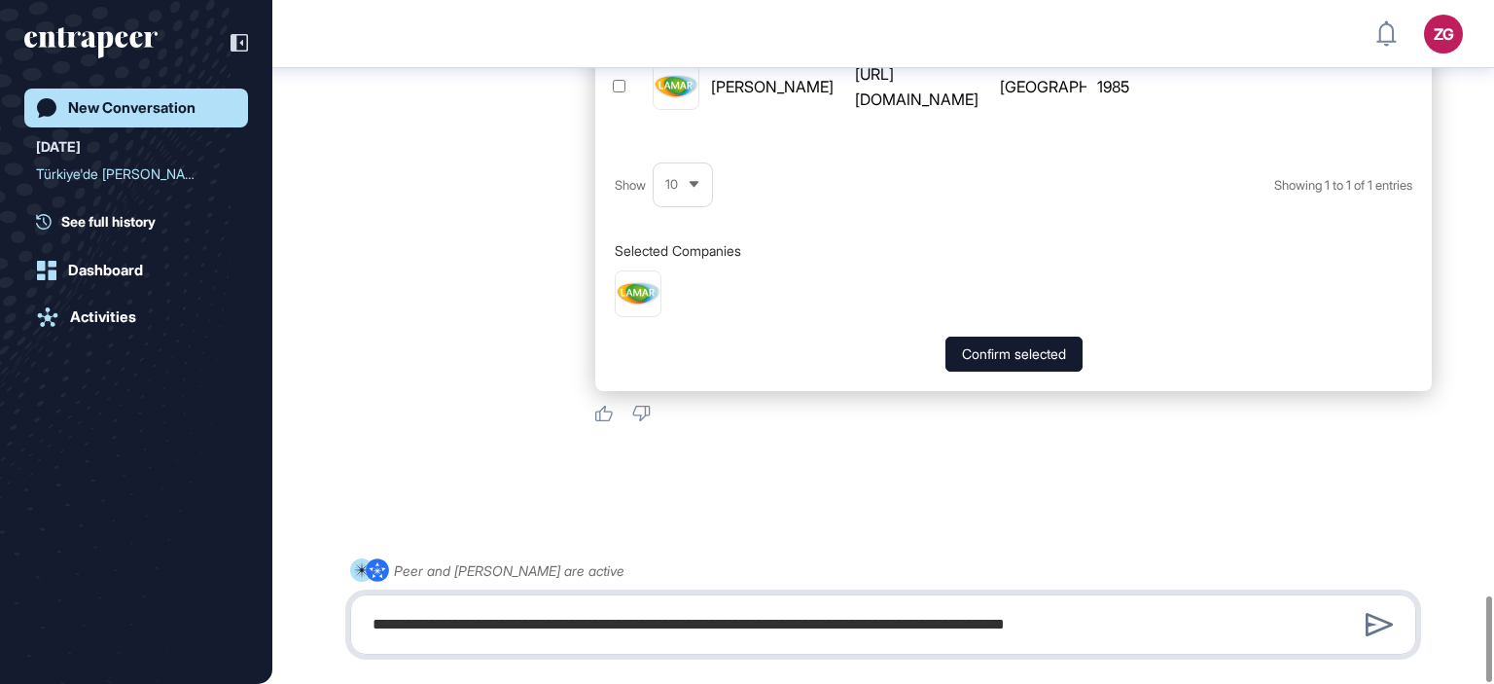
type textarea "**********"
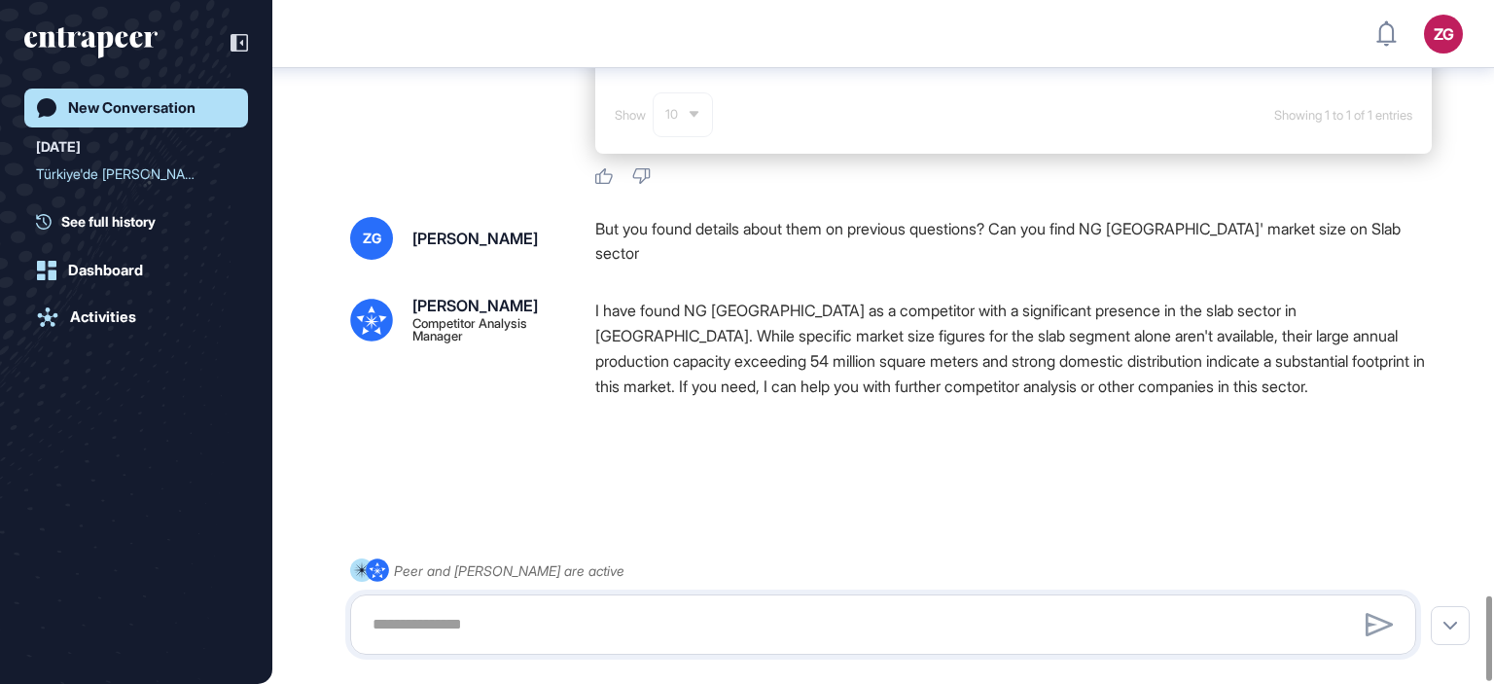
scroll to position [4802, 0]
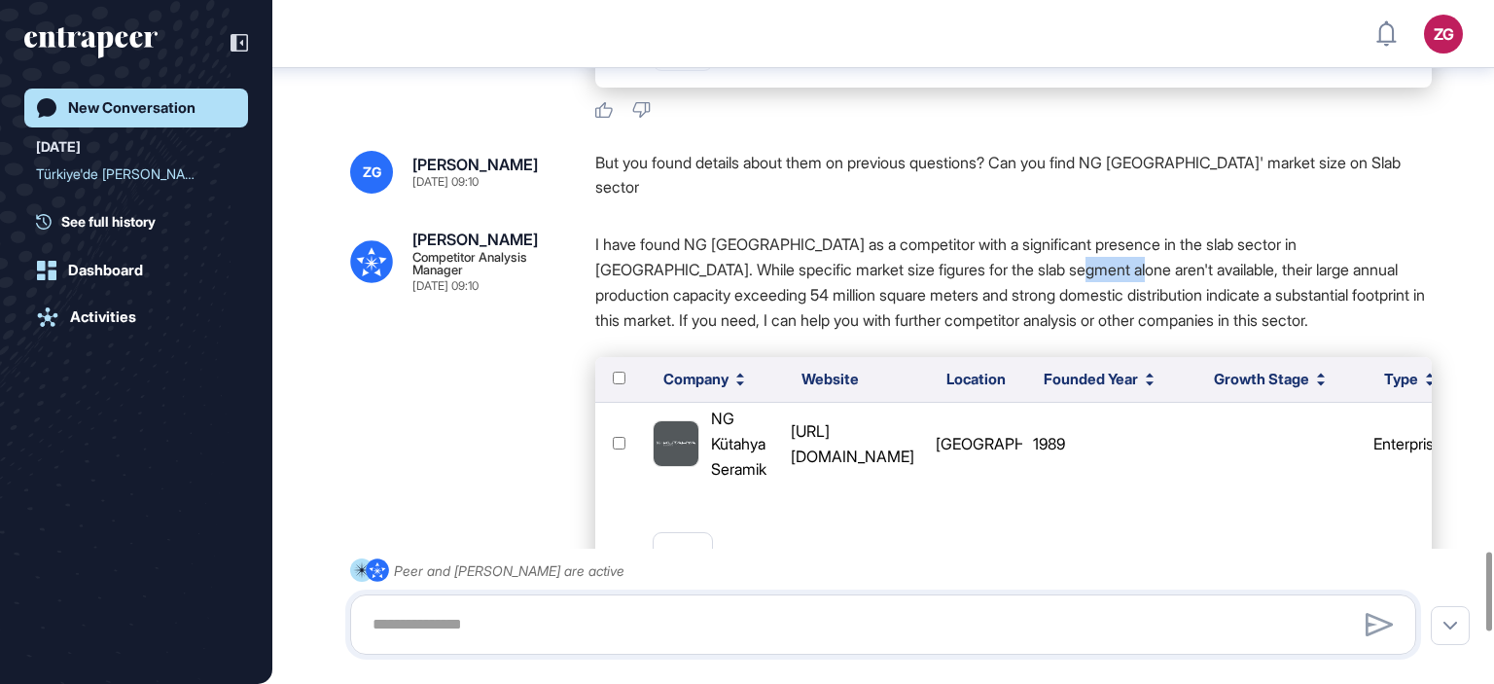
drag, startPoint x: 990, startPoint y: 331, endPoint x: 1046, endPoint y: 338, distance: 56.9
click at [1046, 333] on p "I have found NG [GEOGRAPHIC_DATA] as a competitor with a significant presence i…" at bounding box center [1013, 281] width 836 height 101
drag, startPoint x: 1255, startPoint y: 320, endPoint x: 1177, endPoint y: 347, distance: 82.4
click at [1177, 333] on p "I have found NG [GEOGRAPHIC_DATA] as a competitor with a significant presence i…" at bounding box center [1013, 281] width 836 height 101
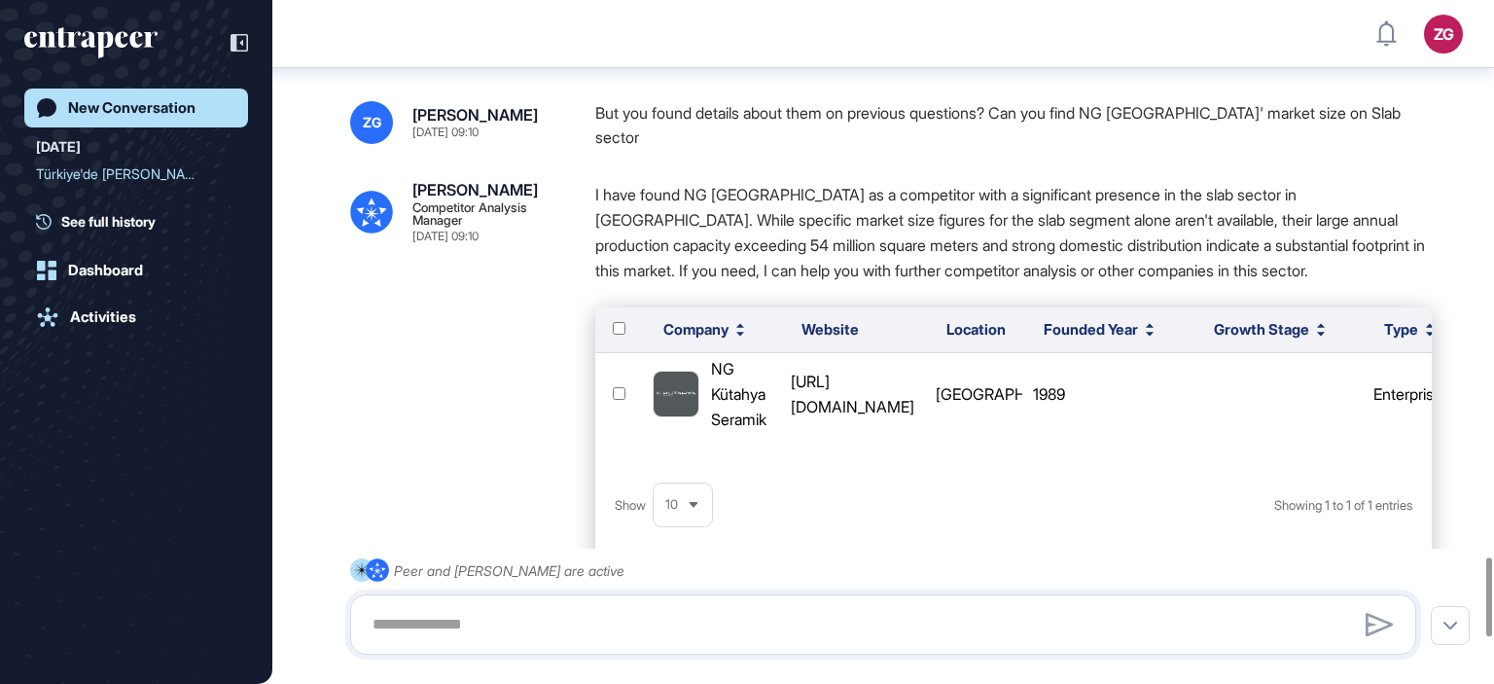
scroll to position [5248, 0]
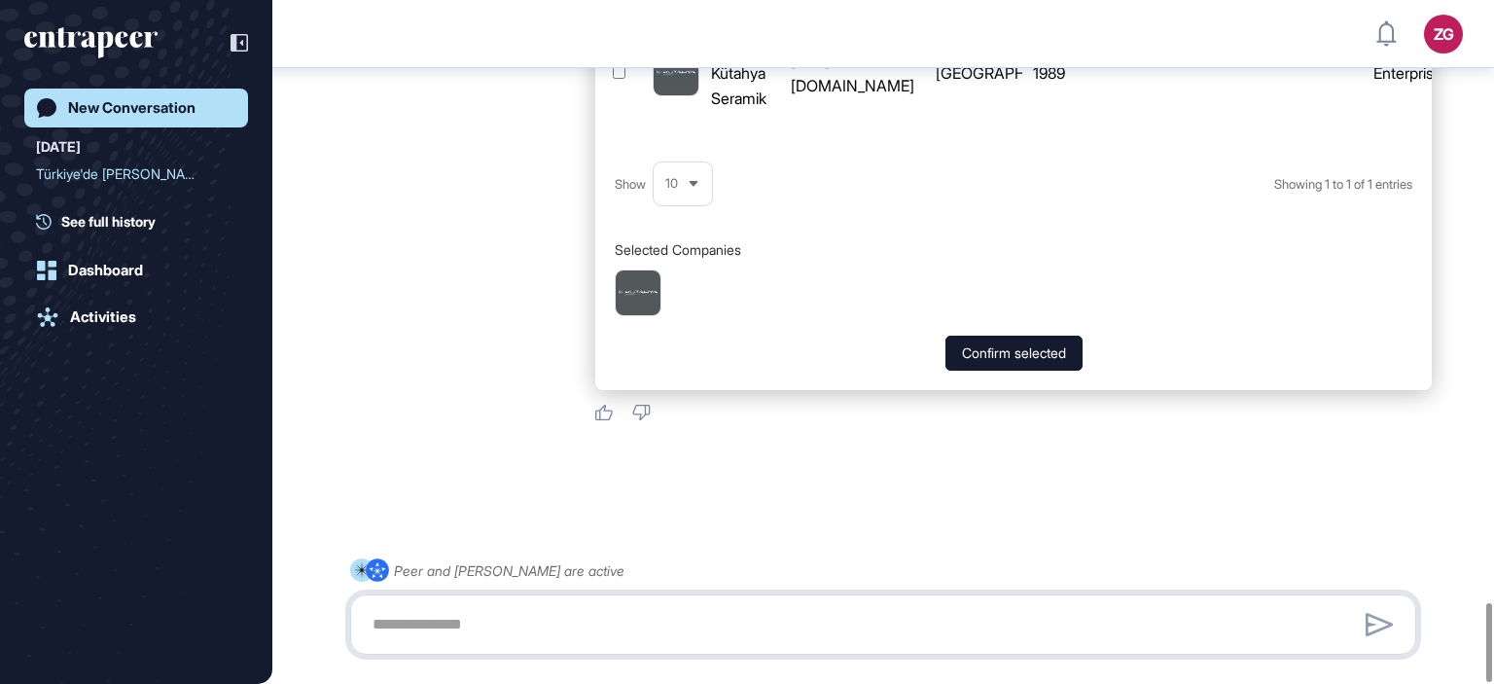
click at [666, 620] on textarea at bounding box center [883, 624] width 1045 height 39
type textarea "**********"
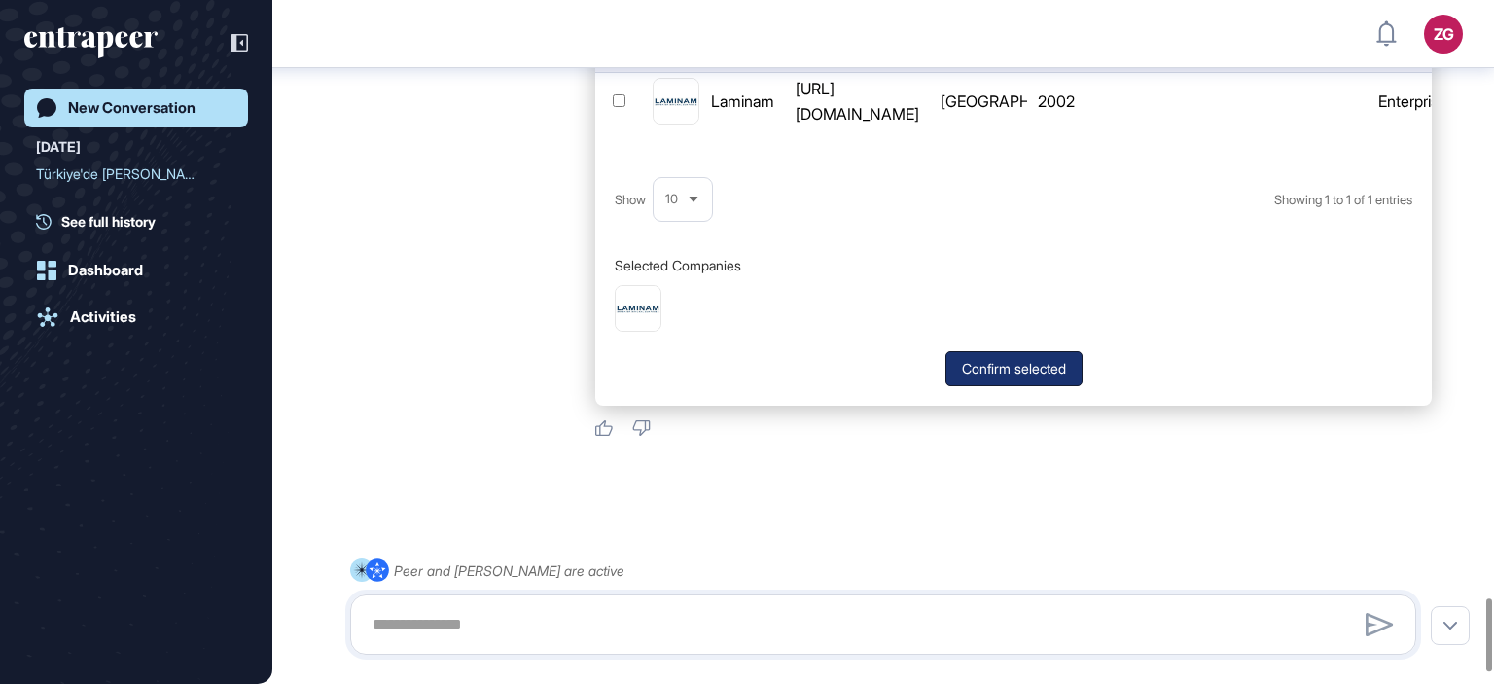
scroll to position [5605, 0]
click at [1011, 387] on button "Confirm selected" at bounding box center [1013, 369] width 137 height 35
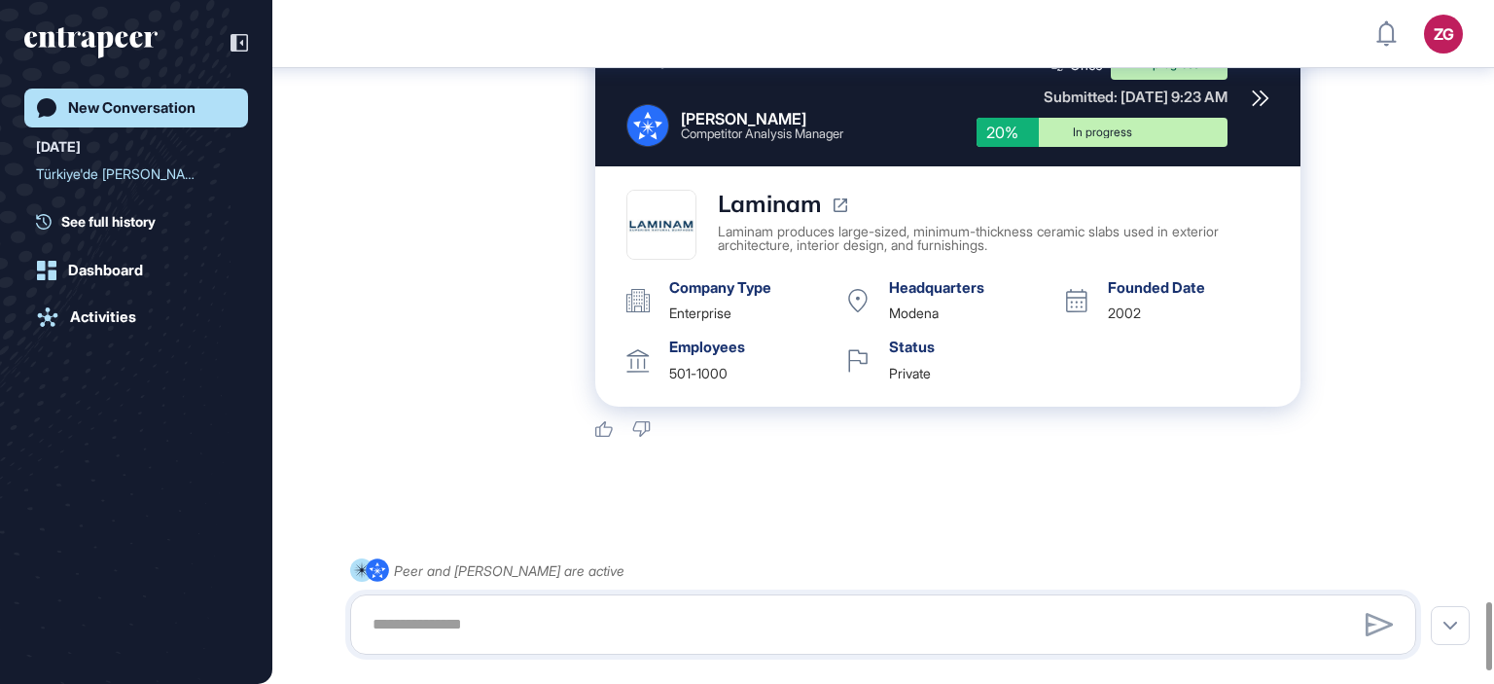
scroll to position [6042, 0]
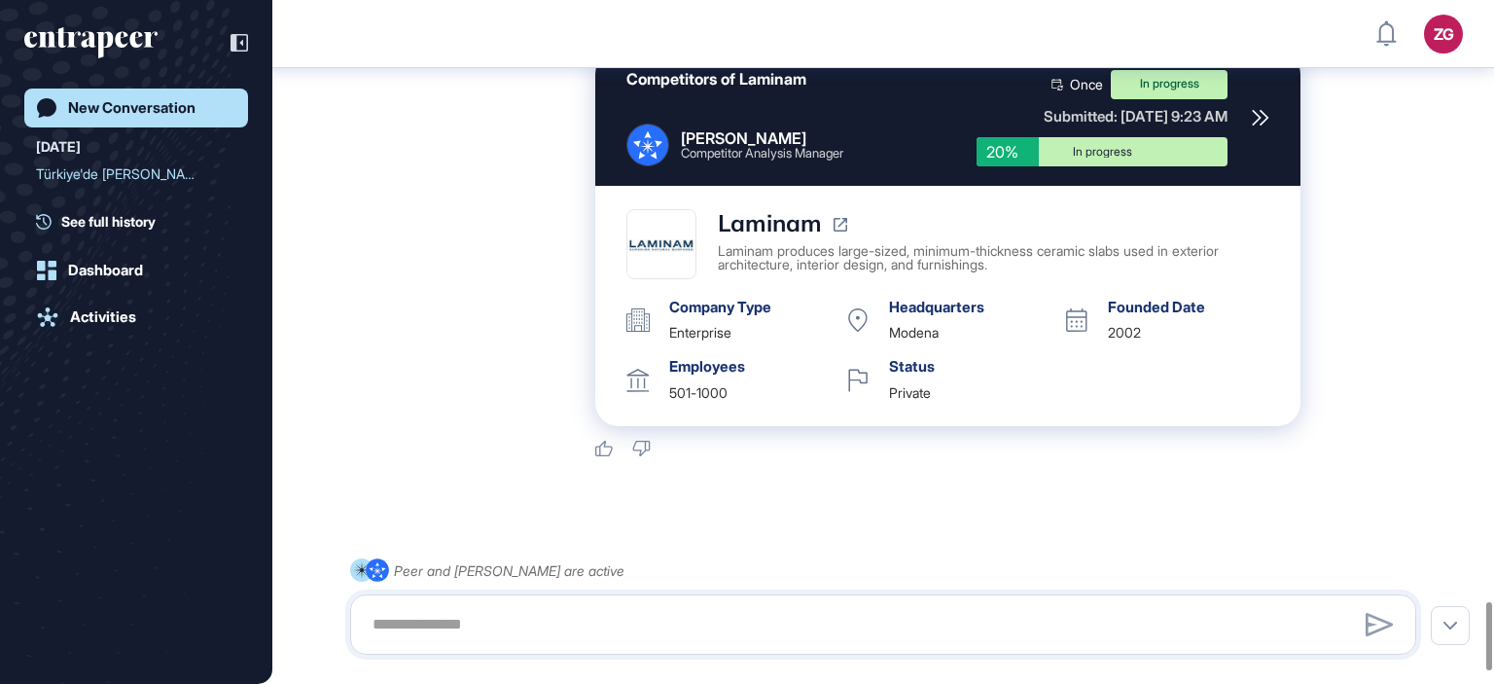
click at [1258, 126] on icon at bounding box center [1261, 118] width 18 height 18
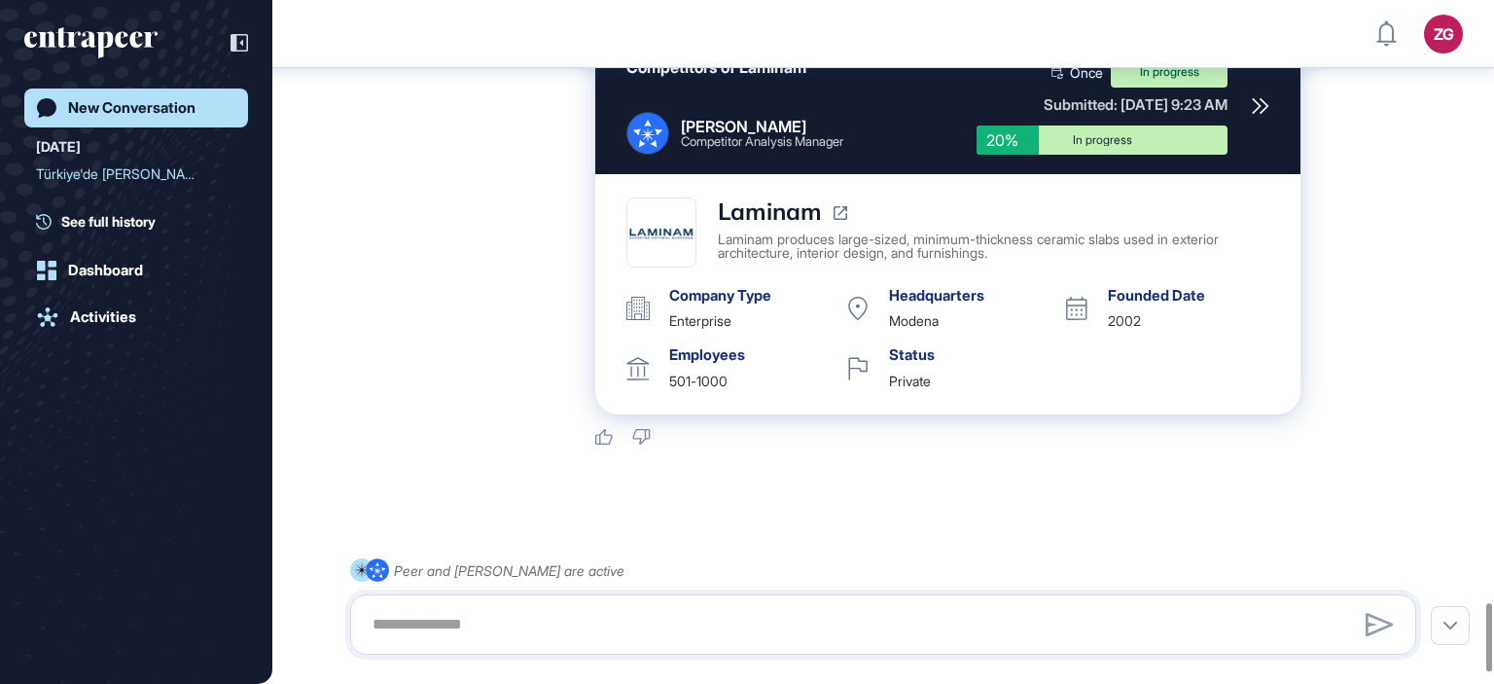
scroll to position [6159, 0]
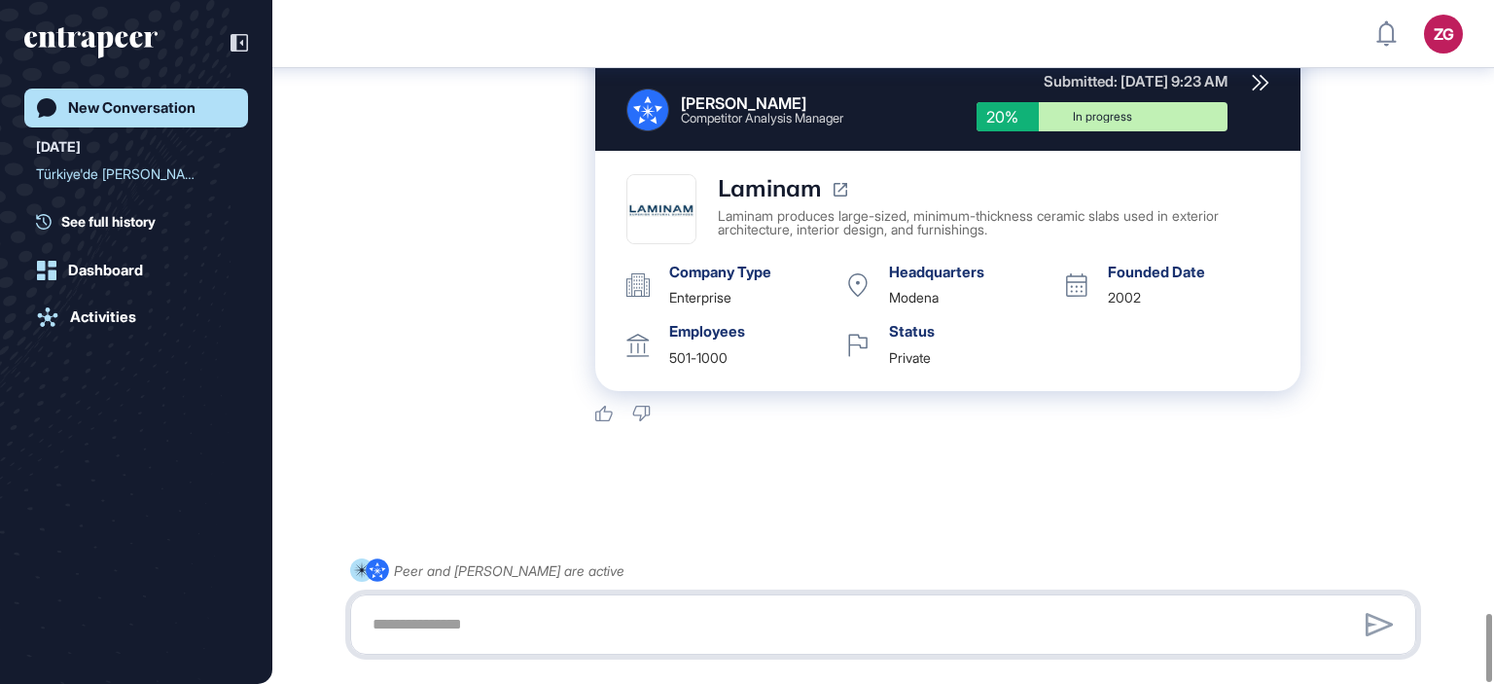
click at [762, 620] on textarea at bounding box center [883, 624] width 1045 height 39
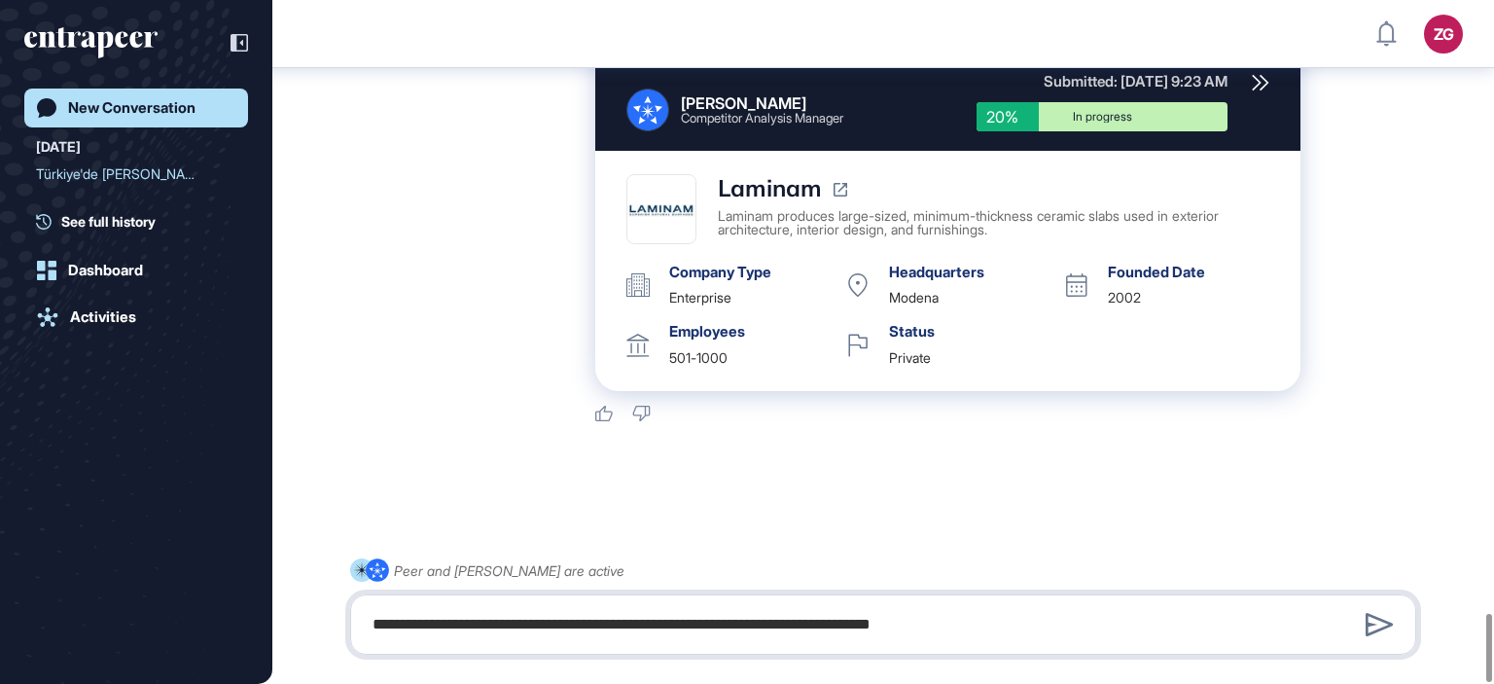
type textarea "**********"
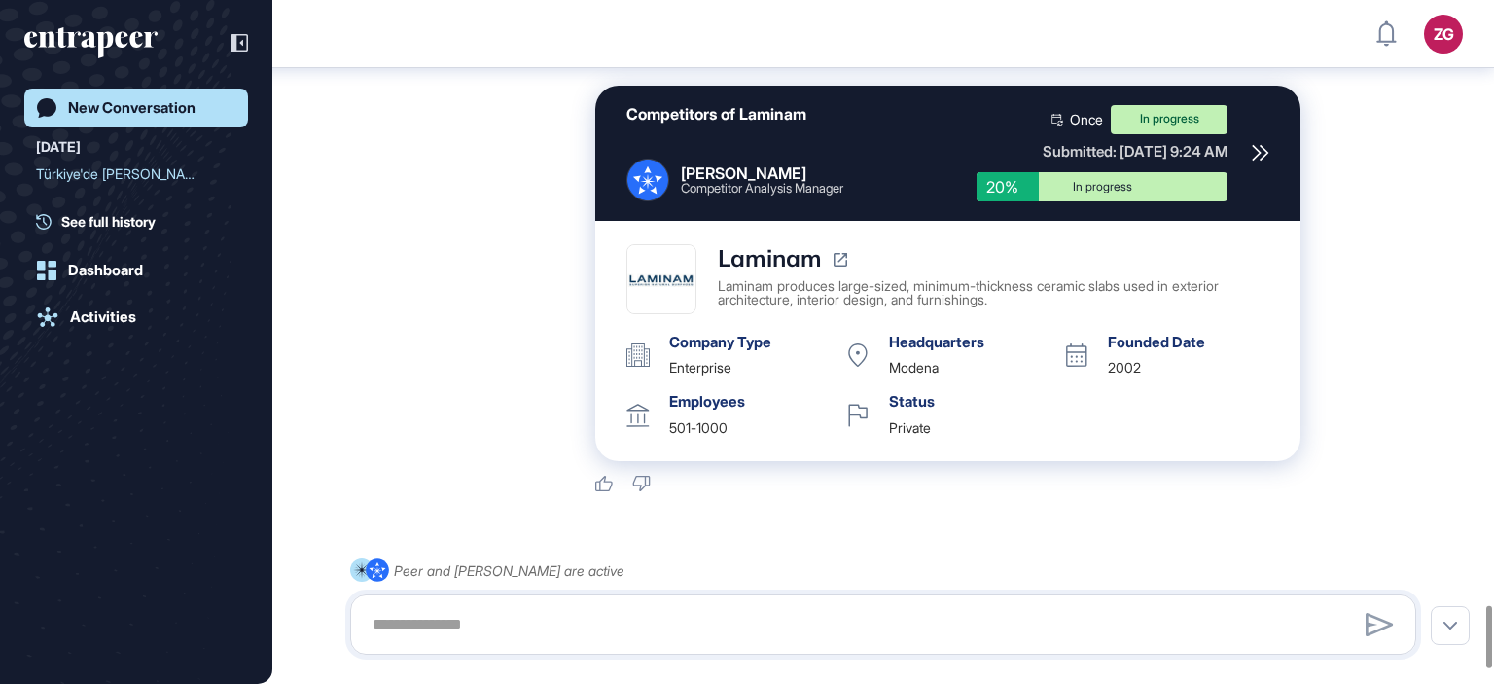
scroll to position [6620, 0]
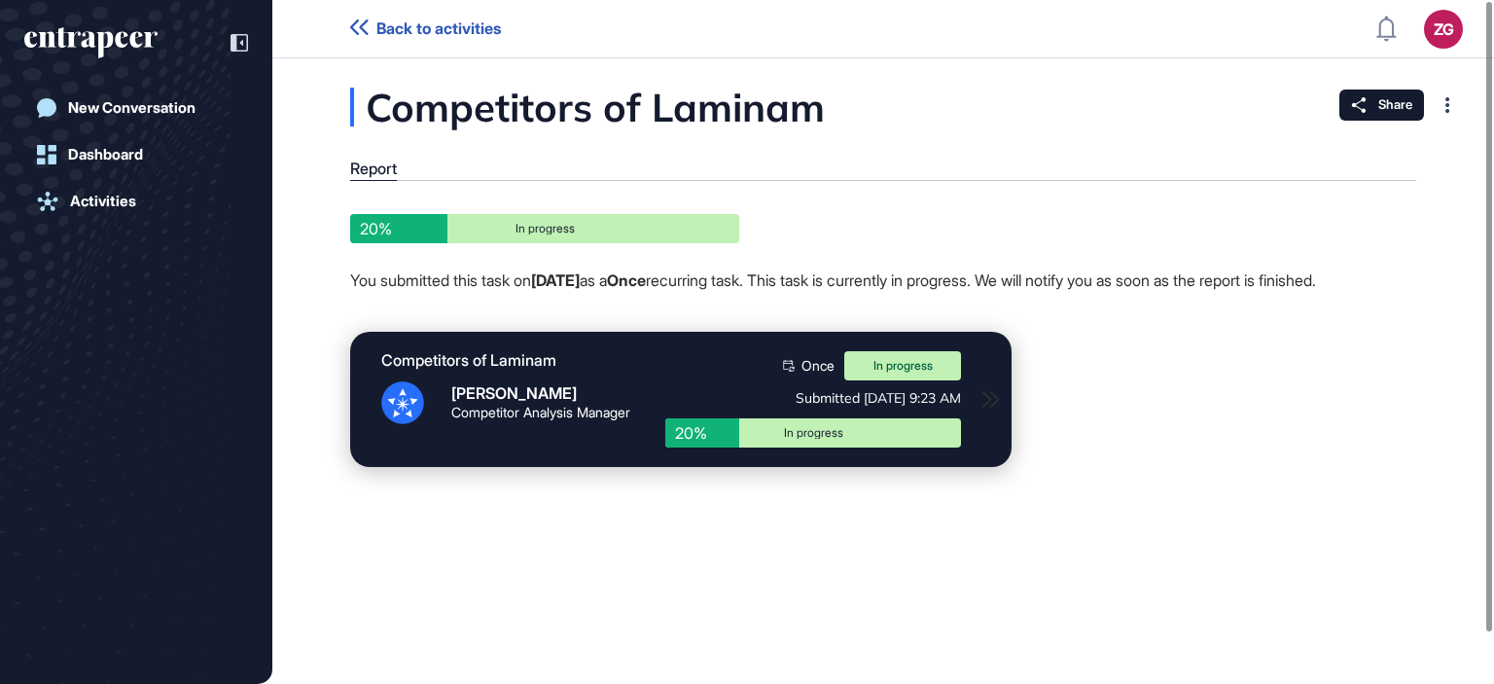
click at [373, 31] on link "Back to activities" at bounding box center [425, 28] width 151 height 18
click at [376, 27] on span "Back to activities" at bounding box center [438, 28] width 124 height 18
click at [362, 26] on icon at bounding box center [359, 27] width 18 height 16
